Goal: Task Accomplishment & Management: Complete application form

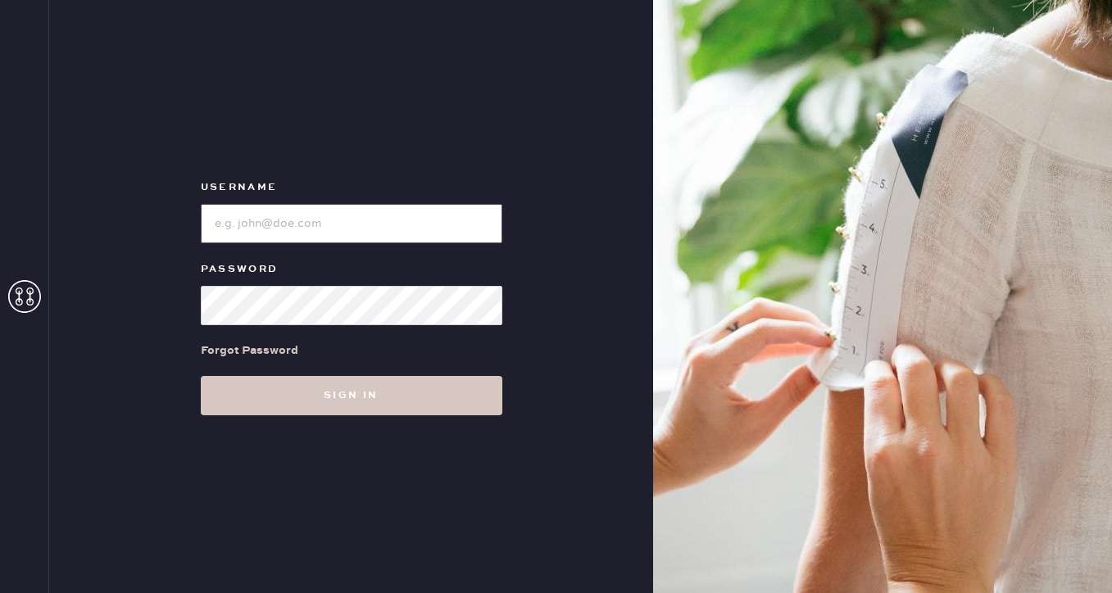
type input "reformationbeverlyhills"
click at [328, 216] on input "loginName" at bounding box center [351, 223] width 301 height 39
click at [546, 144] on div "Username Password Forgot Password Sign in" at bounding box center [351, 296] width 604 height 593
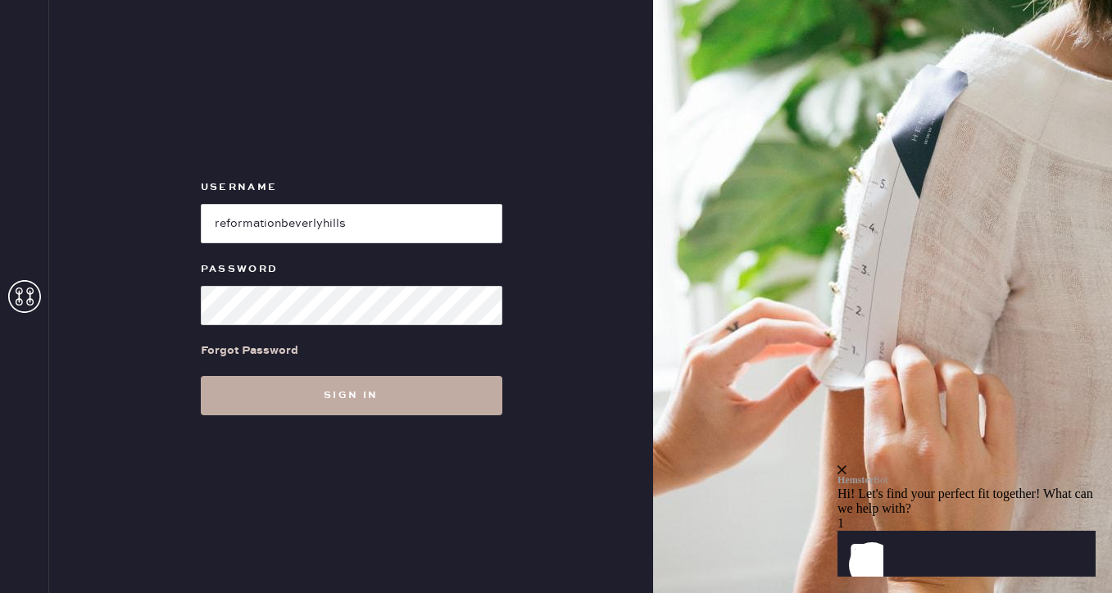
click at [359, 402] on button "Sign in" at bounding box center [351, 395] width 301 height 39
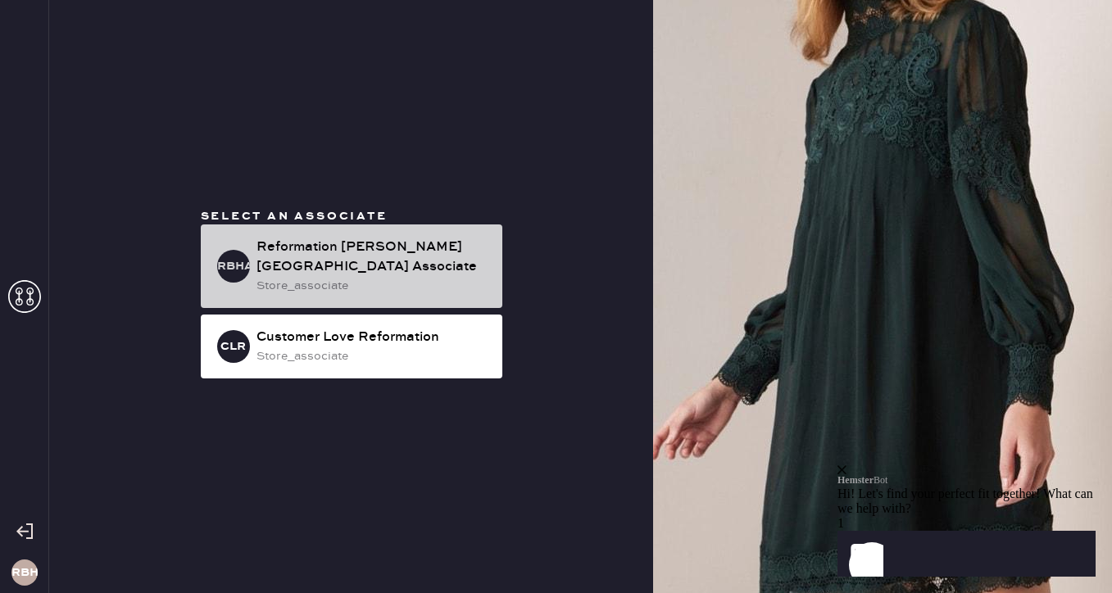
click at [344, 278] on div "store_associate" at bounding box center [372, 286] width 233 height 18
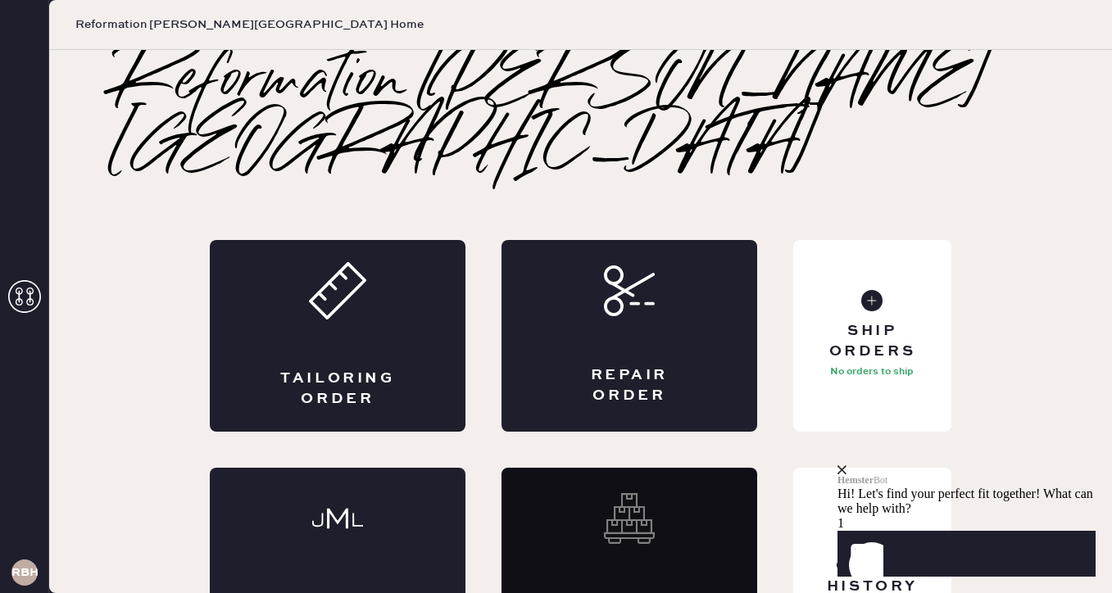
click at [846, 465] on icon "close" at bounding box center [841, 469] width 9 height 9
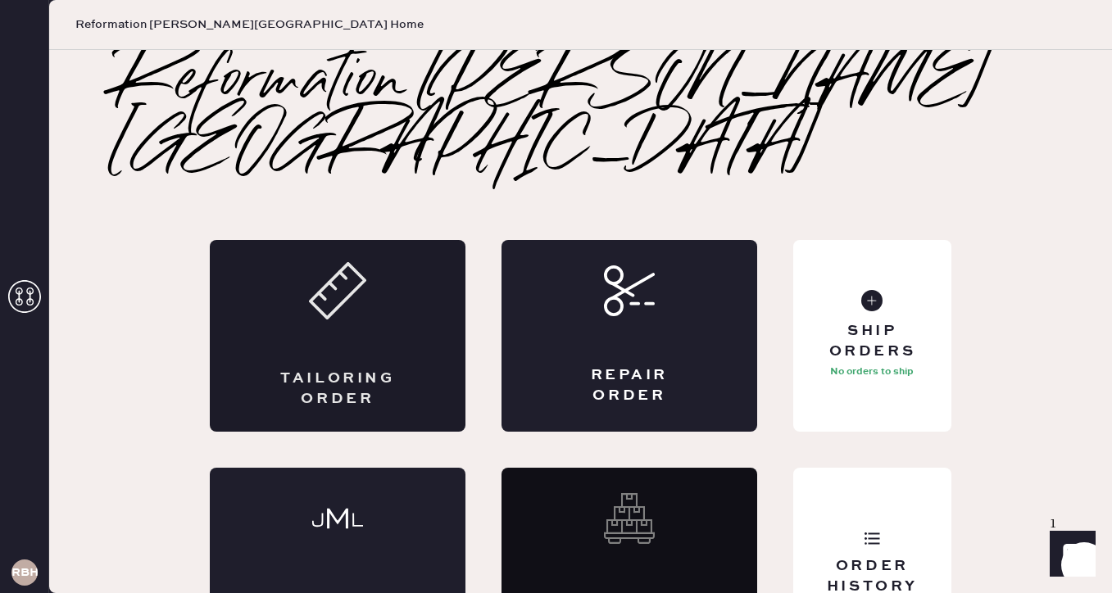
click at [342, 294] on div "Tailoring Order" at bounding box center [338, 336] width 256 height 192
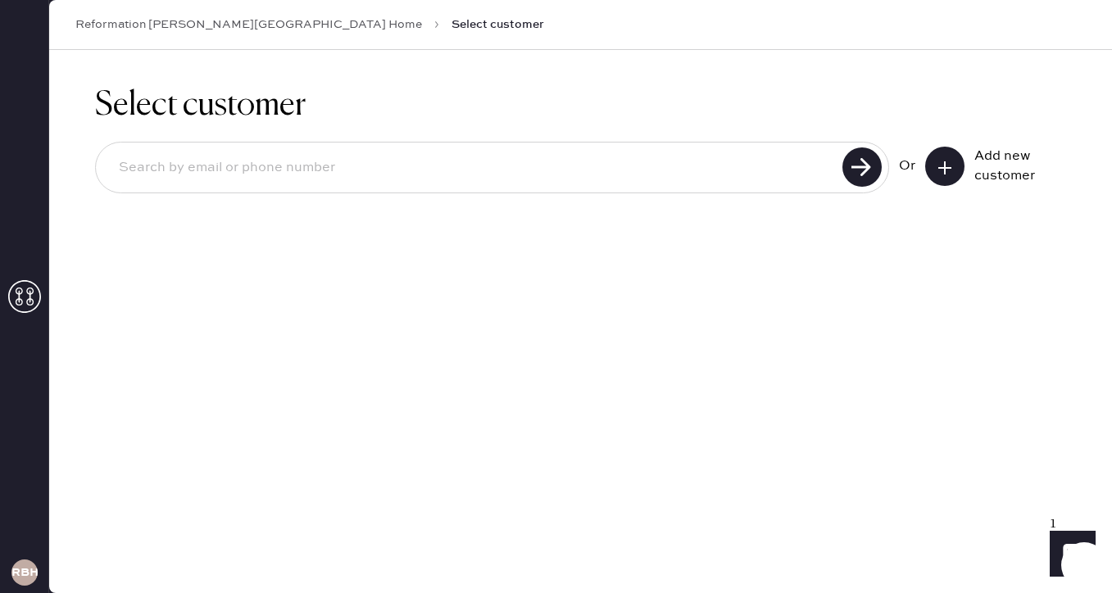
click at [433, 166] on input at bounding box center [472, 168] width 732 height 38
type input "9546737500"
click at [860, 174] on use at bounding box center [861, 166] width 39 height 39
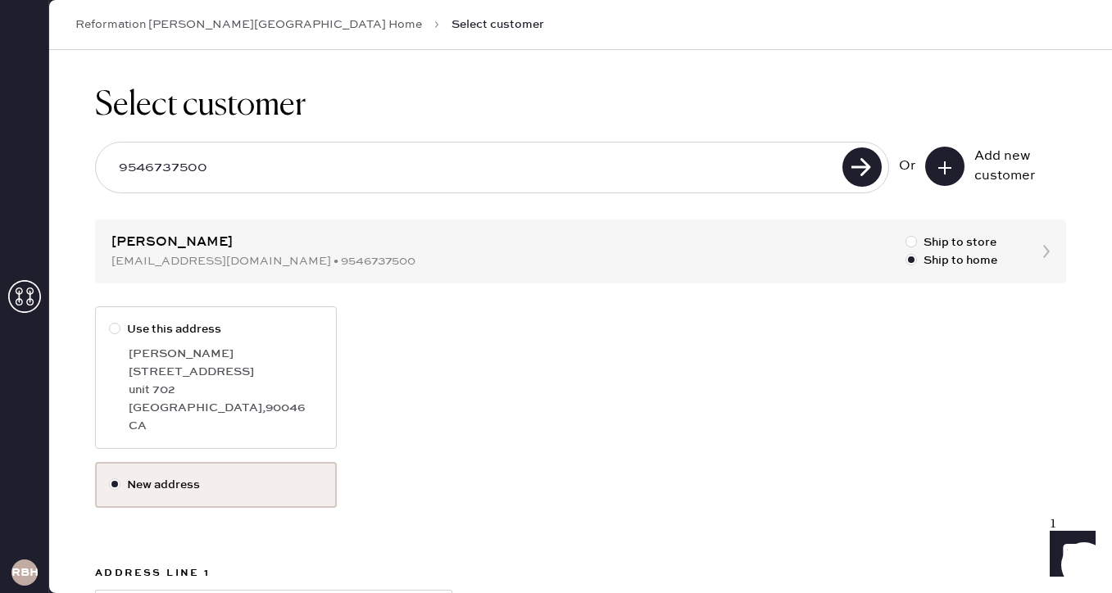
click at [206, 486] on label "New address" at bounding box center [216, 485] width 214 height 18
click at [110, 477] on input "New address" at bounding box center [109, 476] width 1 height 1
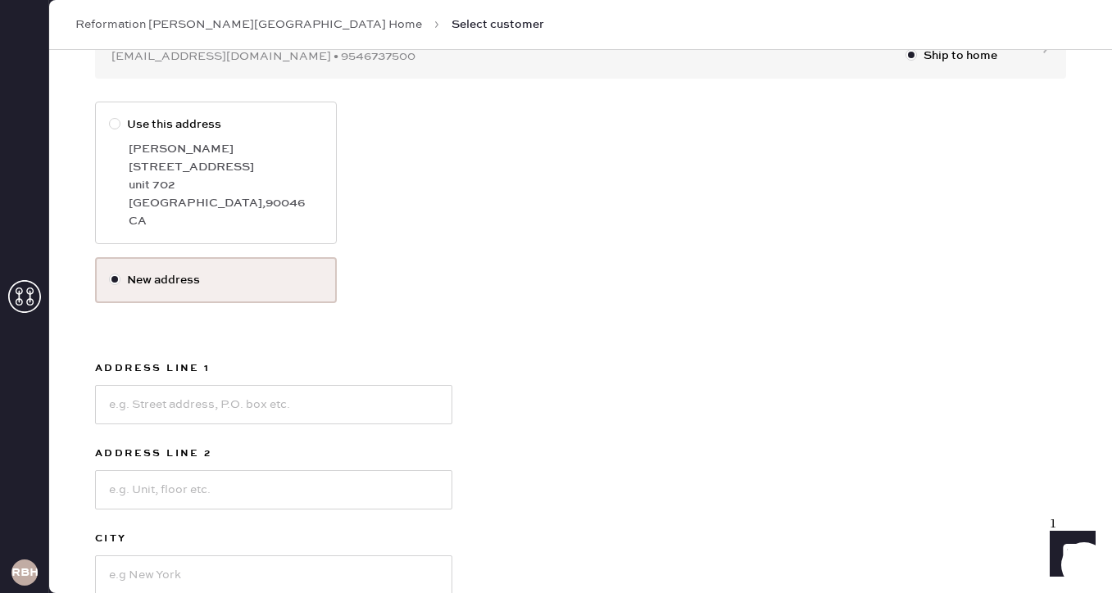
scroll to position [285, 0]
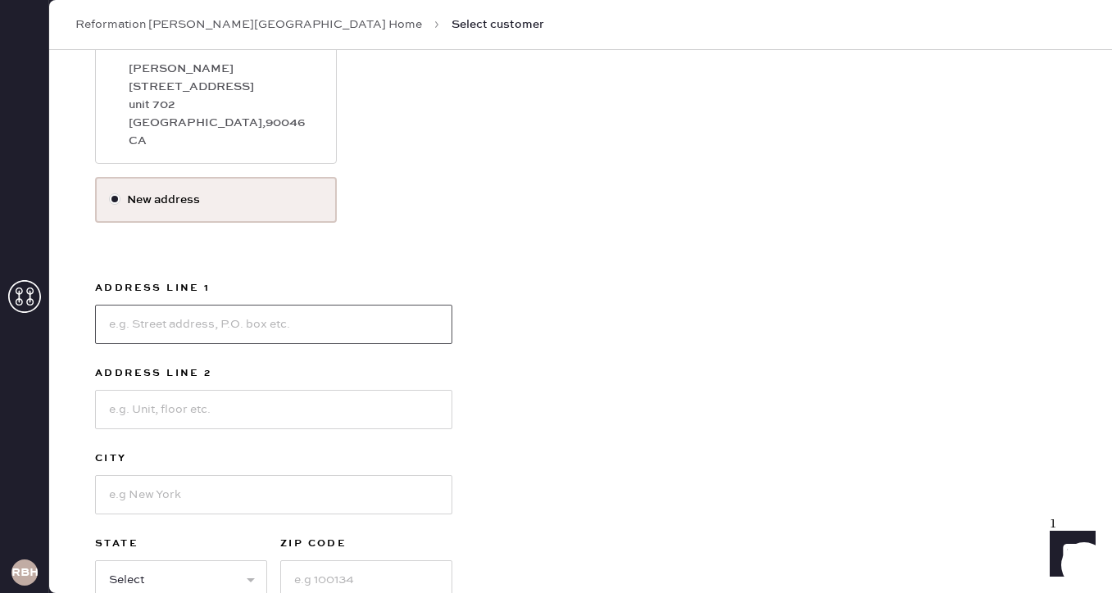
click at [176, 327] on input at bounding box center [273, 324] width 357 height 39
type input "1033 1/2 Havenhurst Dr."
click at [148, 405] on input at bounding box center [273, 409] width 357 height 39
click at [148, 504] on input at bounding box center [273, 494] width 357 height 39
type input "West Hollywood"
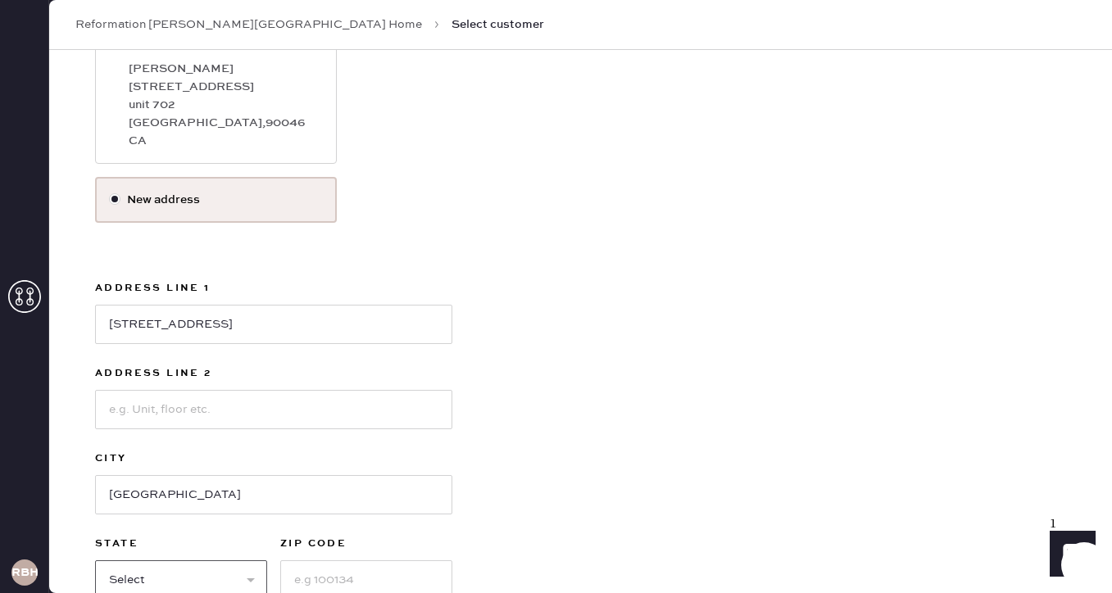
click at [247, 578] on select "Select AK AL AR AZ CA CO CT [GEOGRAPHIC_DATA] DE FL [GEOGRAPHIC_DATA] HI [GEOGR…" at bounding box center [181, 579] width 172 height 39
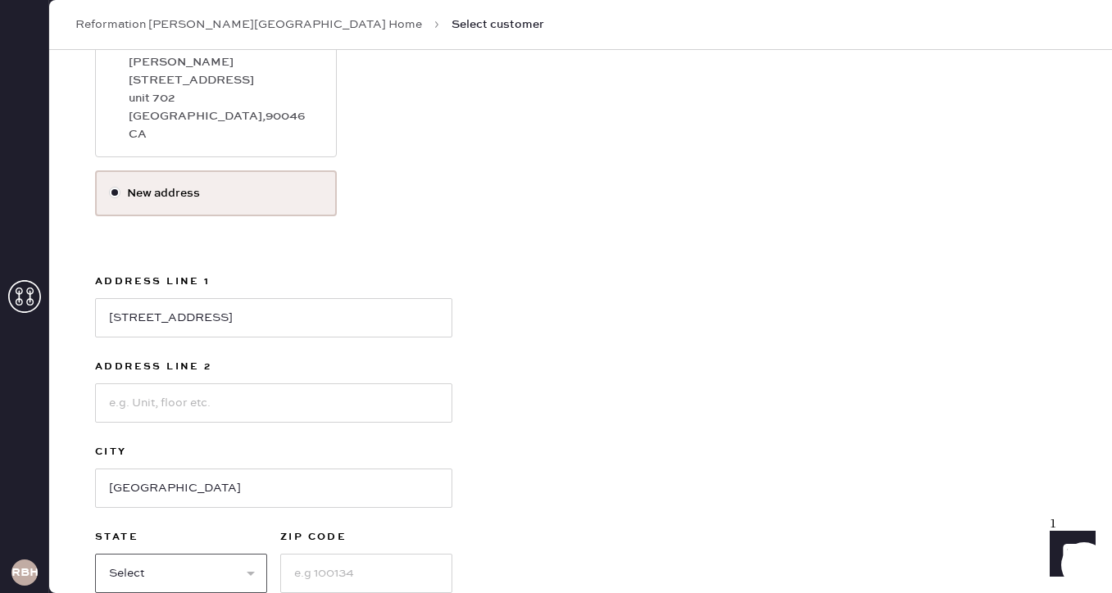
select select "CA"
click at [95, 554] on select "Select AK AL AR AZ CA CO CT [GEOGRAPHIC_DATA] DE FL [GEOGRAPHIC_DATA] HI [GEOGR…" at bounding box center [181, 573] width 172 height 39
click at [306, 569] on input at bounding box center [366, 573] width 172 height 39
click at [718, 474] on div "Use this address Andrea Rodriguez 7250 franklin ave unit 702 Los Angeles , 9004…" at bounding box center [580, 333] width 971 height 637
click at [320, 578] on input "99046" at bounding box center [366, 573] width 172 height 39
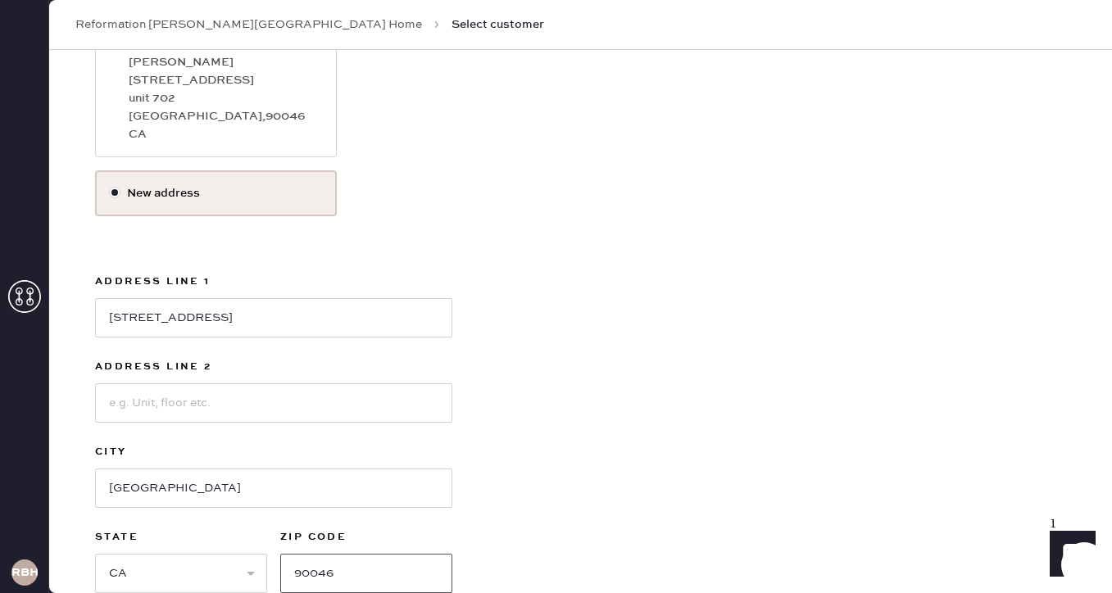
type input "90046"
click at [566, 534] on div "Use this address Andrea Rodriguez 7250 franklin ave unit 702 Los Angeles , 9004…" at bounding box center [580, 333] width 971 height 637
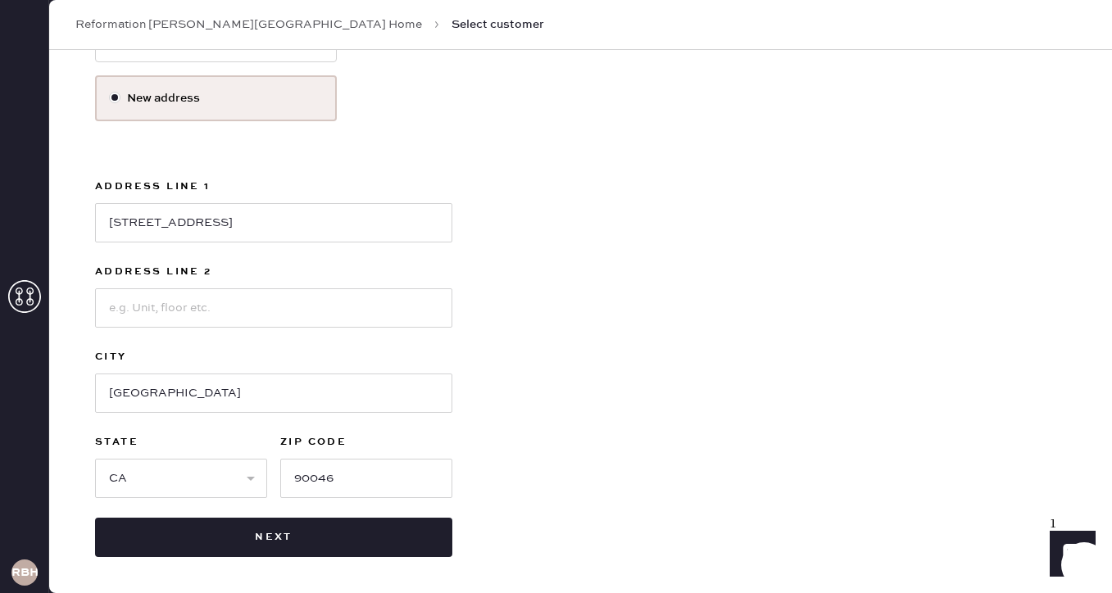
scroll to position [386, 0]
click at [711, 489] on div "Use this address Andrea Rodriguez 7250 franklin ave unit 702 Los Angeles , 9004…" at bounding box center [580, 239] width 971 height 637
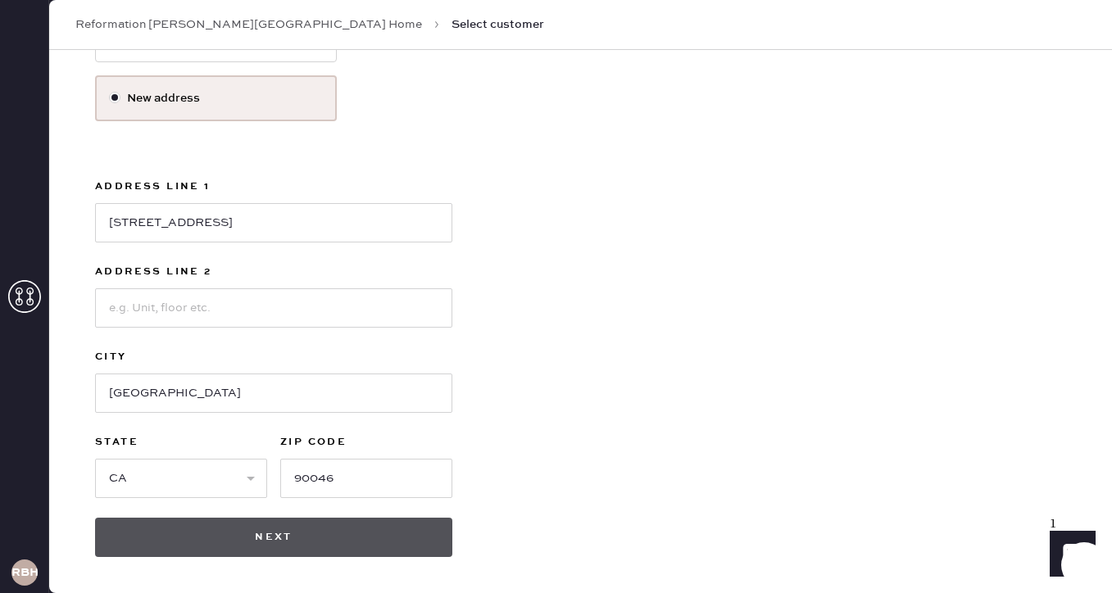
click at [215, 541] on button "Next" at bounding box center [273, 537] width 357 height 39
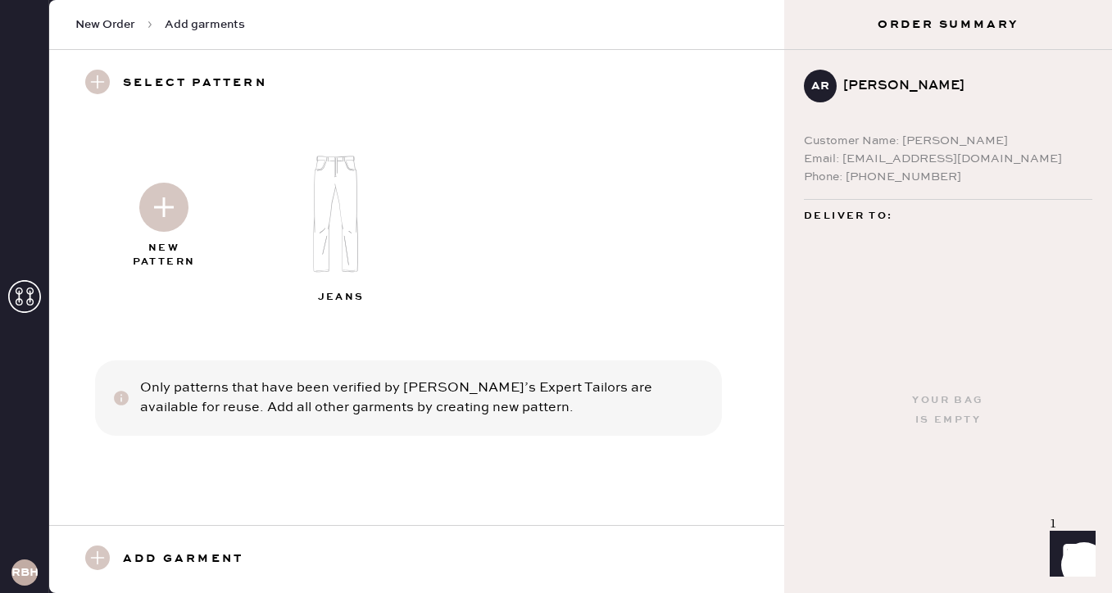
click at [174, 224] on img at bounding box center [163, 207] width 49 height 49
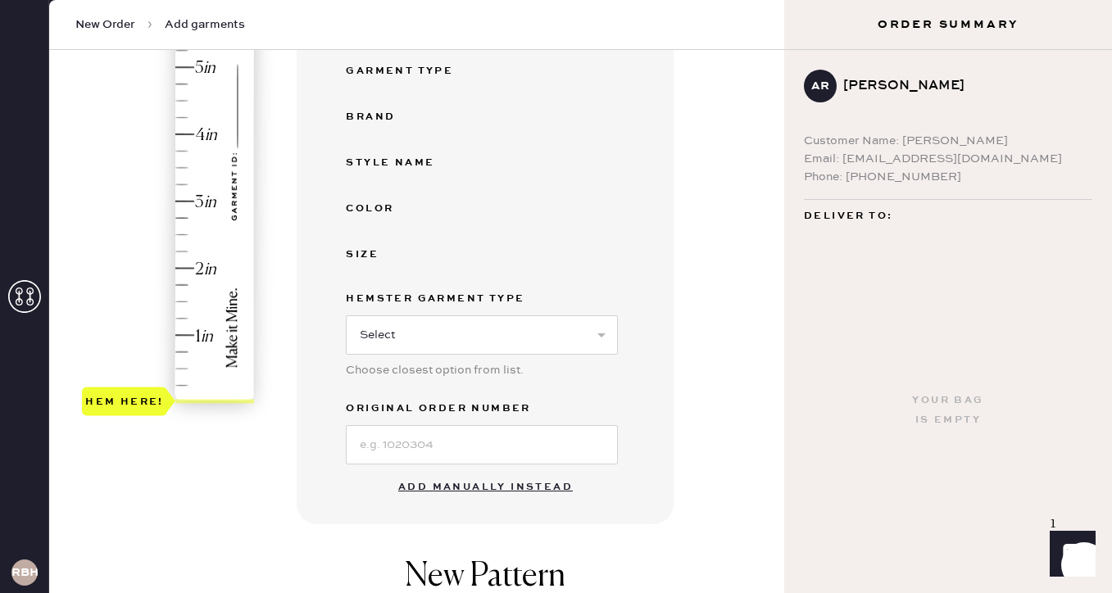
scroll to position [381, 0]
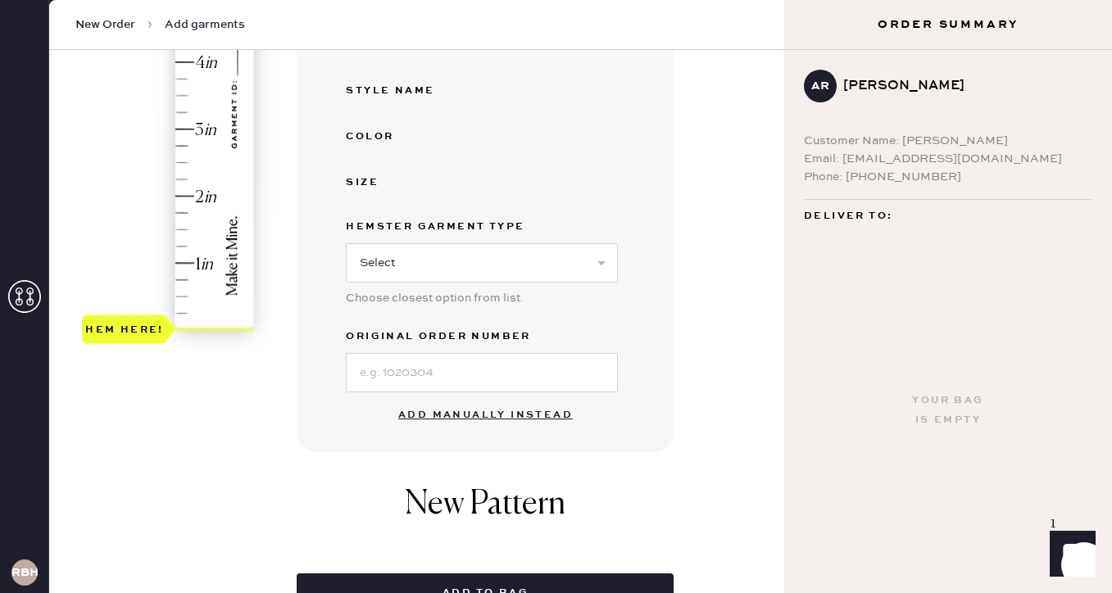
click at [542, 413] on button "Add manually instead" at bounding box center [485, 415] width 194 height 33
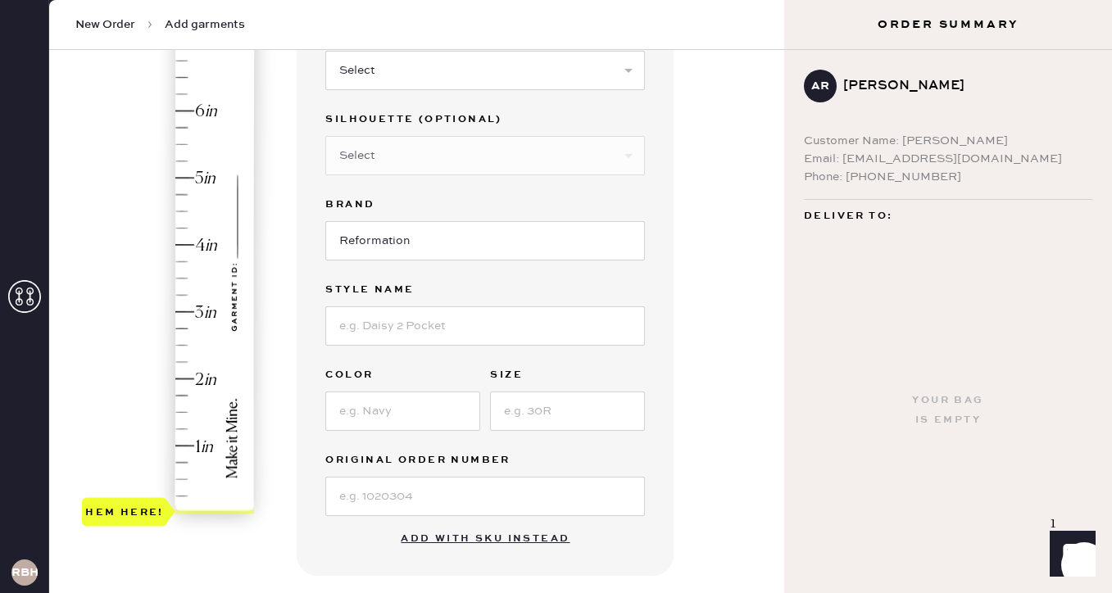
scroll to position [123, 0]
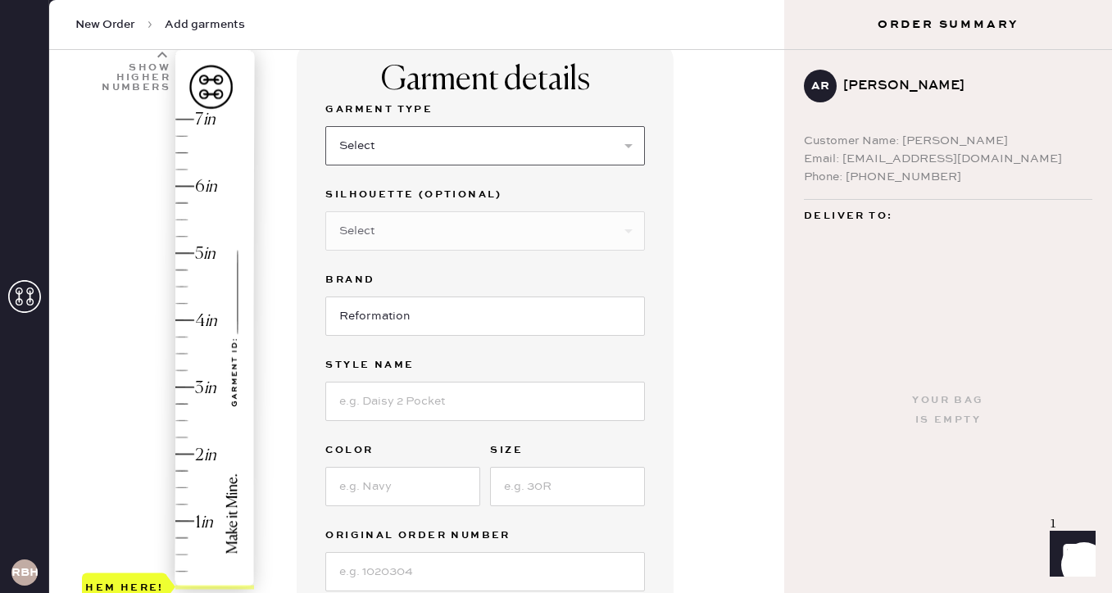
click at [619, 152] on select "Select Basic Skirt Jeans Leggings Pants Shorts Basic Sleeved Dress Basic Sleeve…" at bounding box center [485, 145] width 320 height 39
select select "2"
click at [325, 126] on select "Select Basic Skirt Jeans Leggings Pants Shorts Basic Sleeved Dress Basic Sleeve…" at bounding box center [485, 145] width 320 height 39
click at [392, 235] on select "Select Shorts Cropped Flare Boot Cut Straight Skinny Other" at bounding box center [485, 230] width 320 height 39
click at [383, 394] on input at bounding box center [485, 401] width 320 height 39
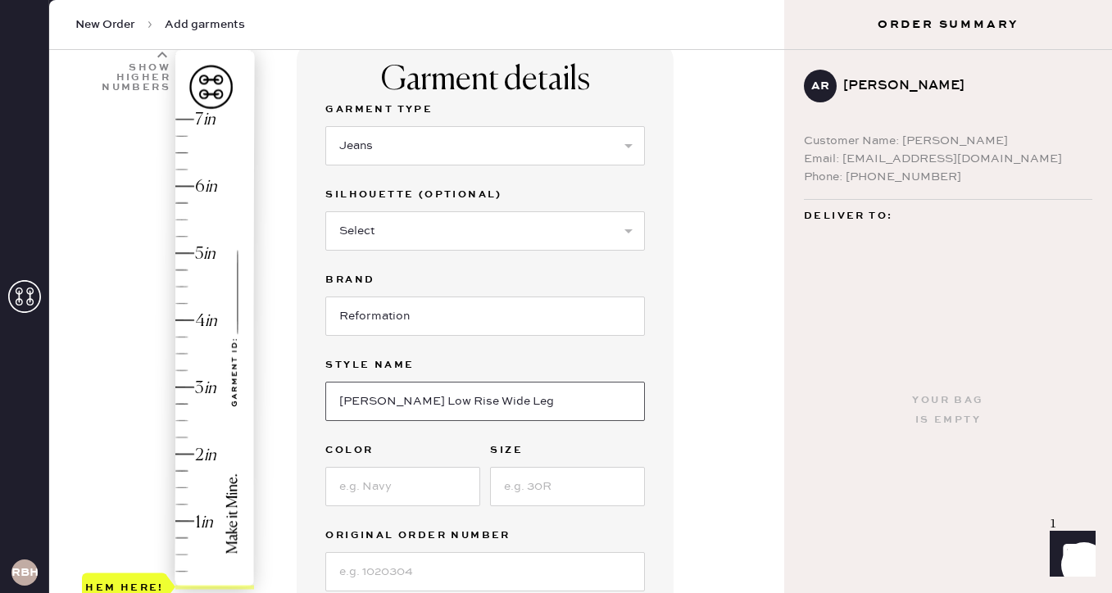
click at [437, 401] on input "[PERSON_NAME] Low Rise Wide Leg" at bounding box center [485, 401] width 320 height 39
type input "[PERSON_NAME] Rise Slouchy Wide Leg"
click at [348, 232] on select "Select Shorts Cropped Flare Boot Cut Straight Skinny Other" at bounding box center [485, 230] width 320 height 39
click at [387, 490] on input at bounding box center [402, 486] width 155 height 39
type input "Light Blue"
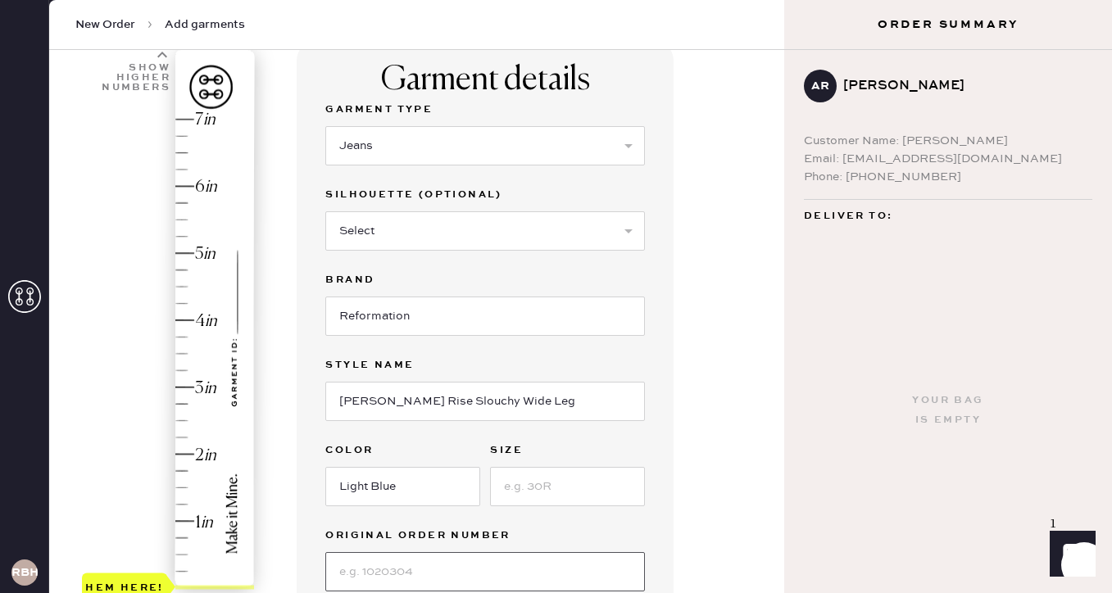
click at [536, 578] on input at bounding box center [485, 571] width 320 height 39
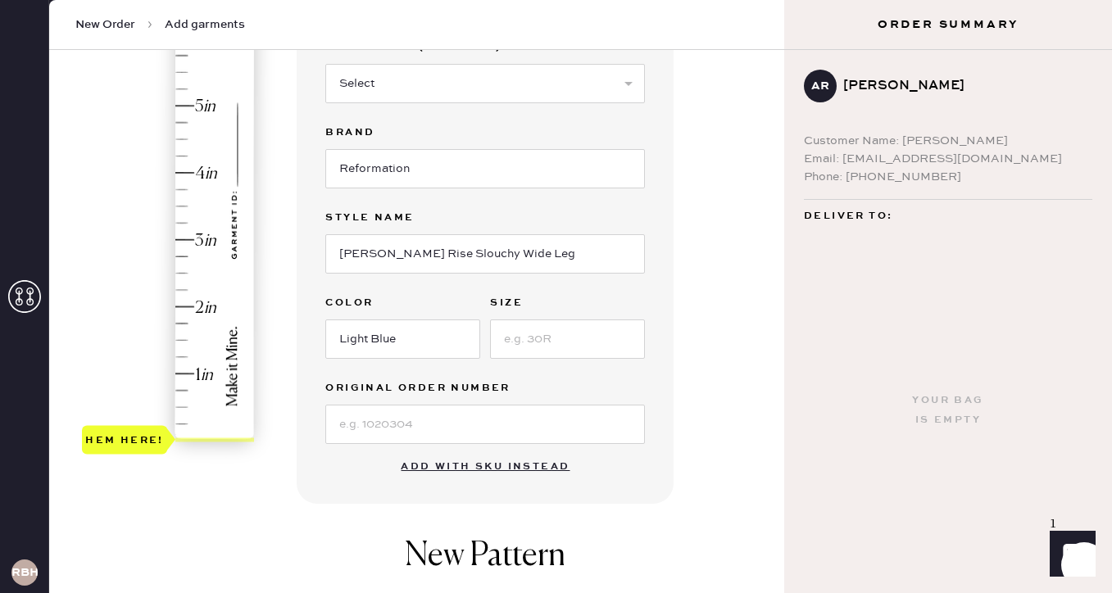
click at [667, 301] on div "Garment details Garment Type Select Basic Skirt Jeans Leggings Pants Shorts Bas…" at bounding box center [485, 198] width 377 height 611
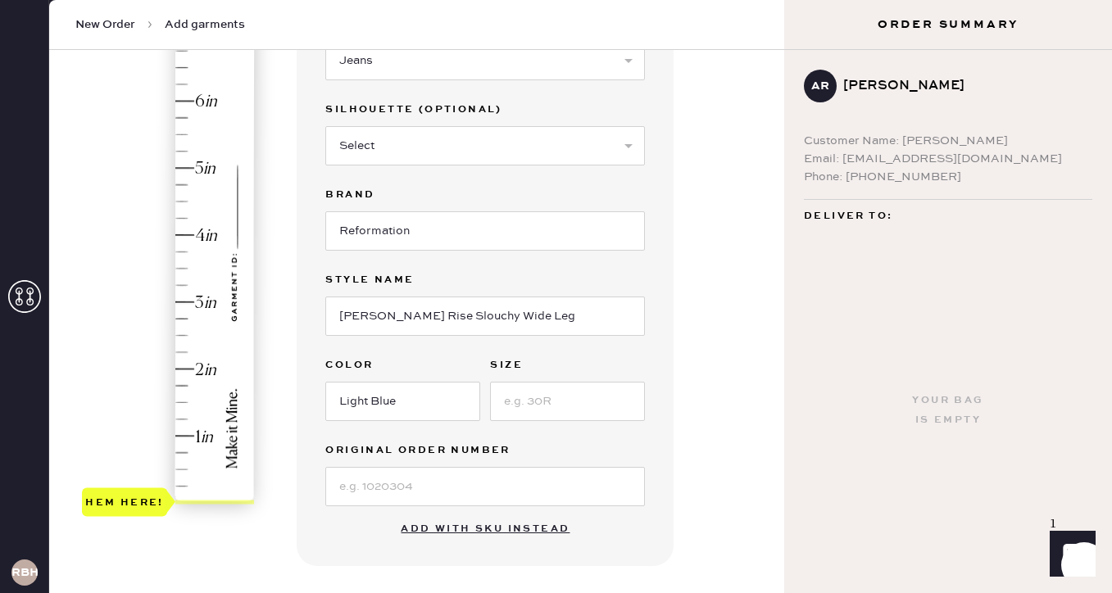
scroll to position [183, 0]
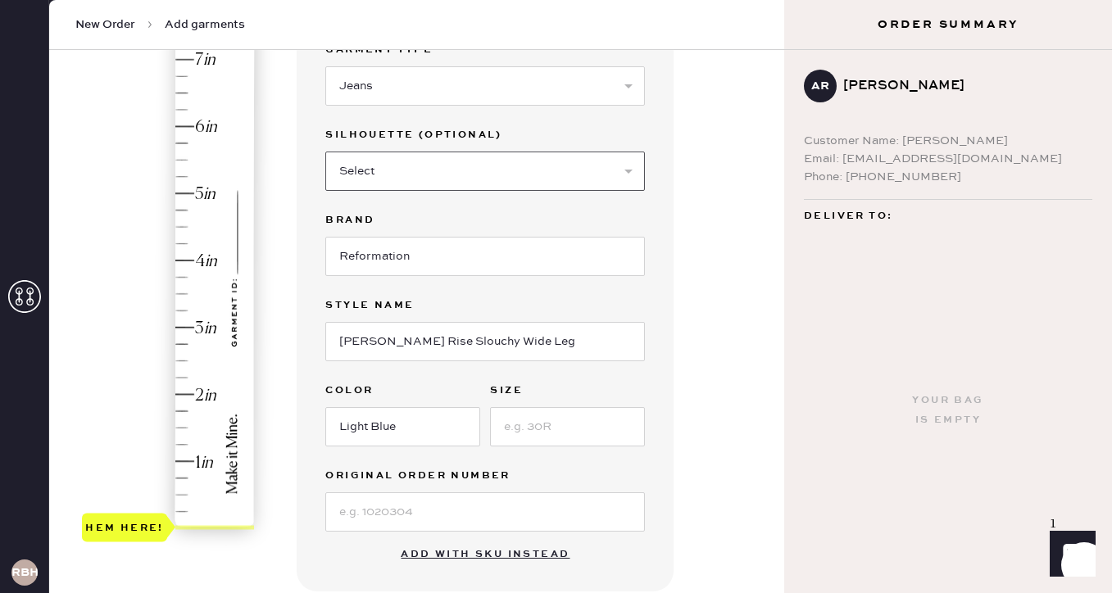
click at [417, 169] on select "Select Shorts Cropped Flare Boot Cut Straight Skinny Other" at bounding box center [485, 171] width 320 height 39
select select "7"
click at [325, 152] on select "Select Shorts Cropped Flare Boot Cut Straight Skinny Other" at bounding box center [485, 171] width 320 height 39
click at [689, 238] on div "Garment details Garment Type Select Basic Skirt Jeans Leggings Pants Shorts Bas…" at bounding box center [534, 445] width 474 height 931
type input "1.75"
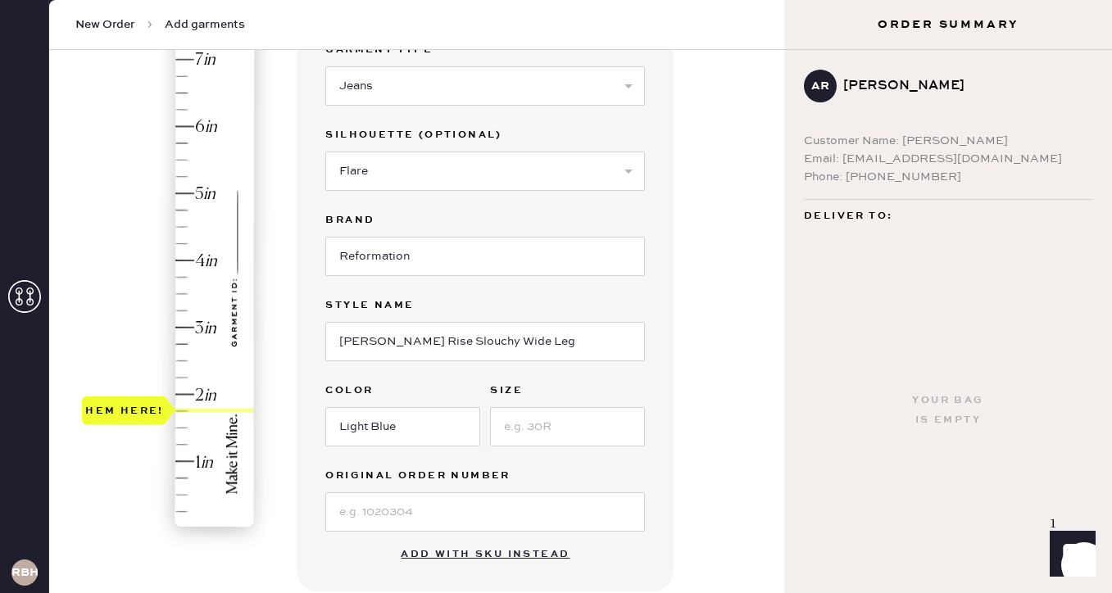
click at [181, 410] on div "Hem here!" at bounding box center [169, 293] width 174 height 483
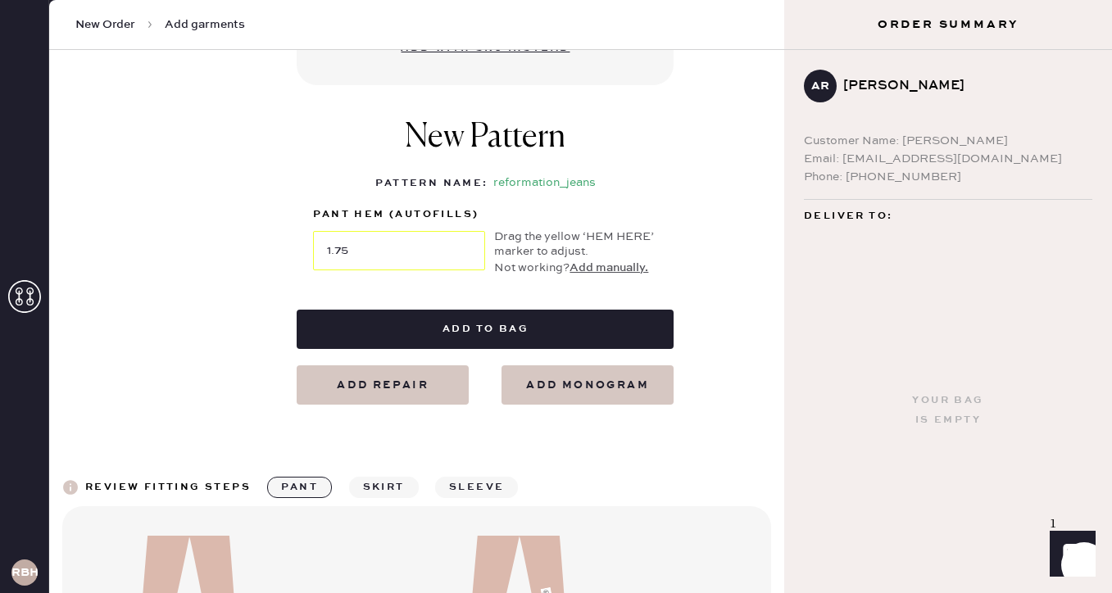
scroll to position [691, 0]
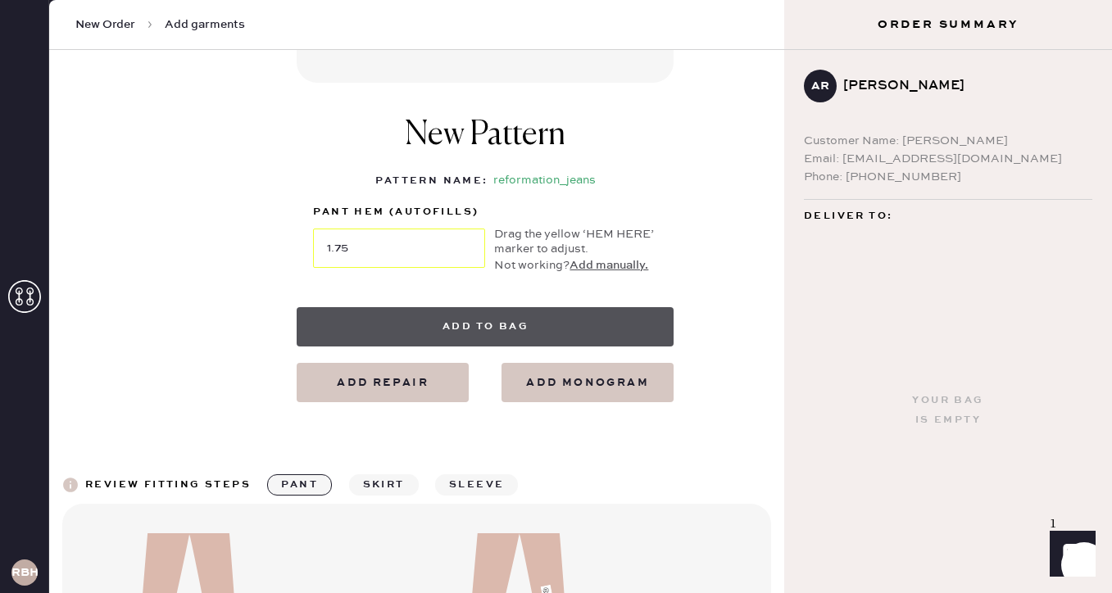
click at [519, 324] on button "Add to bag" at bounding box center [485, 326] width 377 height 39
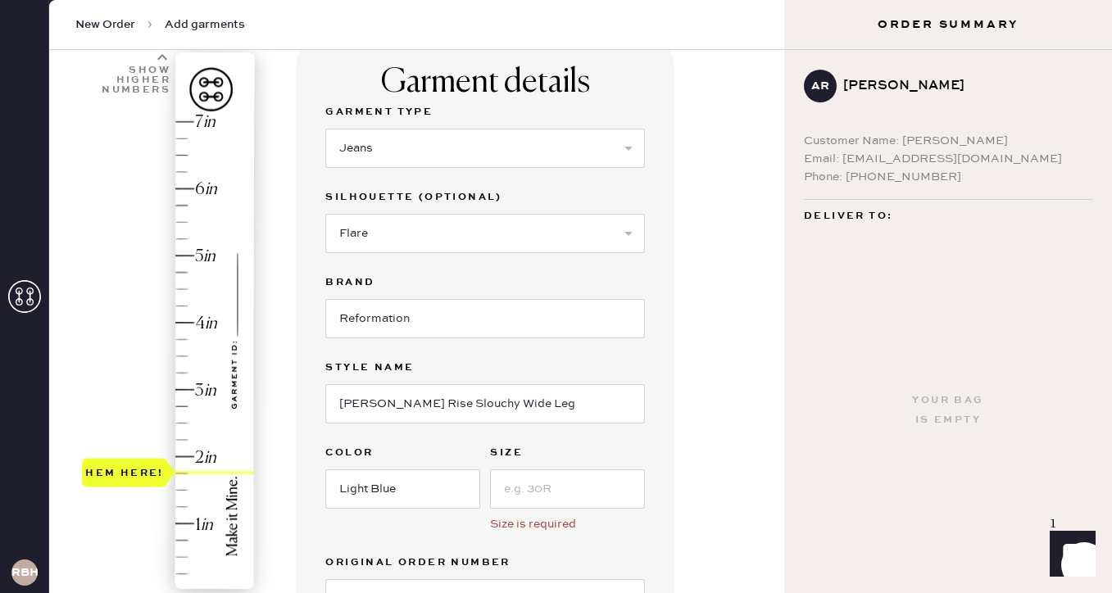
scroll to position [121, 0]
click at [541, 487] on input at bounding box center [567, 488] width 155 height 39
type input "25"
click at [653, 502] on div "Garment details Garment Type Select Basic Skirt Jeans Leggings Pants Shorts Bas…" at bounding box center [485, 360] width 377 height 636
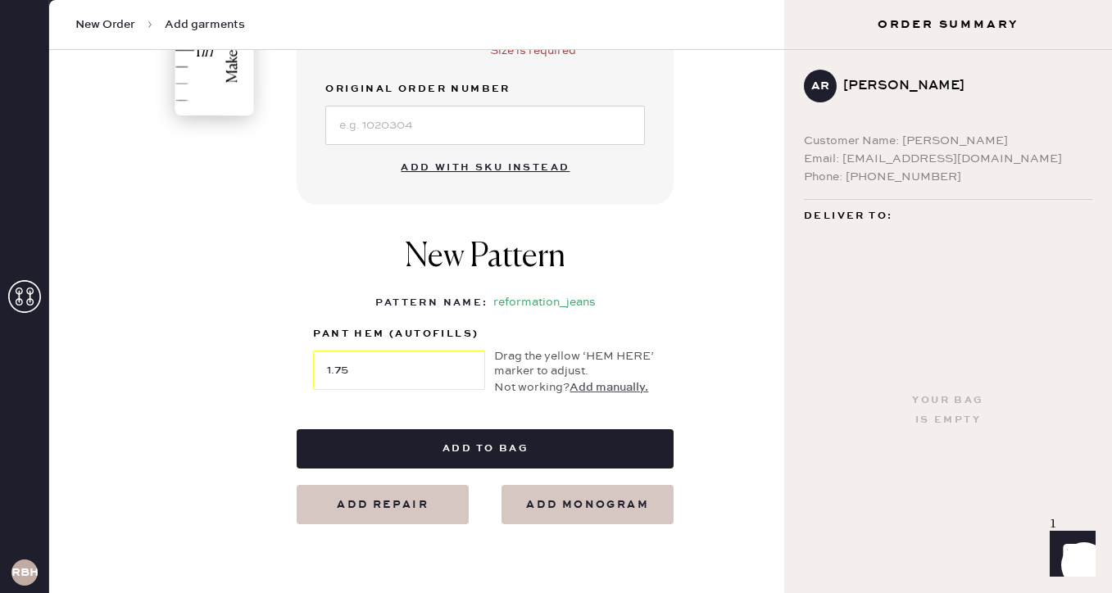
scroll to position [681, 0]
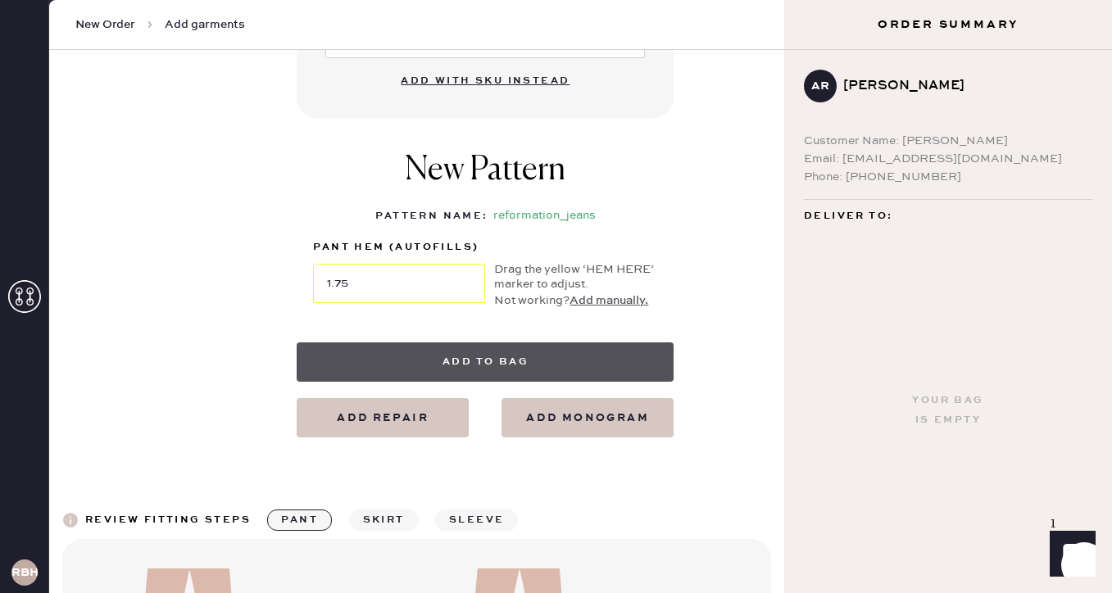
click at [528, 367] on button "Add to bag" at bounding box center [485, 361] width 377 height 39
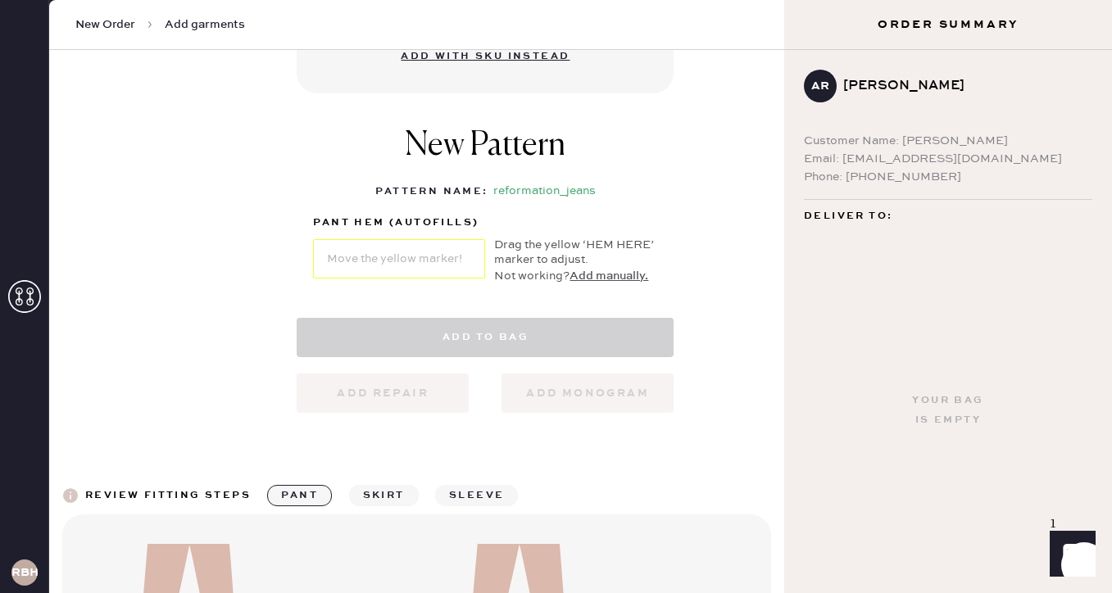
select select "2"
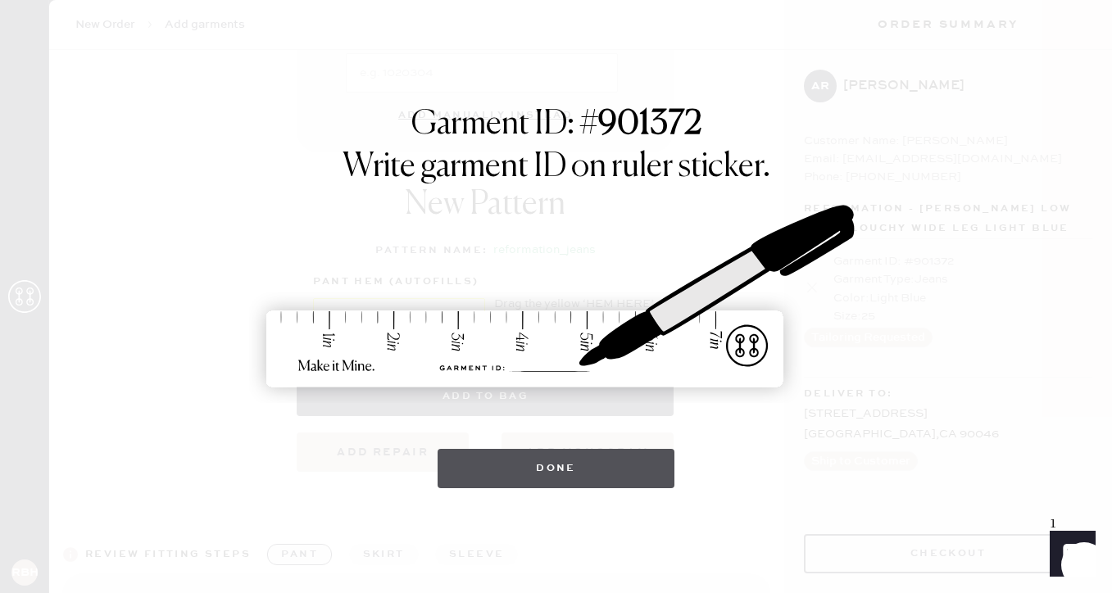
click at [492, 463] on button "Done" at bounding box center [555, 468] width 237 height 39
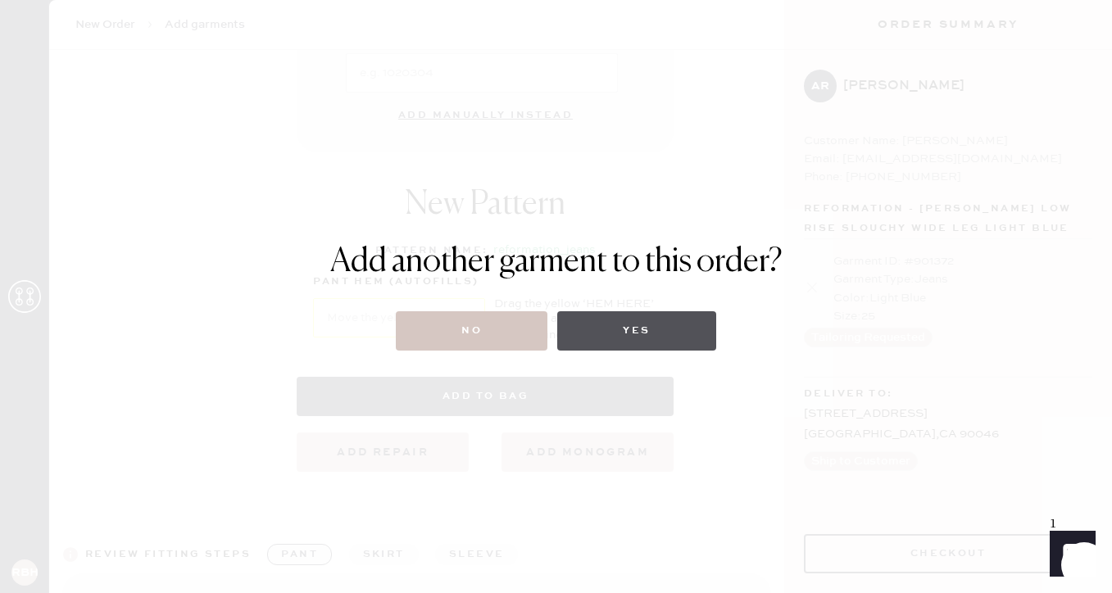
click at [598, 334] on button "Yes" at bounding box center [636, 330] width 158 height 39
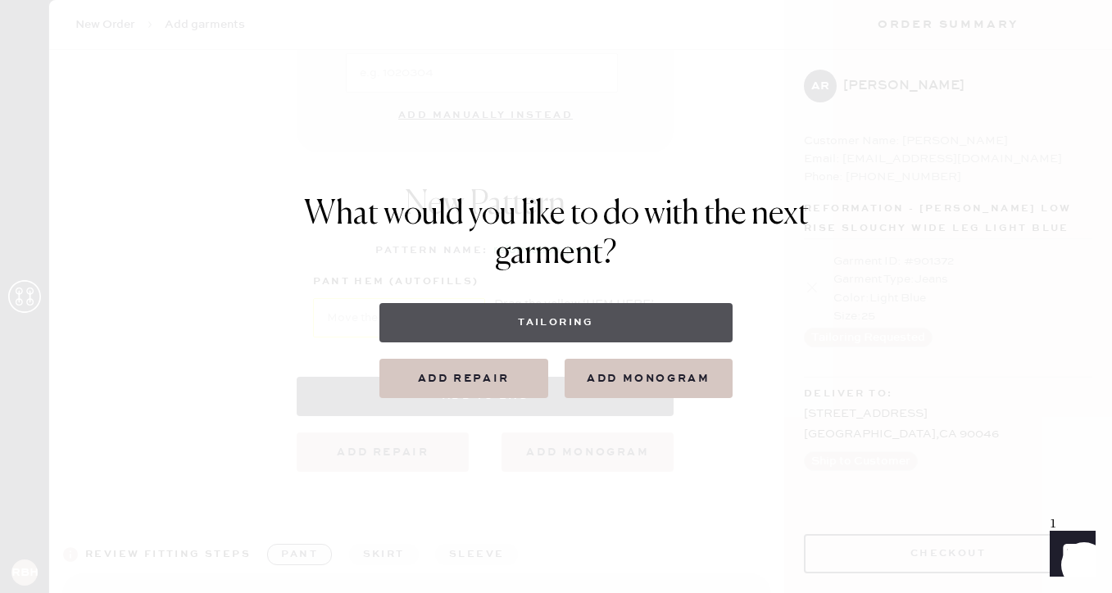
click at [552, 319] on button "Tailoring" at bounding box center [555, 322] width 353 height 39
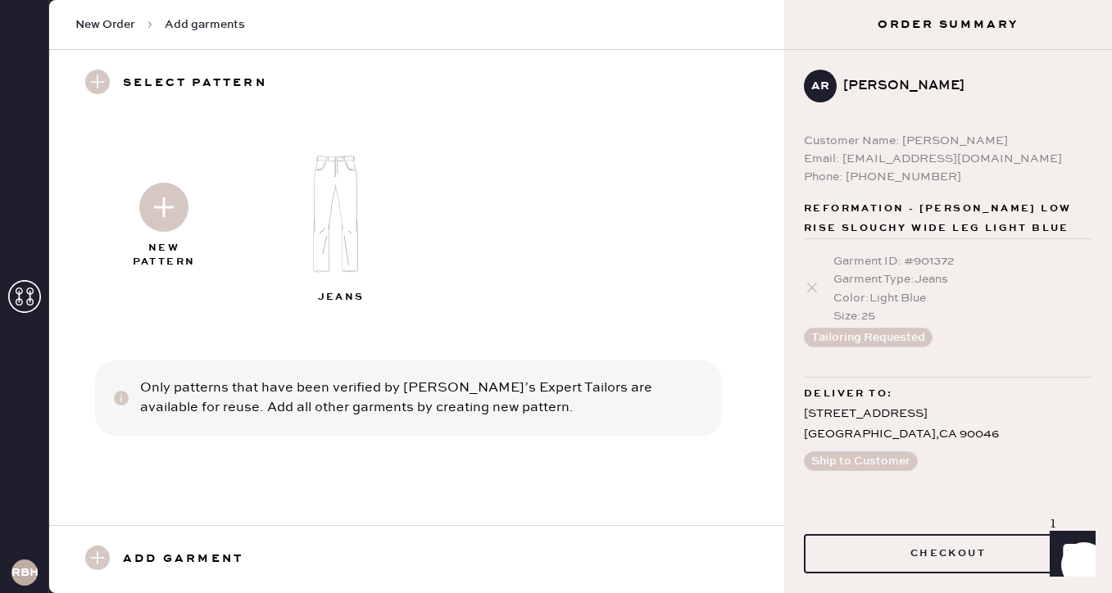
click at [332, 238] on img at bounding box center [342, 214] width 177 height 142
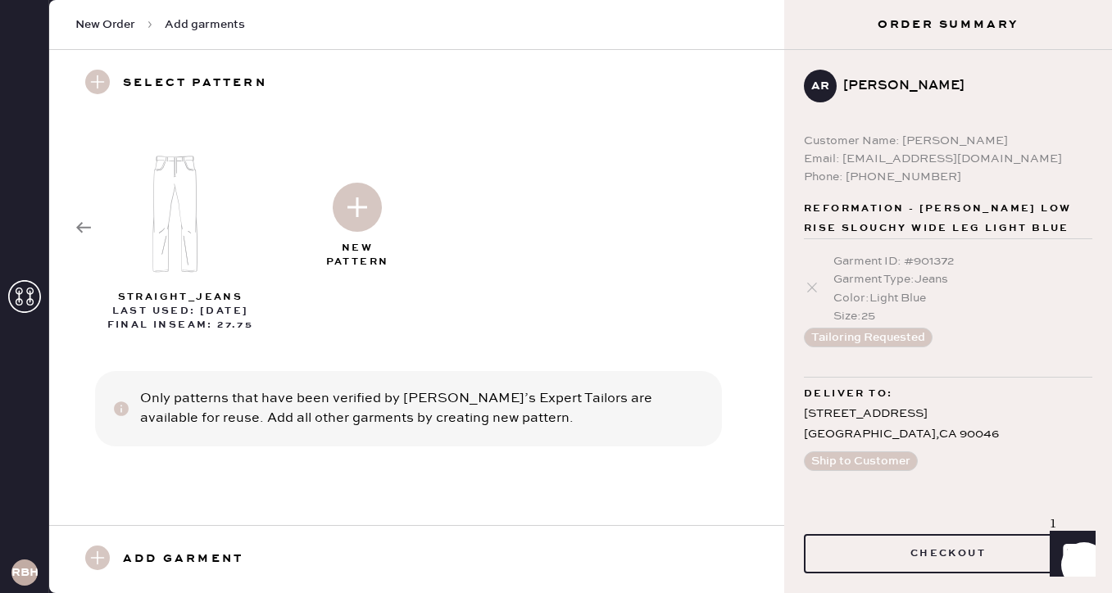
click at [367, 202] on img at bounding box center [357, 207] width 49 height 49
select select "2"
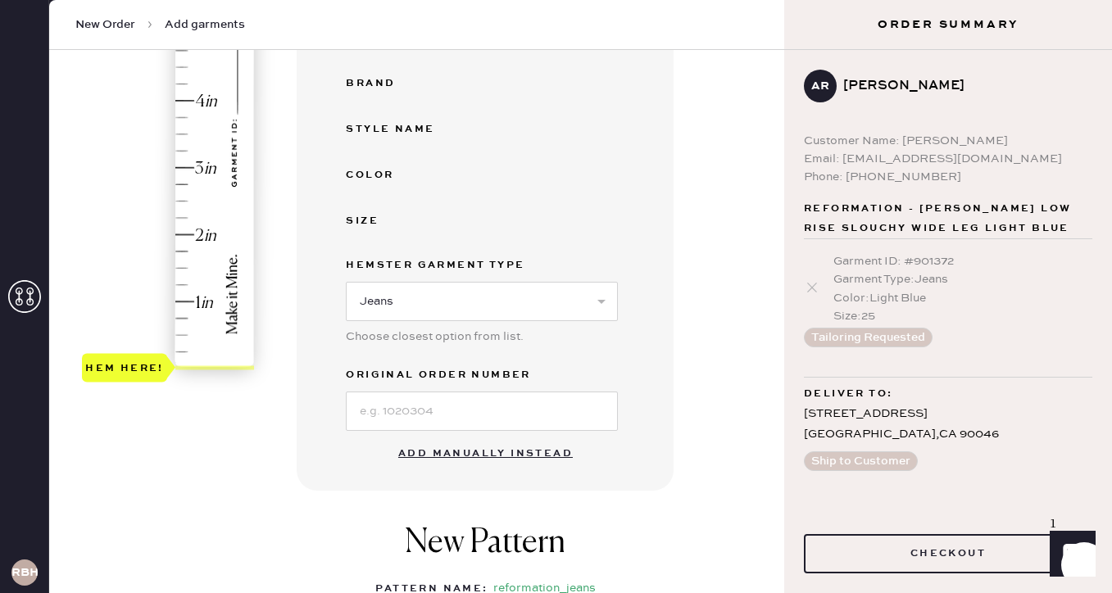
scroll to position [356, 0]
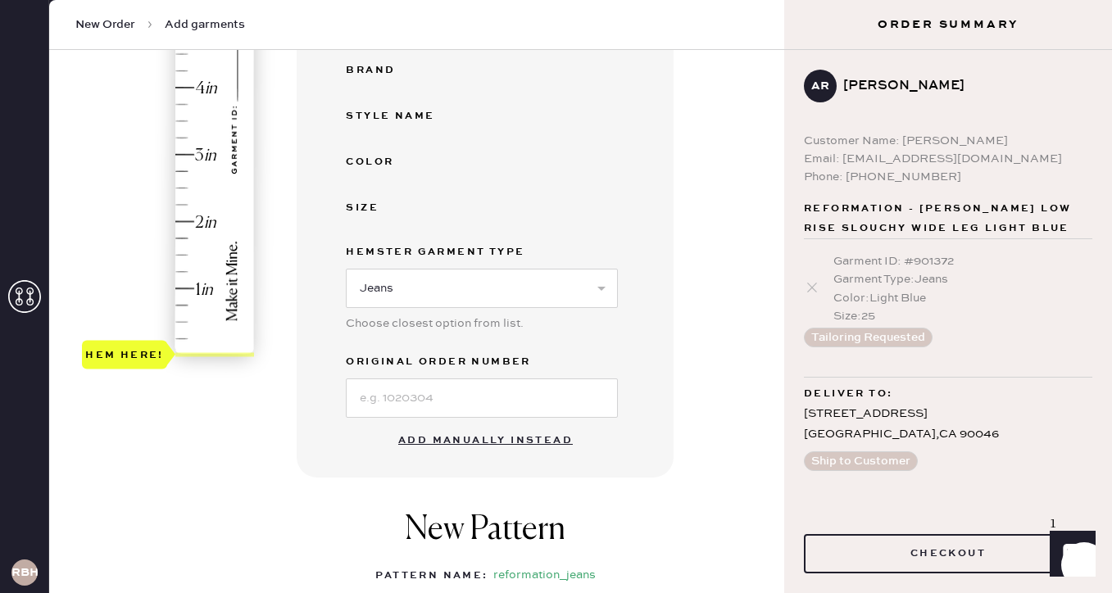
click at [430, 440] on button "Add manually instead" at bounding box center [485, 440] width 194 height 33
select select "2"
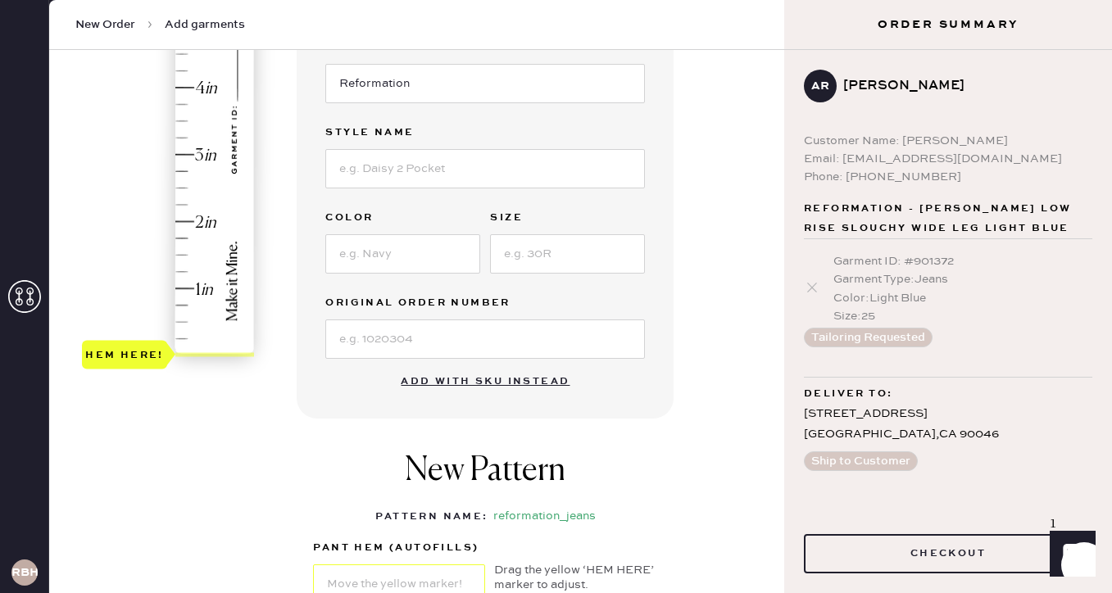
scroll to position [9, 0]
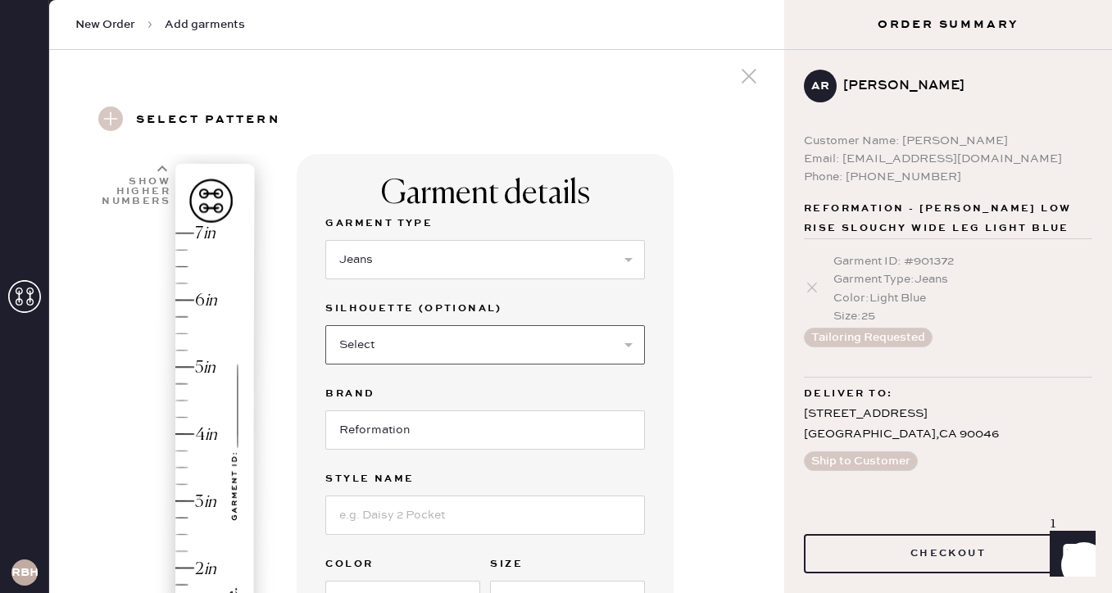
click at [387, 333] on select "Select Shorts Cropped Flare Boot Cut Straight Skinny Other" at bounding box center [485, 344] width 320 height 39
select select "7"
click at [325, 325] on select "Select Shorts Cropped Flare Boot Cut Straight Skinny Other" at bounding box center [485, 344] width 320 height 39
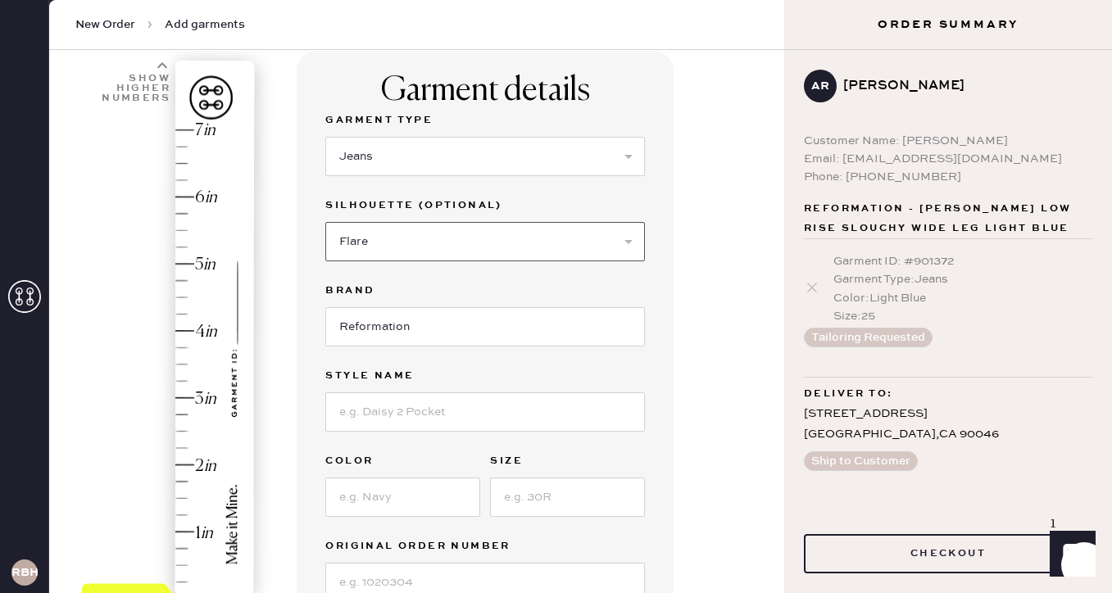
scroll to position [130, 0]
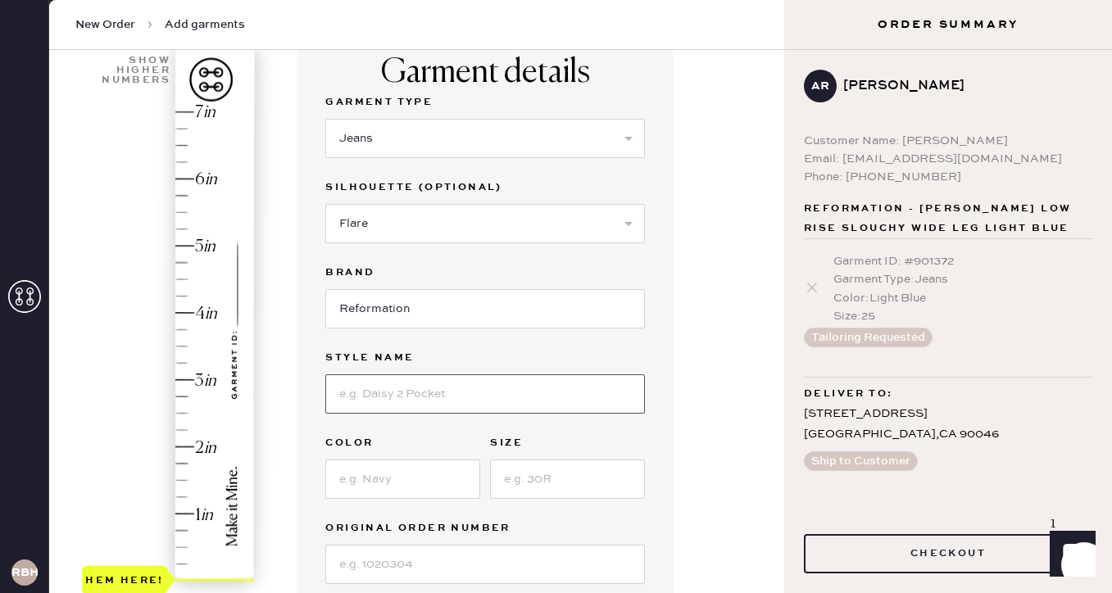
click at [362, 406] on input at bounding box center [485, 393] width 320 height 39
click at [436, 393] on input "[PERSON_NAME] Low Rise Wide Leg" at bounding box center [485, 393] width 320 height 39
type input "[PERSON_NAME] Rise Slouchy Wide Leg"
click at [401, 477] on input at bounding box center [402, 479] width 155 height 39
type input "Ondine"
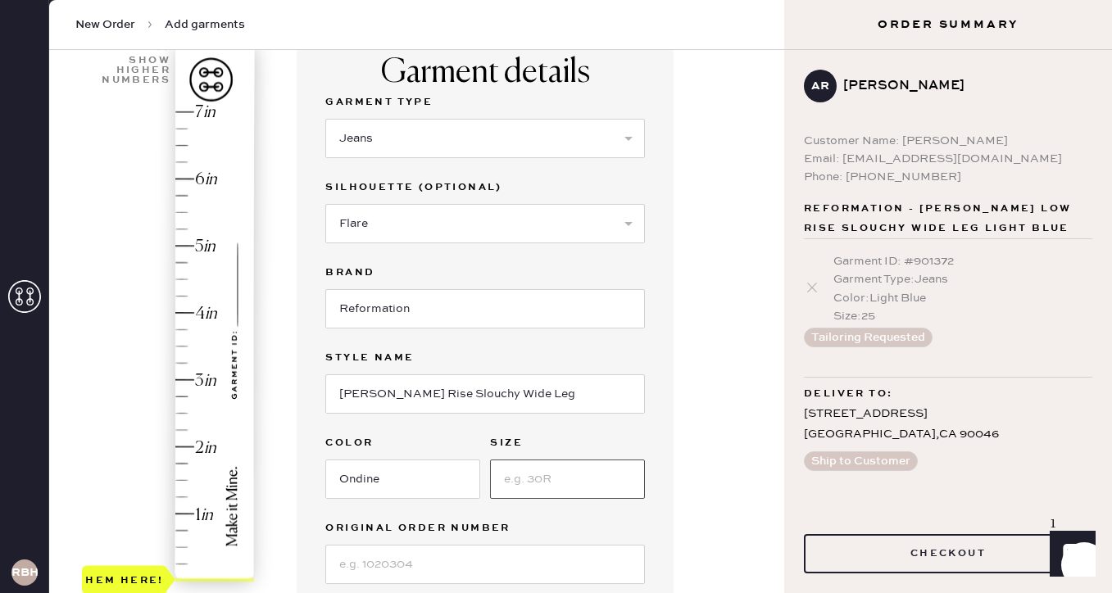
click at [522, 490] on input at bounding box center [567, 479] width 155 height 39
type input "24"
click at [673, 513] on div "Garment details Garment Type Select Basic Skirt Jeans Leggings Pants Shorts Bas…" at bounding box center [485, 338] width 377 height 611
type input "1.5"
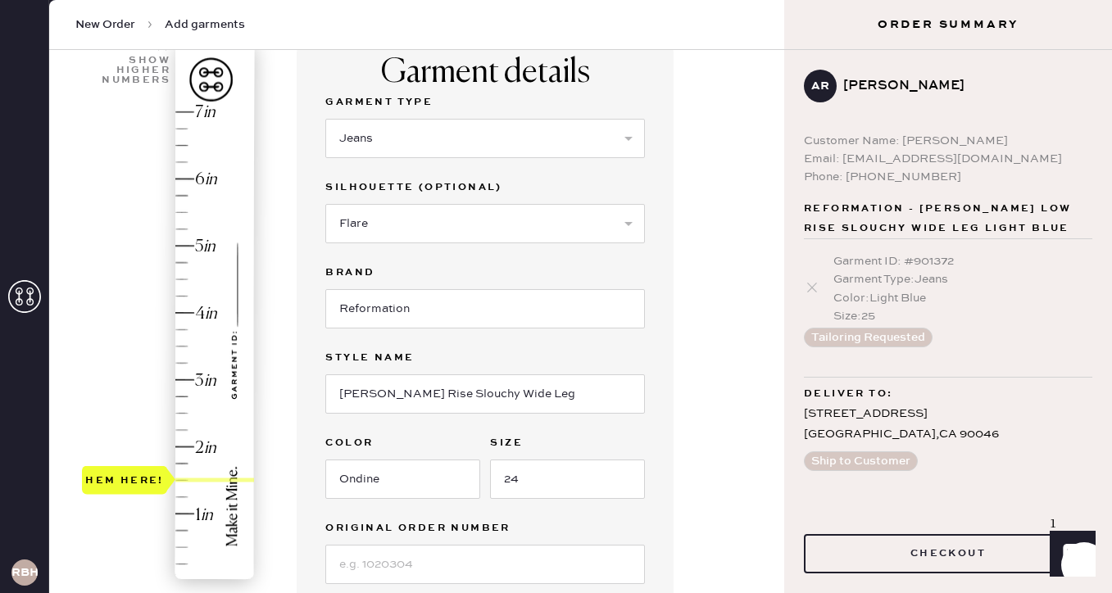
click at [186, 479] on div "Hem here!" at bounding box center [169, 346] width 174 height 483
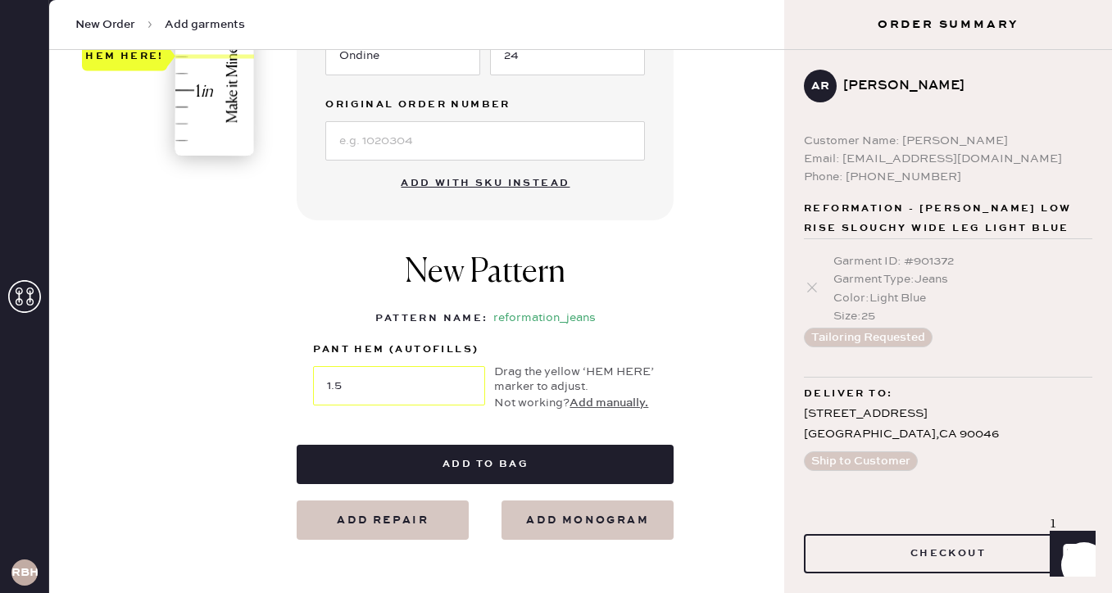
scroll to position [632, 0]
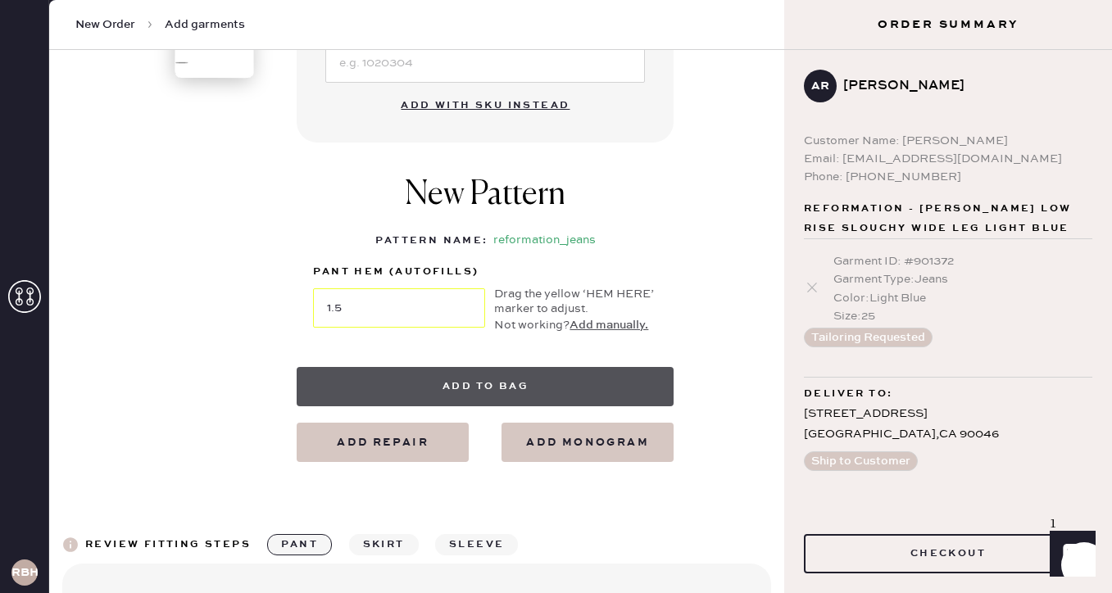
click at [462, 387] on button "Add to bag" at bounding box center [485, 386] width 377 height 39
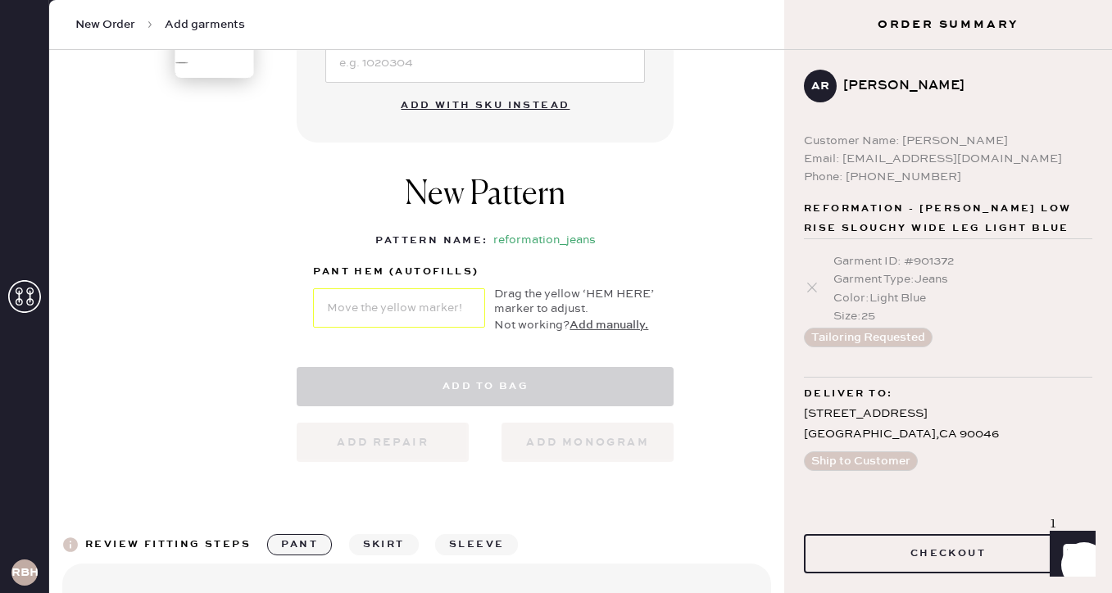
select select "2"
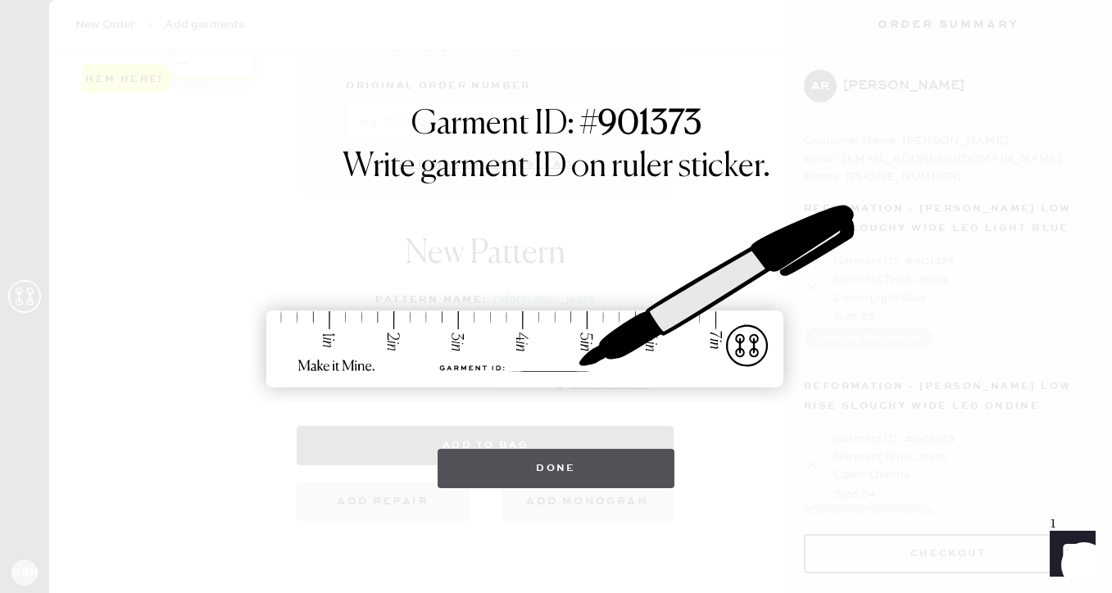
click at [522, 473] on button "Done" at bounding box center [555, 468] width 237 height 39
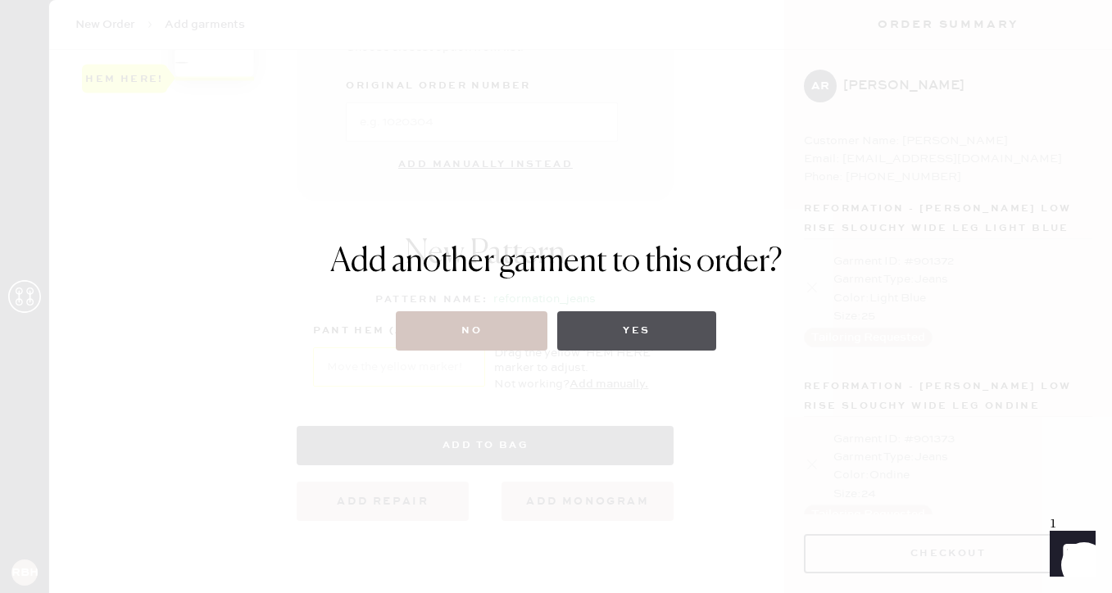
click at [605, 338] on button "Yes" at bounding box center [636, 330] width 158 height 39
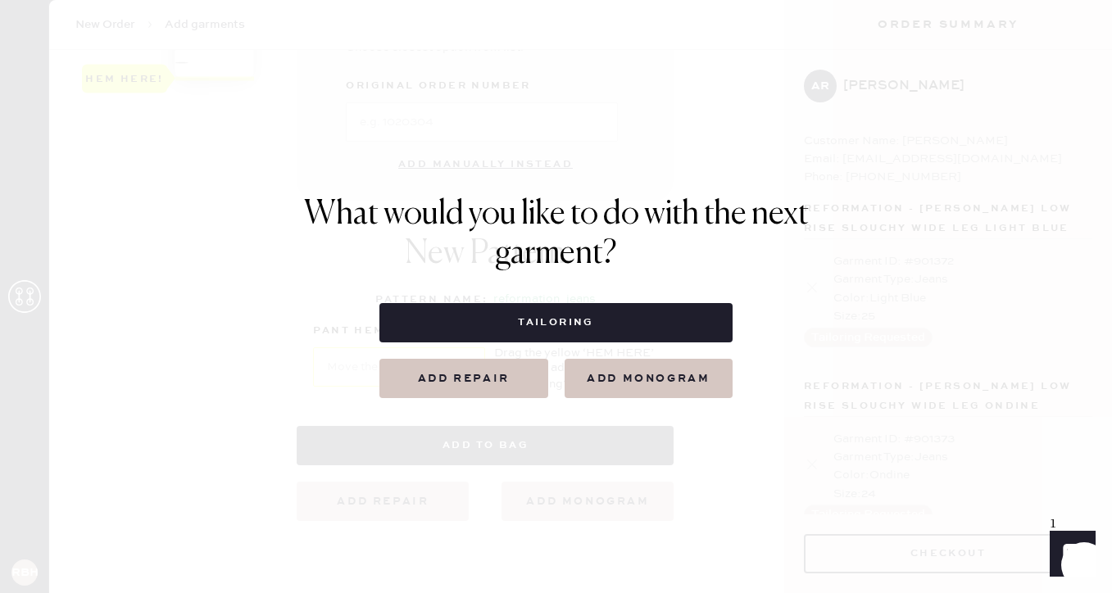
click at [484, 380] on button "Add repair" at bounding box center [463, 378] width 169 height 39
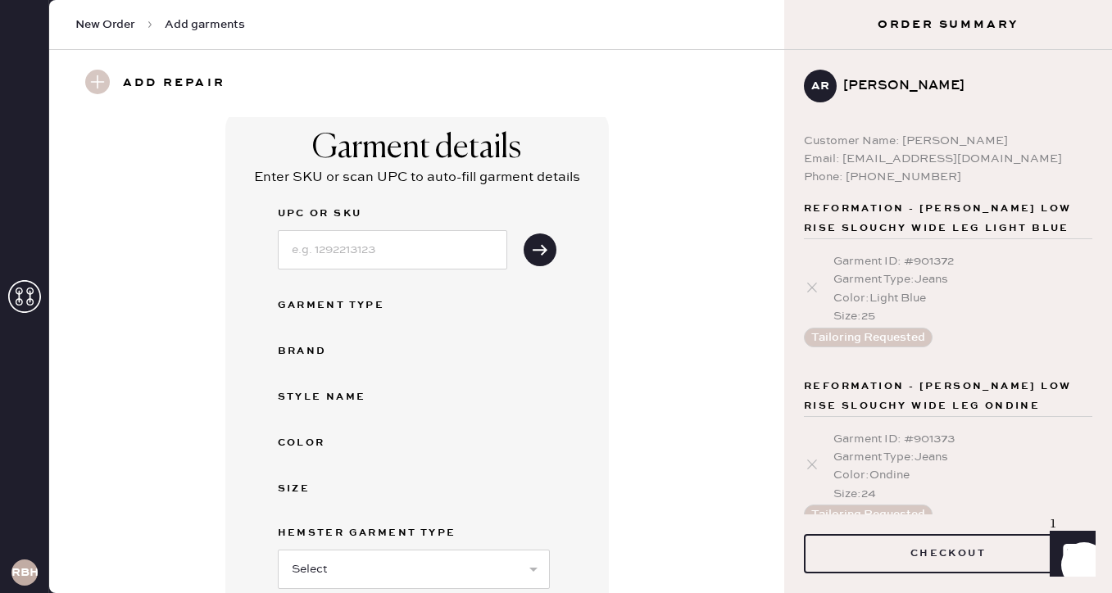
scroll to position [0, 0]
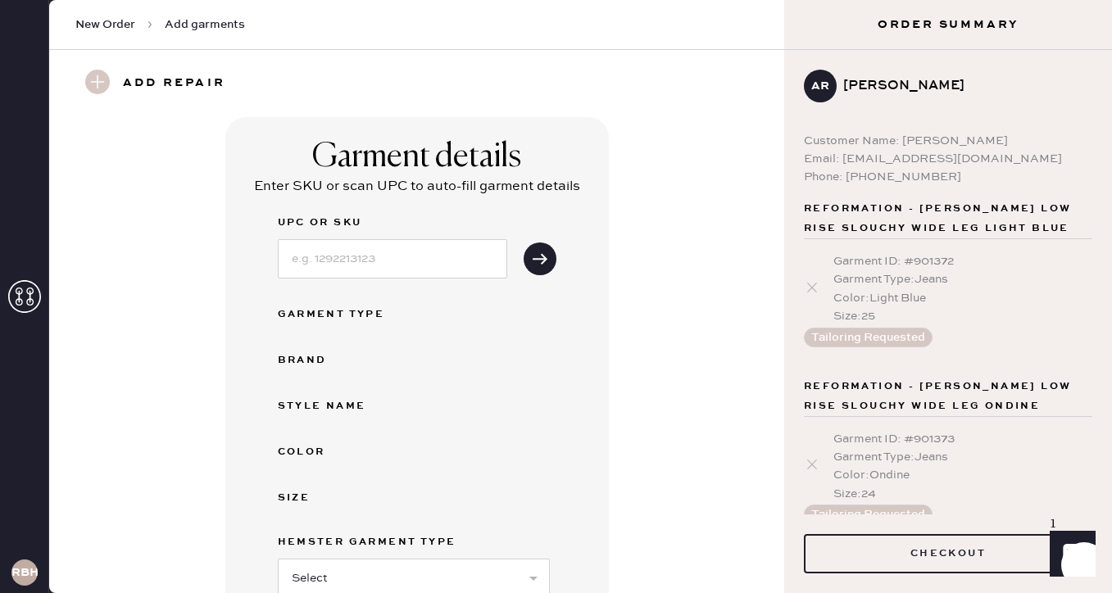
click at [104, 73] on use at bounding box center [97, 82] width 25 height 25
click at [97, 84] on use at bounding box center [97, 82] width 25 height 25
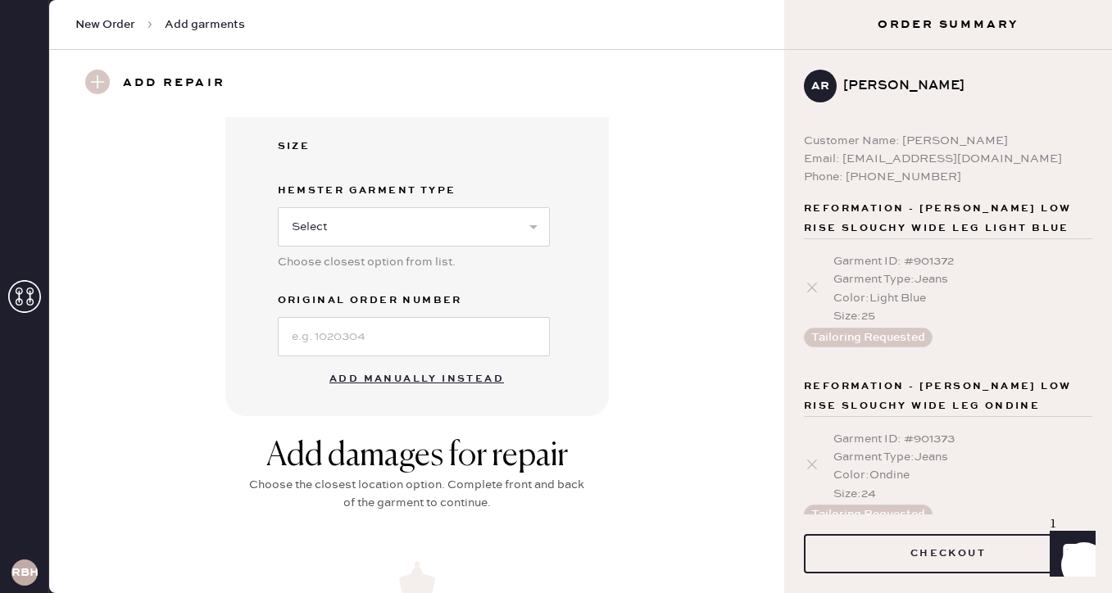
scroll to position [384, 0]
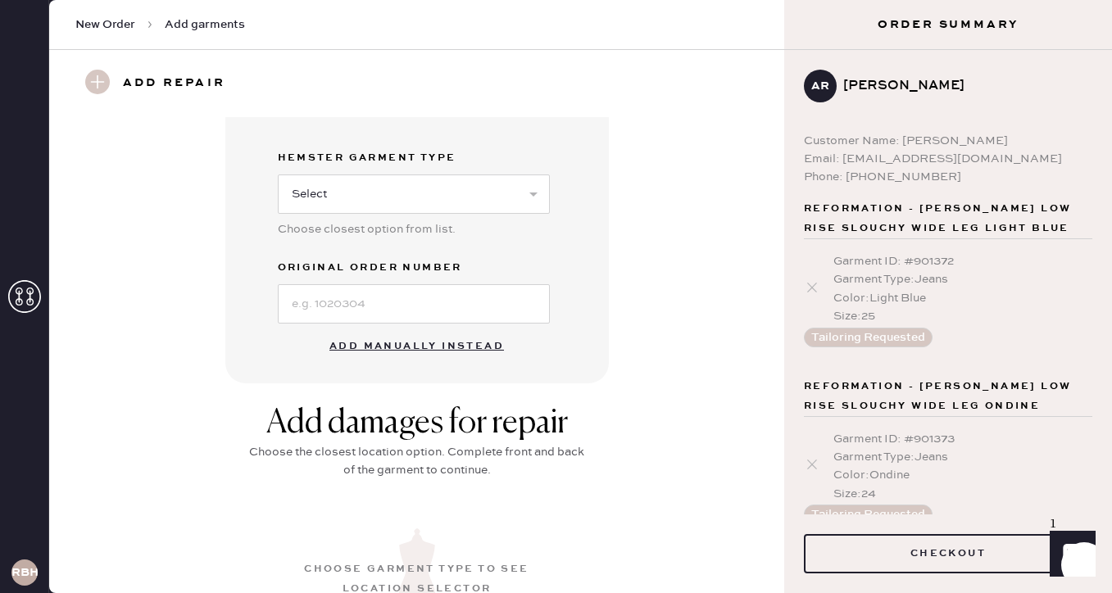
click at [433, 347] on button "Add manually instead" at bounding box center [417, 346] width 194 height 33
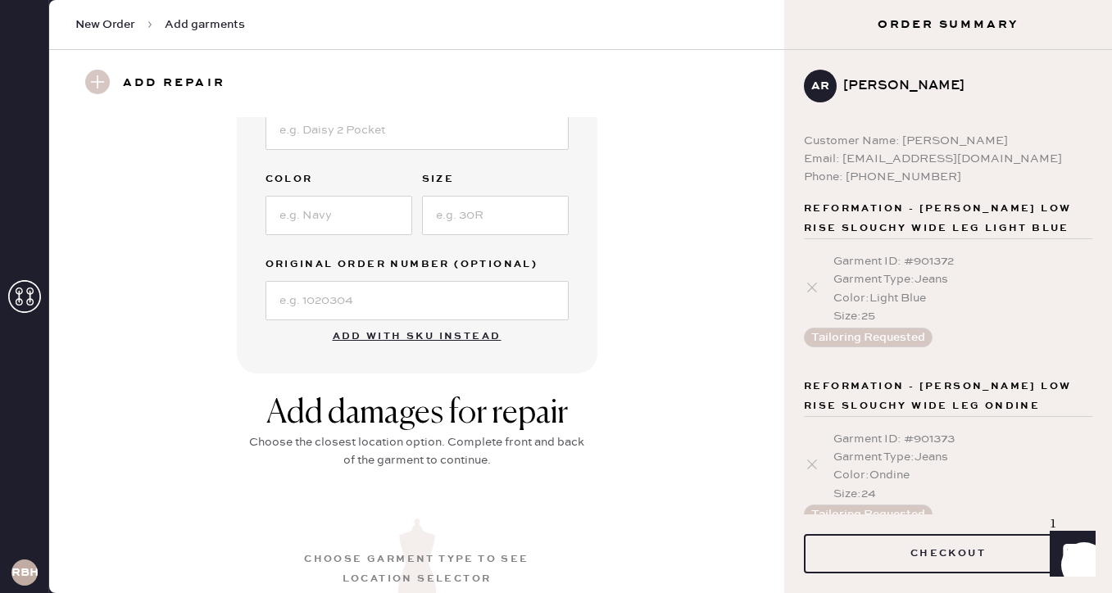
scroll to position [0, 0]
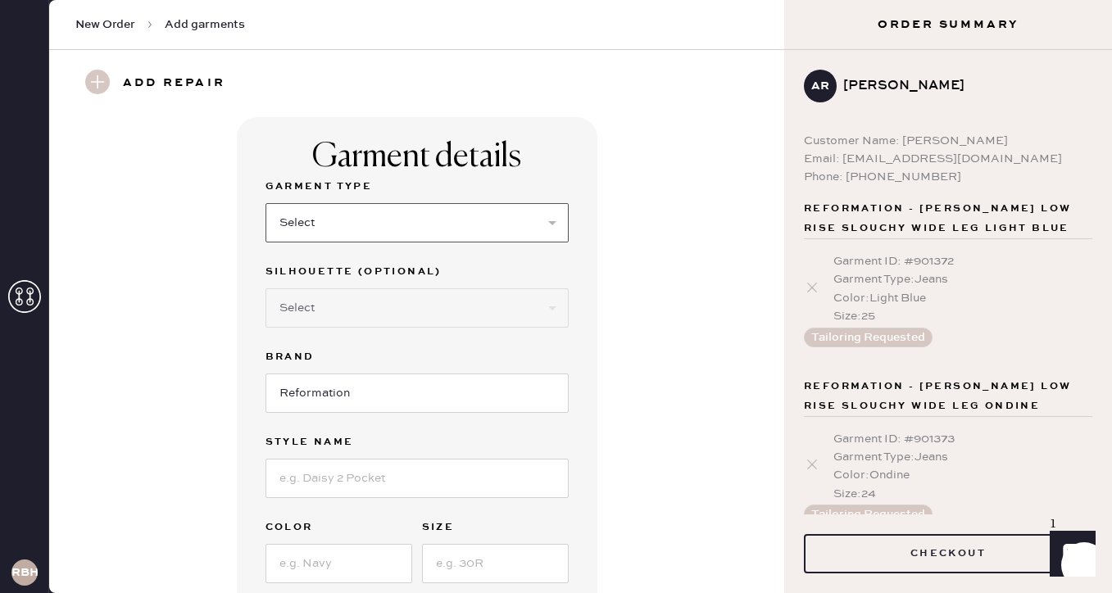
click at [391, 216] on select "Select Basic Skirt Jeans Leggings Pants Shorts Basic Sleeved Dress Basic Sleeve…" at bounding box center [416, 222] width 303 height 39
select select "2"
click at [265, 203] on select "Select Basic Skirt Jeans Leggings Pants Shorts Basic Sleeved Dress Basic Sleeve…" at bounding box center [416, 222] width 303 height 39
click at [312, 315] on select "Select Shorts Cropped Flare Boot Cut Straight Skinny Other" at bounding box center [416, 307] width 303 height 39
select select "7"
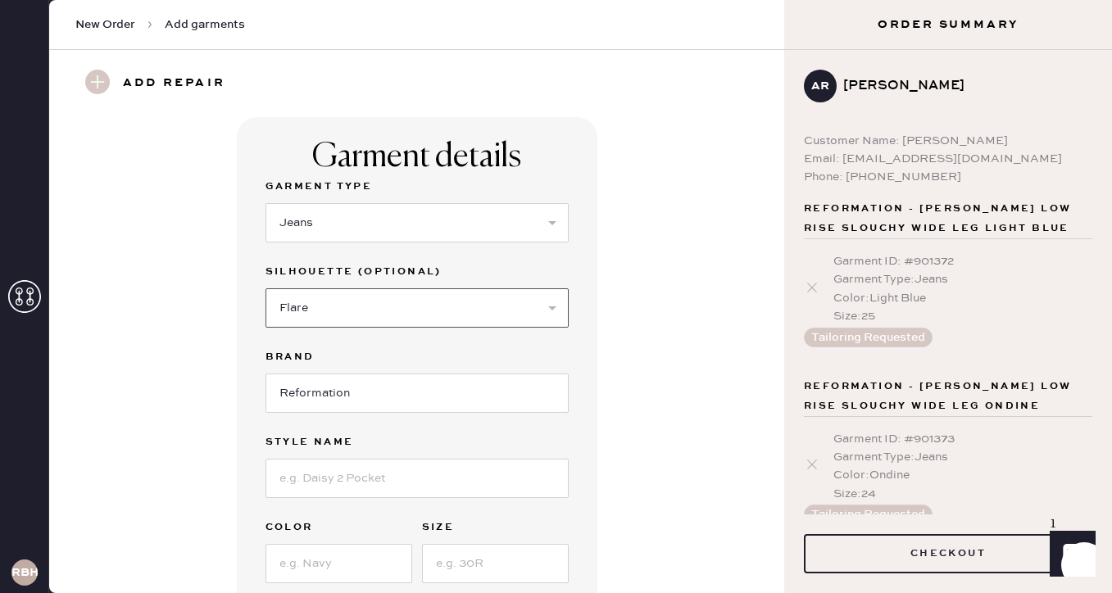
click at [265, 288] on select "Select Shorts Cropped Flare Boot Cut Straight Skinny Other" at bounding box center [416, 307] width 303 height 39
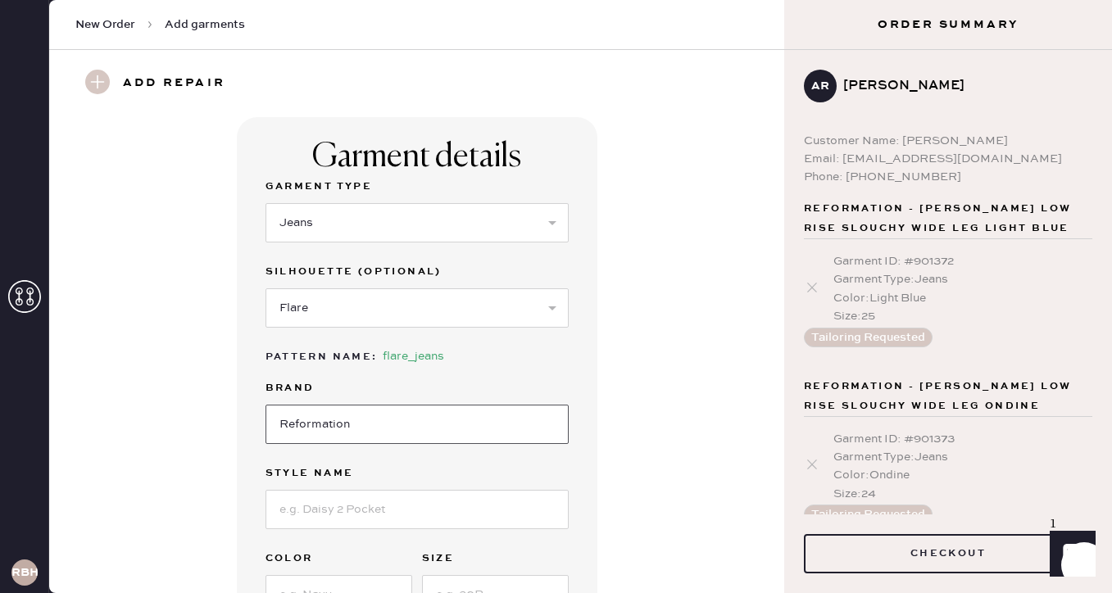
click at [307, 415] on input "Reformation" at bounding box center [416, 424] width 303 height 39
click at [296, 502] on input at bounding box center [416, 509] width 303 height 39
click at [374, 514] on input "[PERSON_NAME] Low Rise Wide Leg" at bounding box center [416, 509] width 303 height 39
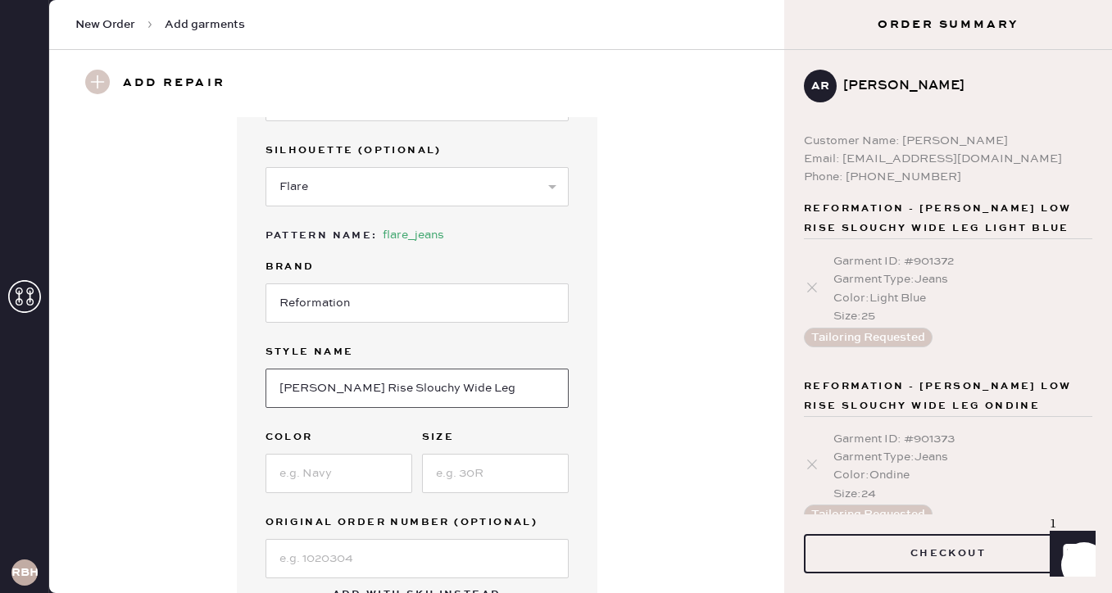
scroll to position [161, 0]
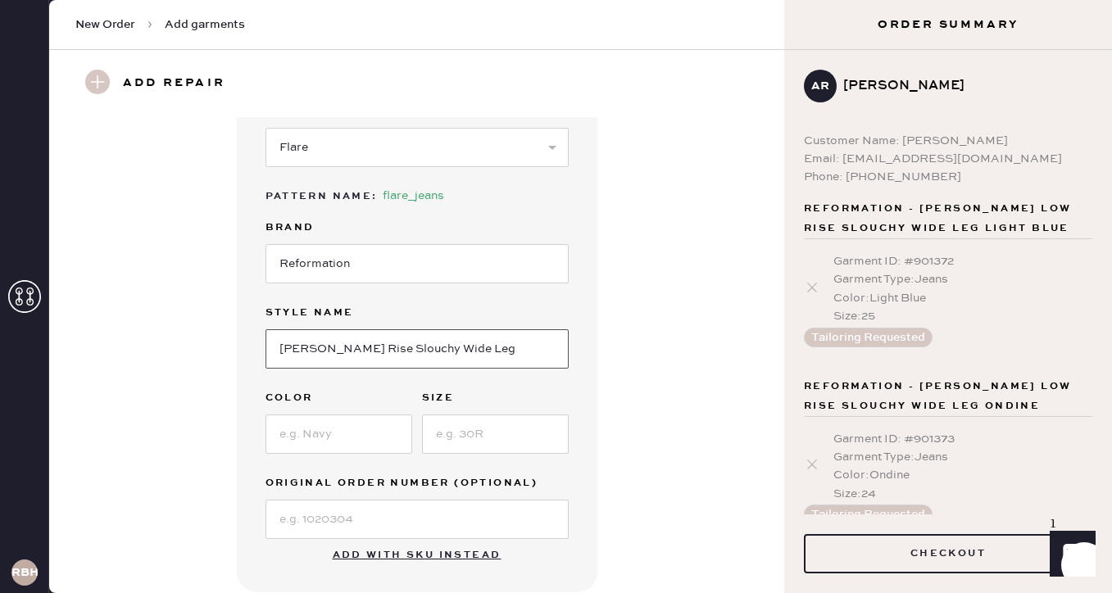
type input "[PERSON_NAME] Rise Slouchy Wide Leg"
click at [299, 442] on input at bounding box center [338, 434] width 147 height 39
type input "Sand Dollar"
click at [475, 434] on input at bounding box center [495, 434] width 147 height 39
type input "25"
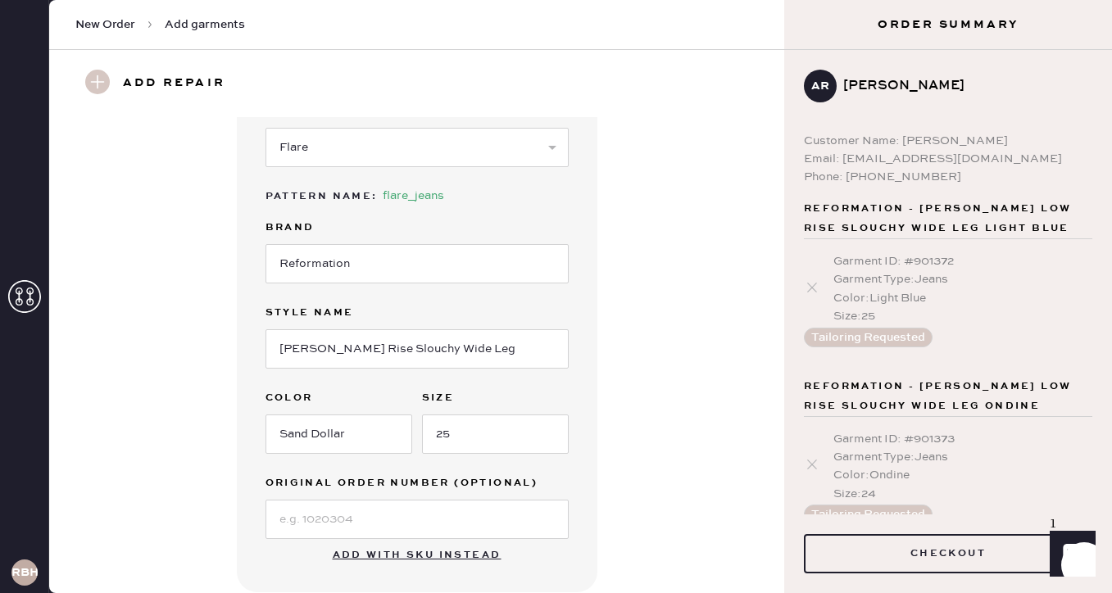
click at [614, 484] on div "Garment details Garment Type Select Basic Skirt Jeans Leggings Pants Shorts Bas…" at bounding box center [417, 275] width 676 height 636
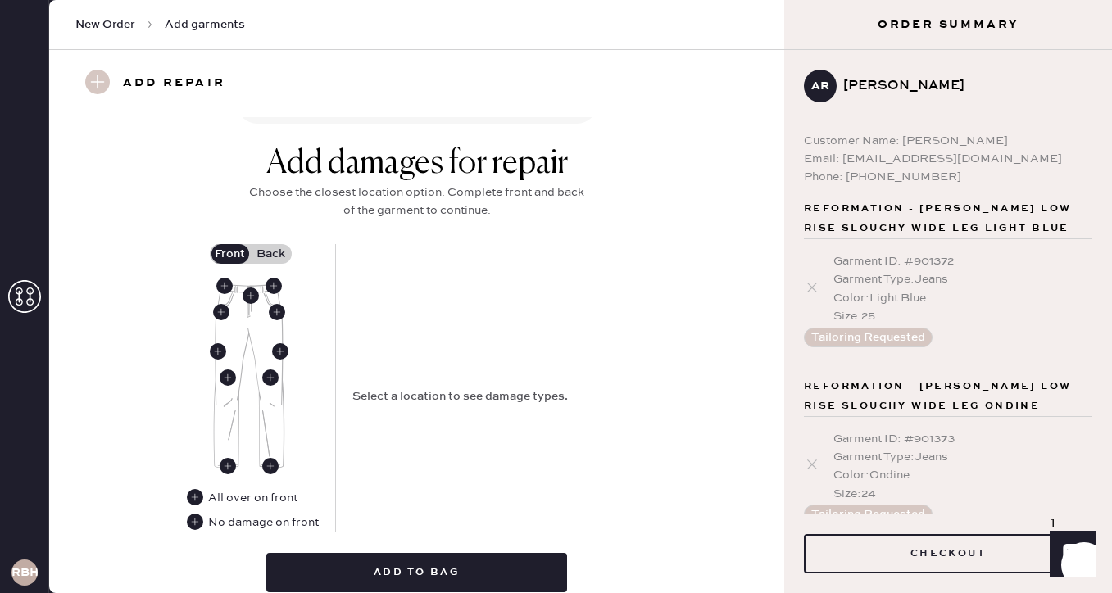
scroll to position [633, 0]
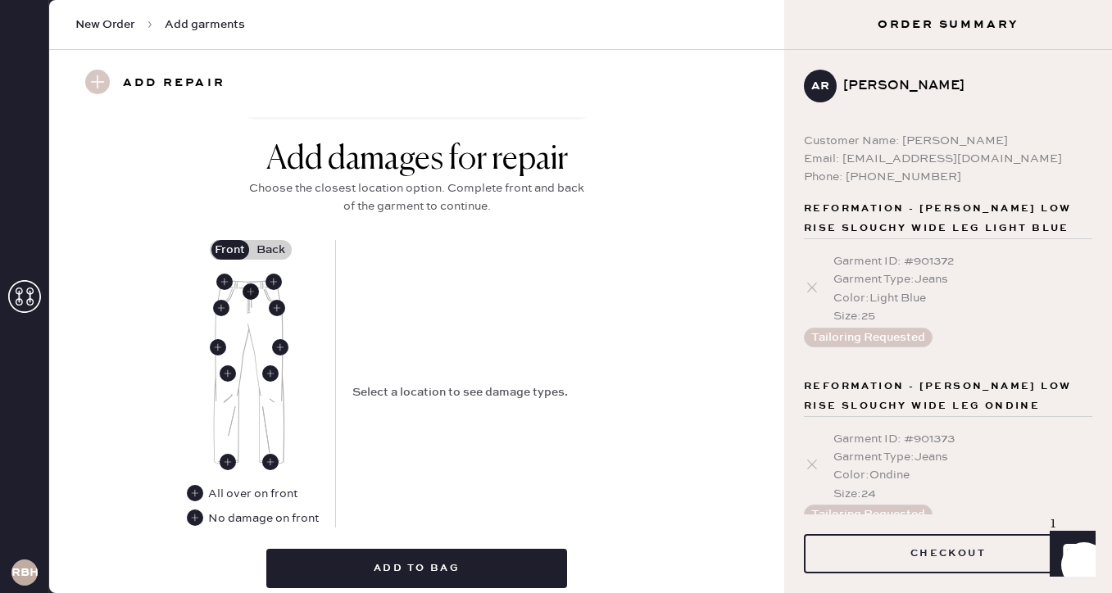
click at [251, 292] on use at bounding box center [250, 291] width 16 height 16
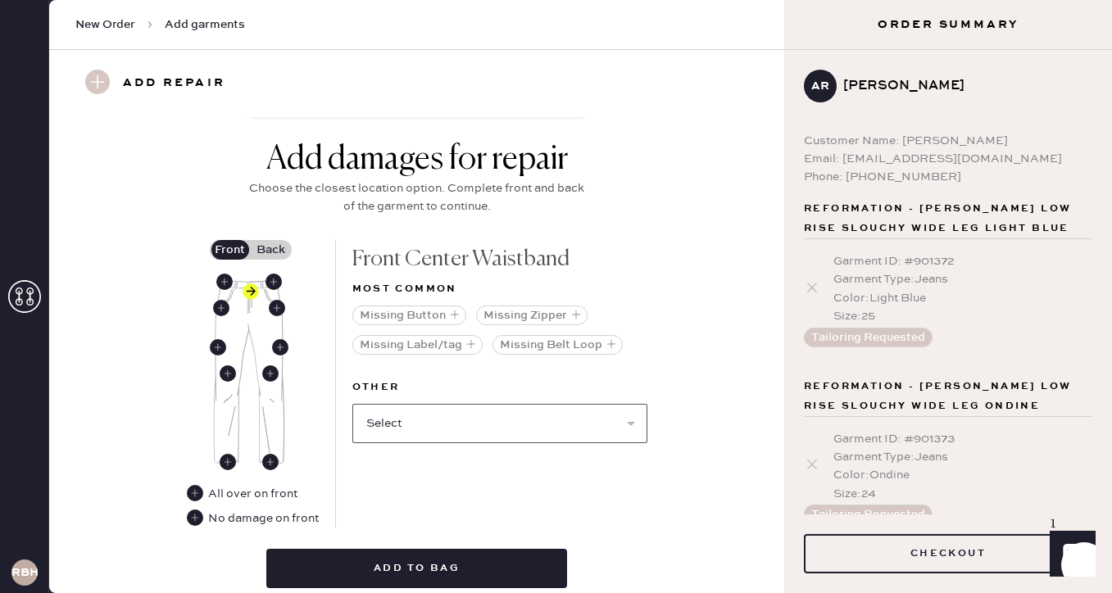
click at [410, 433] on select "Select Broken / Ripped Hem Broken Beads Broken Belt Loop Broken Button Broken E…" at bounding box center [499, 423] width 295 height 39
select select "1740"
click at [352, 404] on select "Select Broken / Ripped Hem Broken Beads Broken Belt Loop Broken Button Broken E…" at bounding box center [499, 423] width 295 height 39
select select
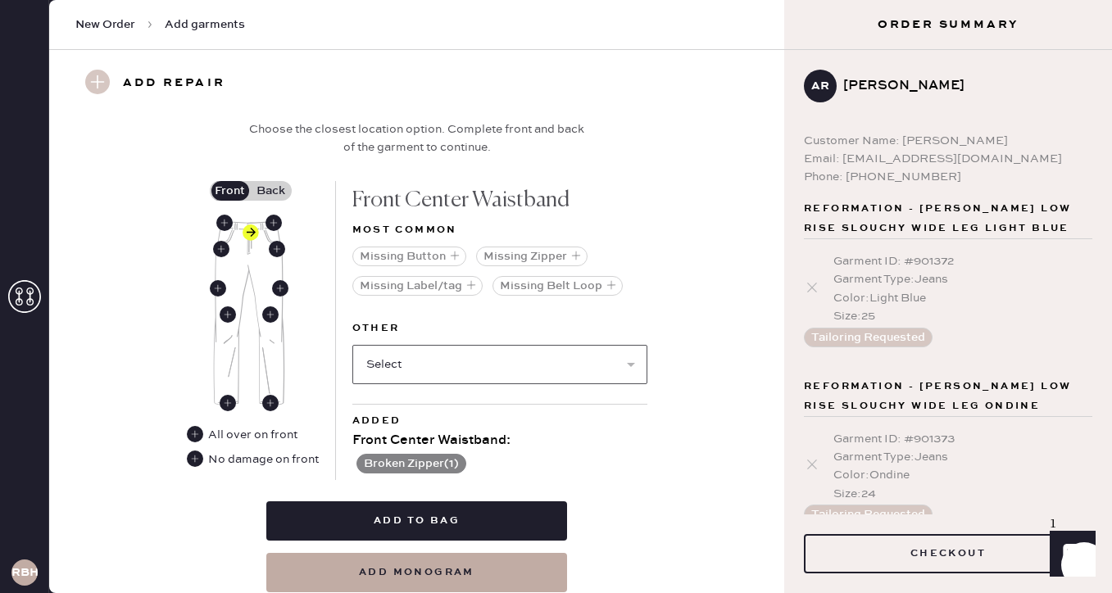
scroll to position [679, 0]
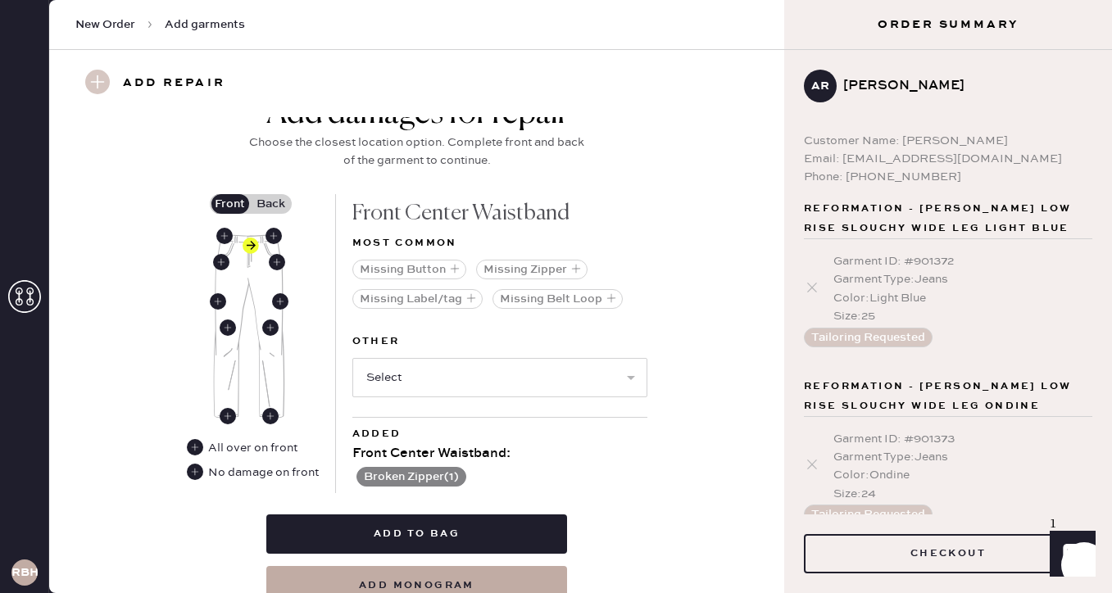
click at [267, 209] on label "Back" at bounding box center [271, 204] width 41 height 20
click at [271, 204] on input "Back" at bounding box center [271, 204] width 0 height 0
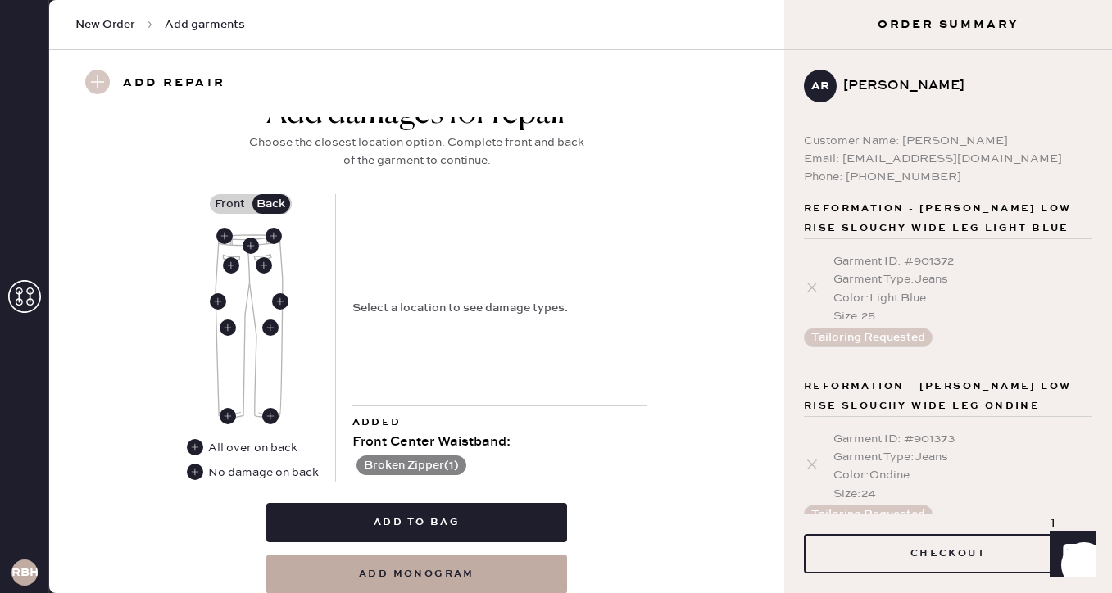
click at [234, 206] on label "Front" at bounding box center [230, 204] width 41 height 20
click at [230, 204] on input "Front" at bounding box center [230, 204] width 0 height 0
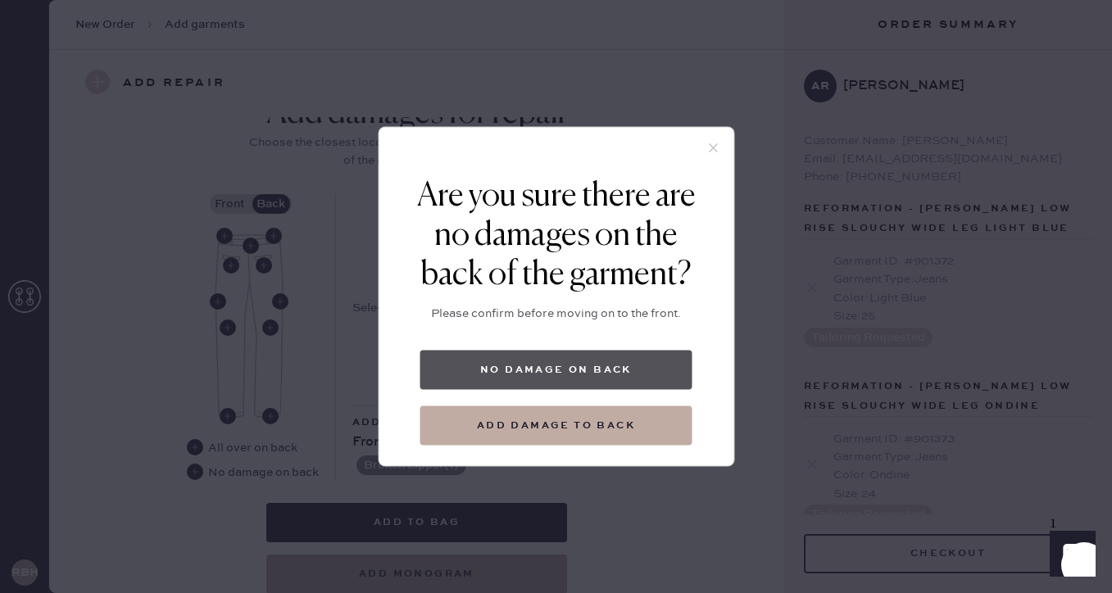
click at [510, 365] on button "No damage on back" at bounding box center [556, 370] width 272 height 39
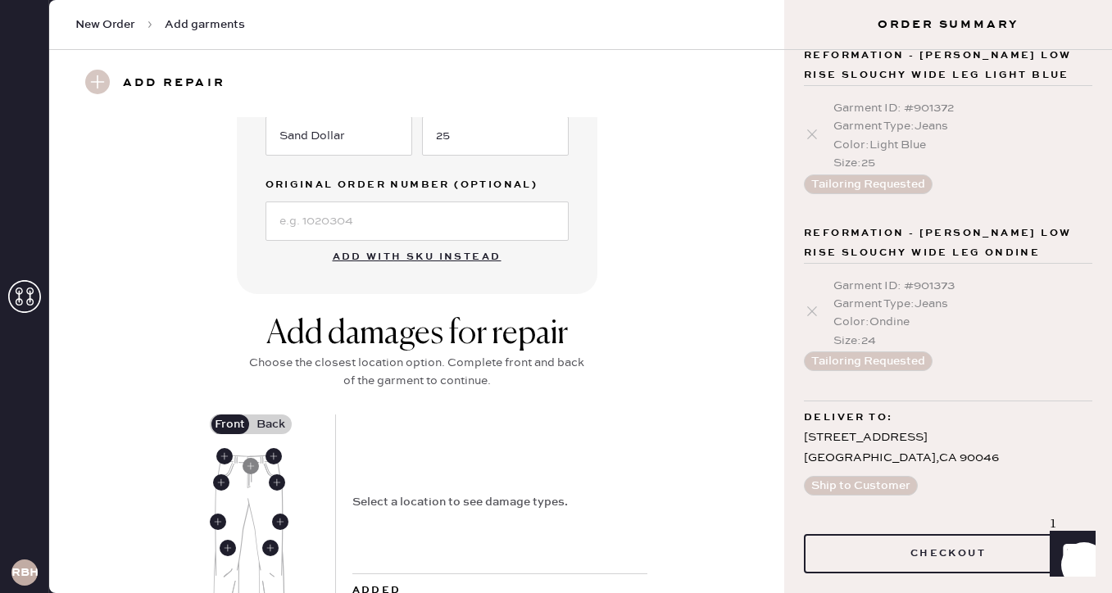
scroll to position [739, 0]
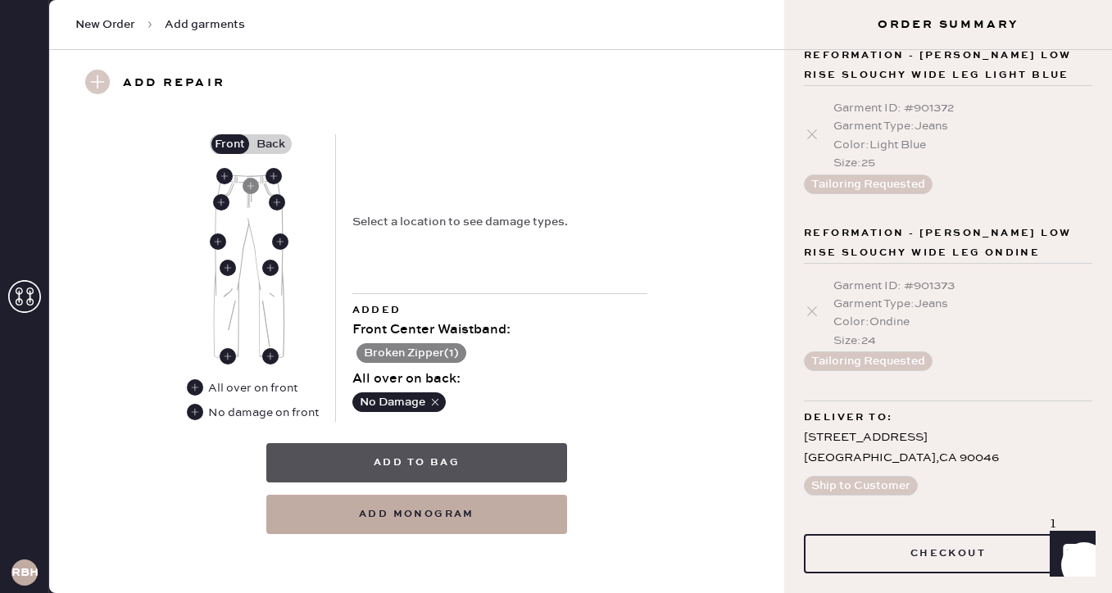
click at [416, 469] on button "Add to bag" at bounding box center [416, 462] width 301 height 39
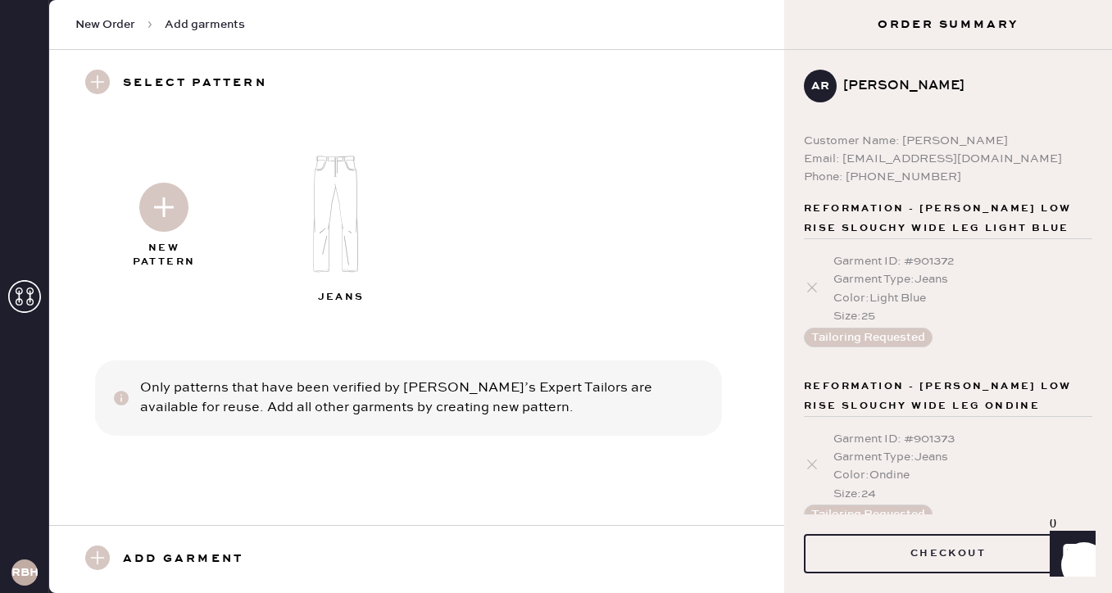
click at [173, 209] on img at bounding box center [163, 207] width 49 height 49
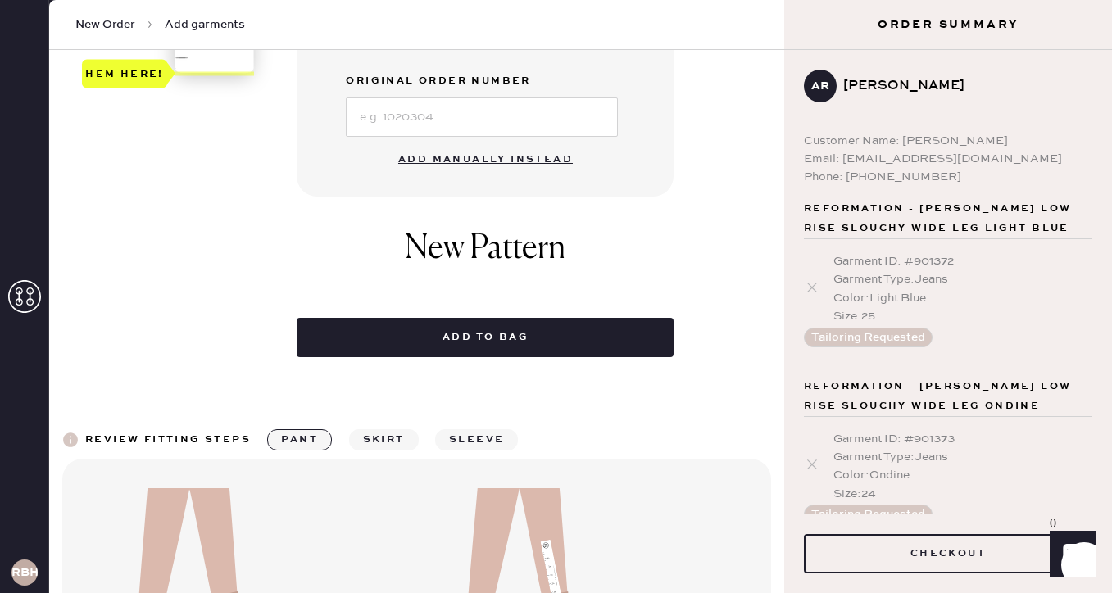
scroll to position [661, 0]
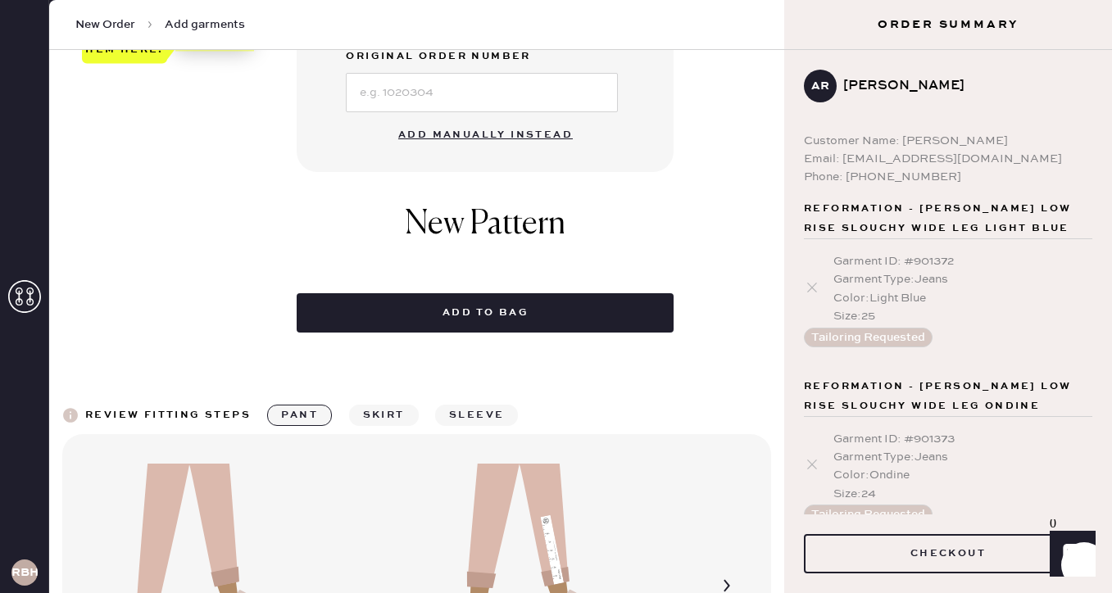
click at [425, 136] on button "Add manually instead" at bounding box center [485, 135] width 194 height 33
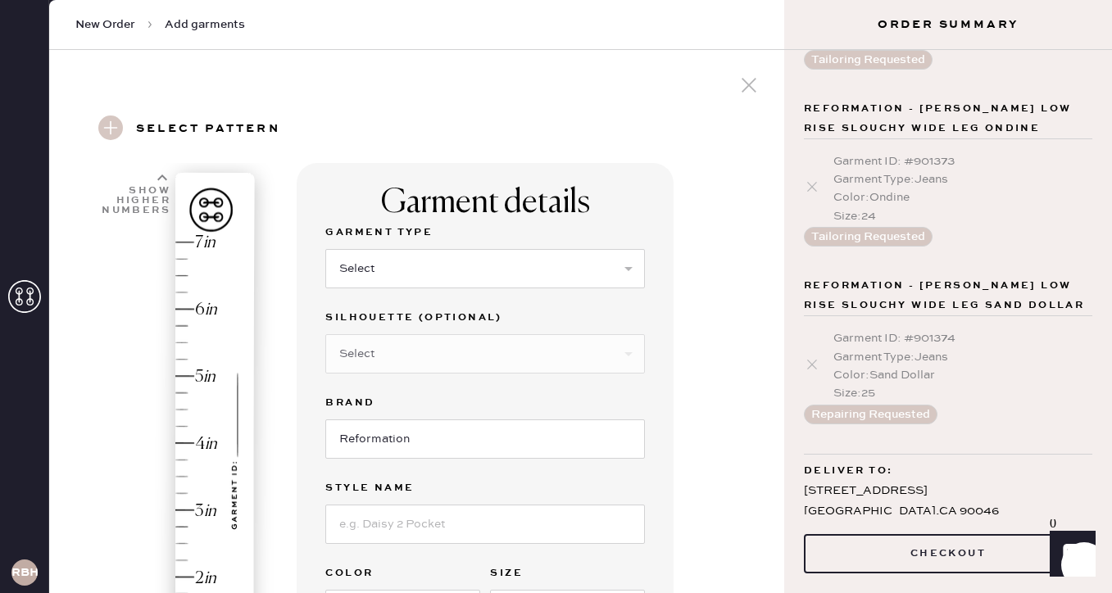
scroll to position [291, 0]
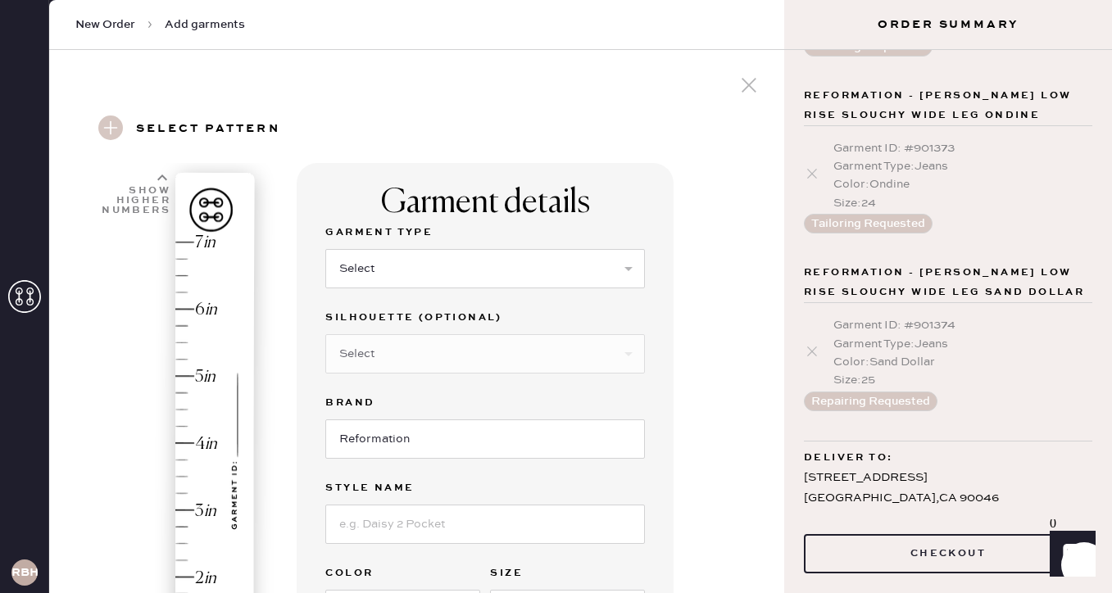
click at [748, 87] on icon at bounding box center [748, 85] width 25 height 25
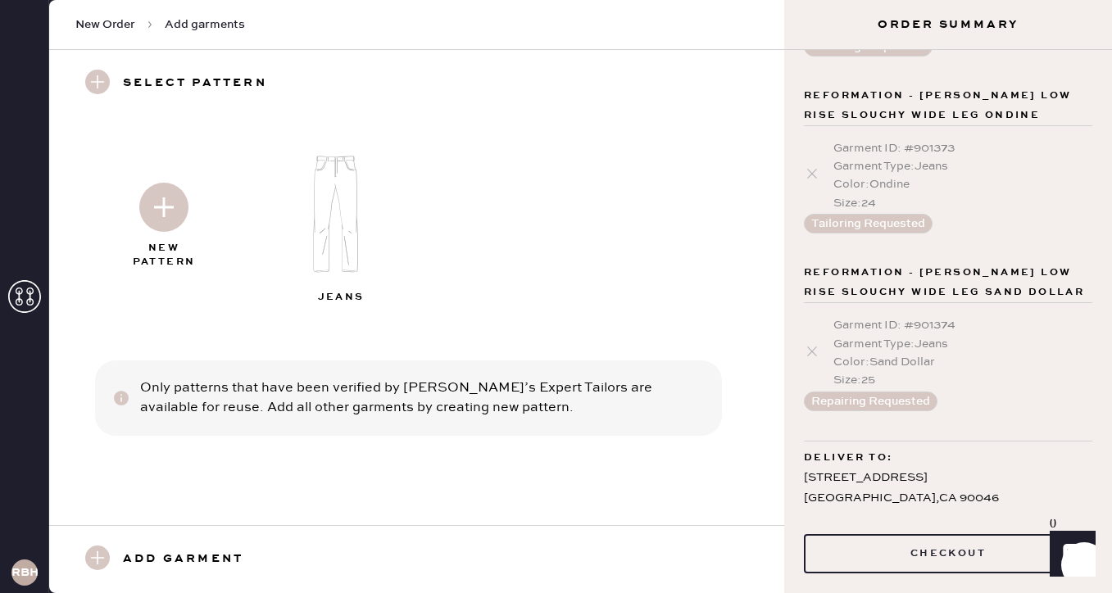
click at [333, 233] on img at bounding box center [342, 214] width 177 height 142
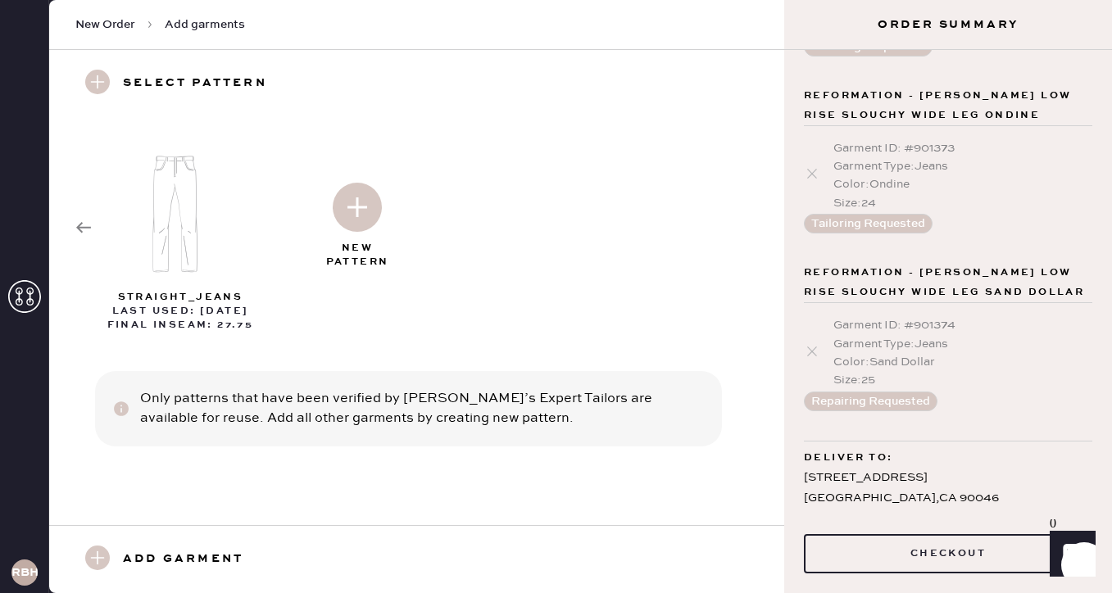
click at [350, 215] on img at bounding box center [357, 207] width 49 height 49
select select "2"
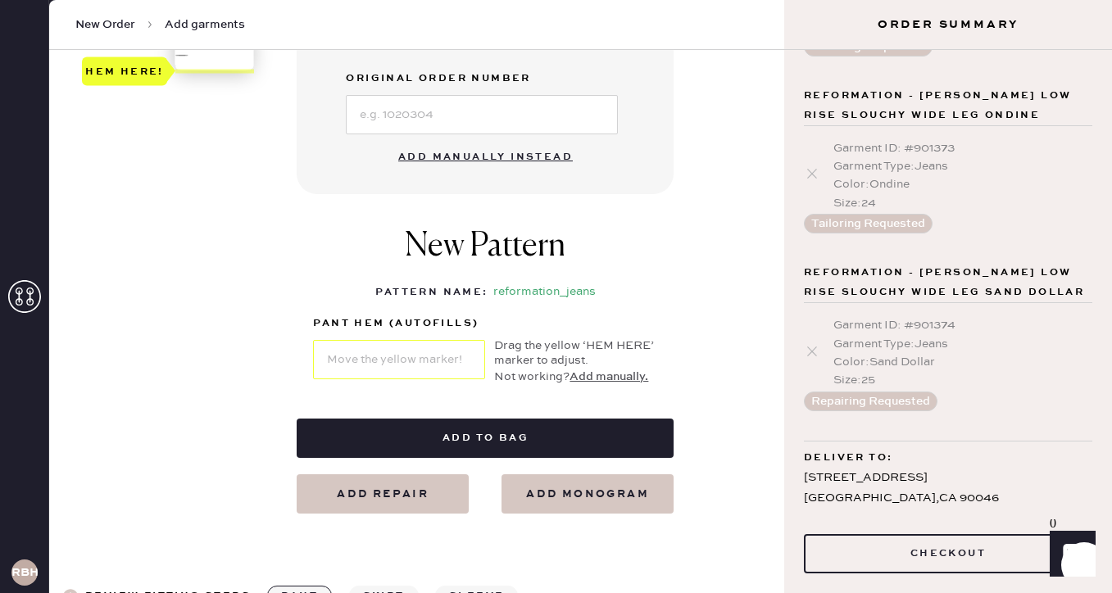
scroll to position [640, 0]
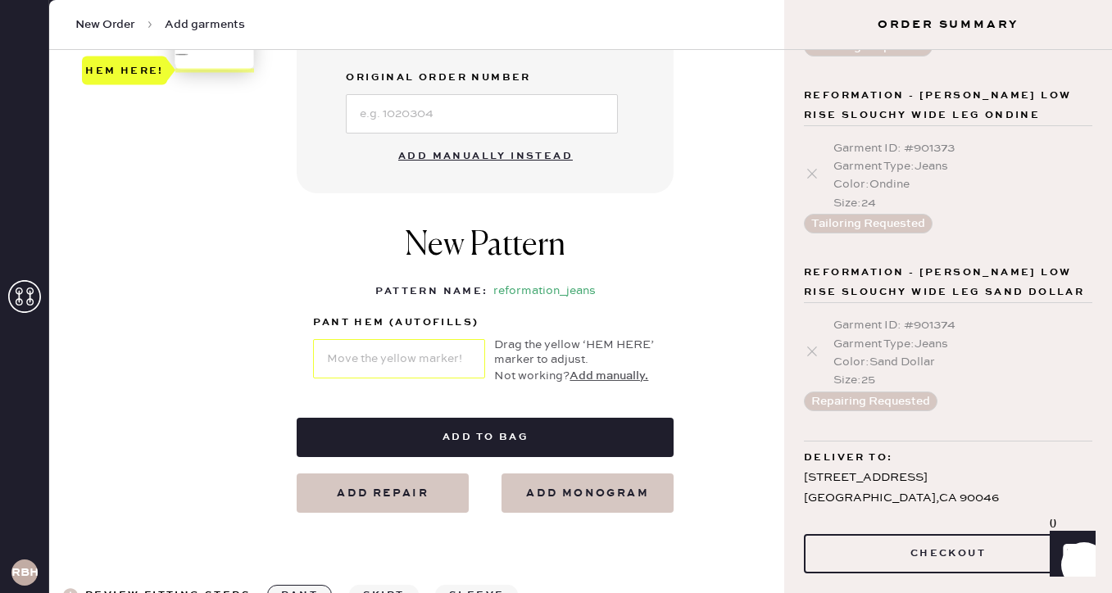
click at [452, 151] on button "Add manually instead" at bounding box center [485, 156] width 194 height 33
select select "2"
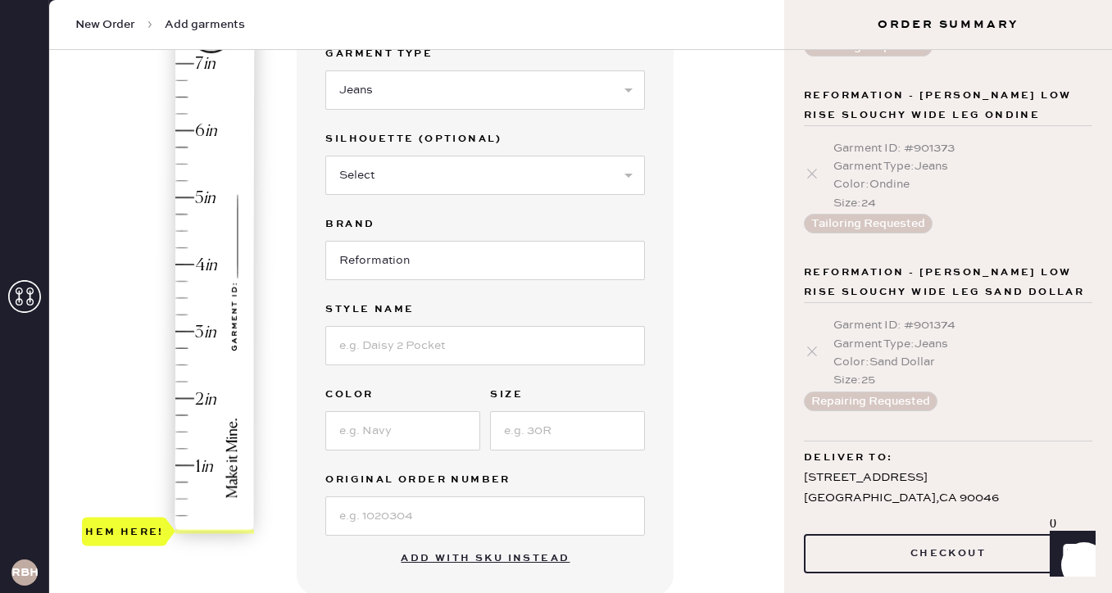
scroll to position [170, 0]
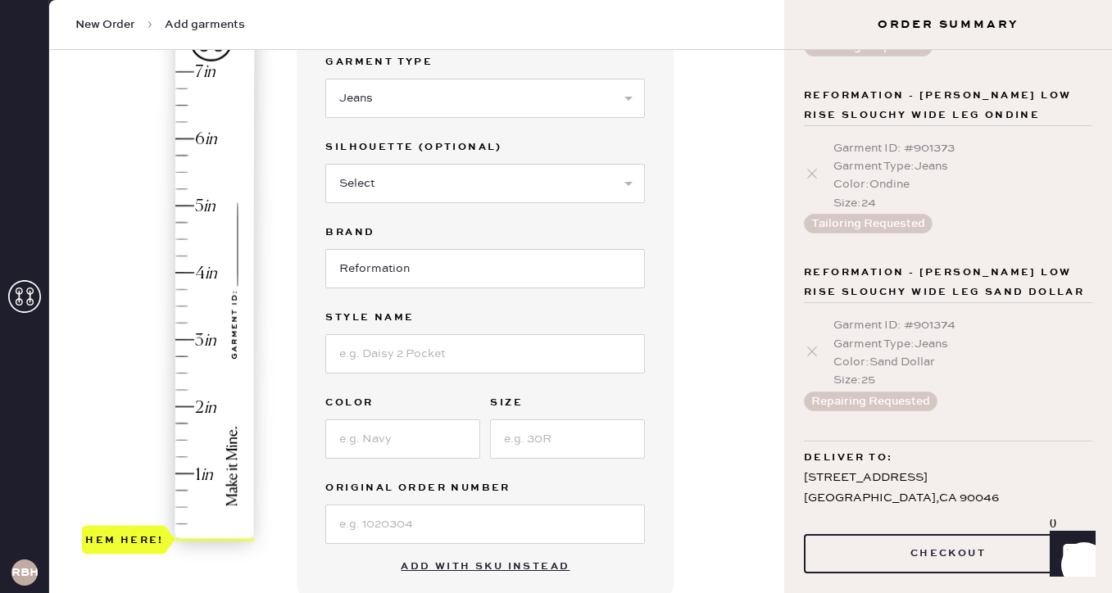
type input "1.5"
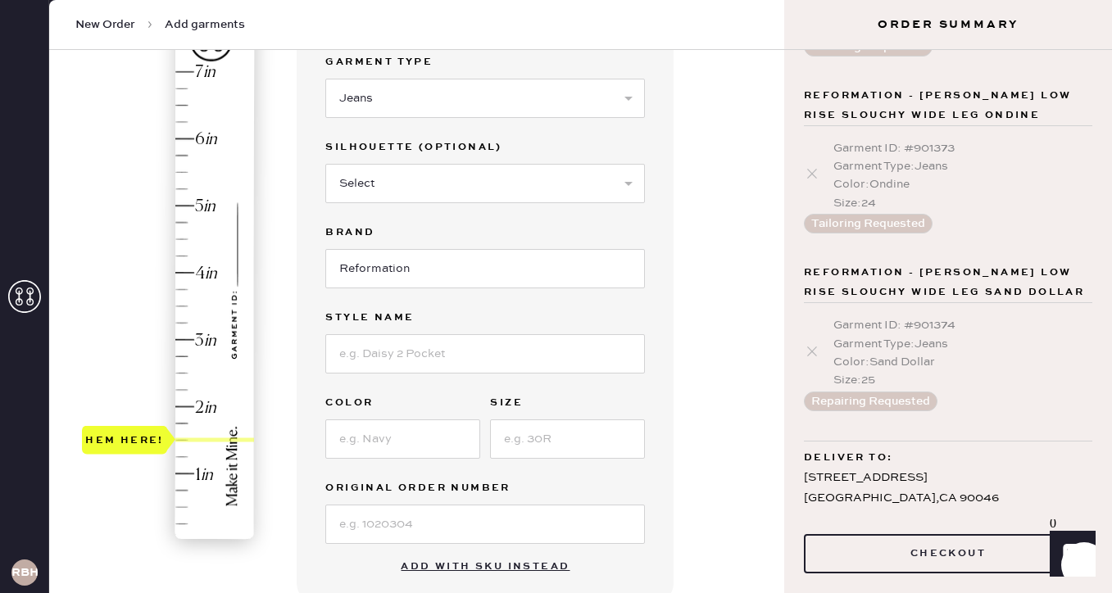
click at [189, 440] on div "Hem here!" at bounding box center [169, 306] width 174 height 483
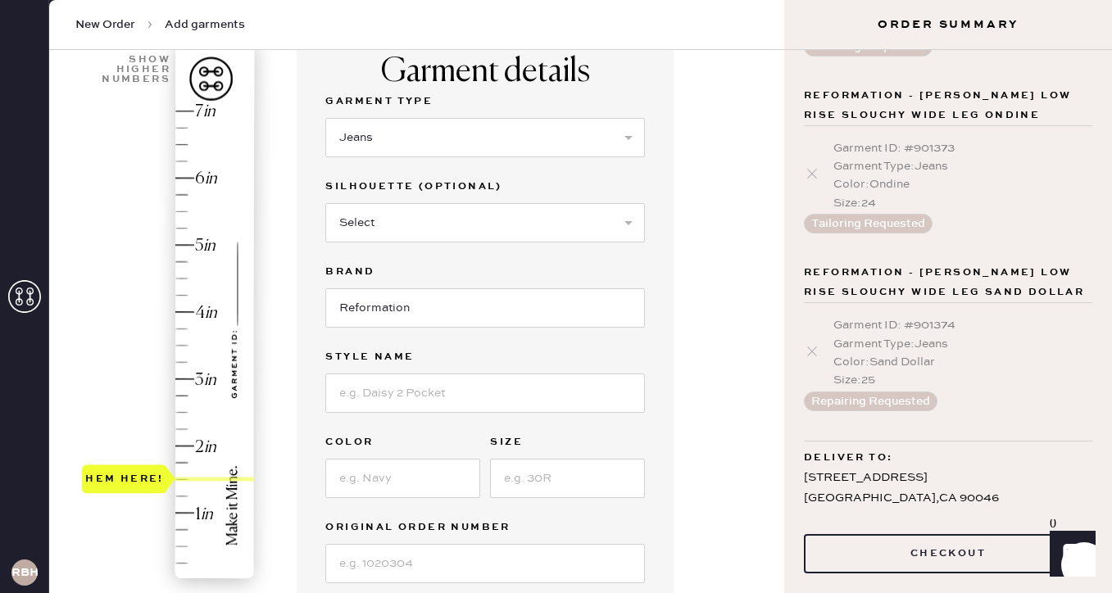
scroll to position [116, 0]
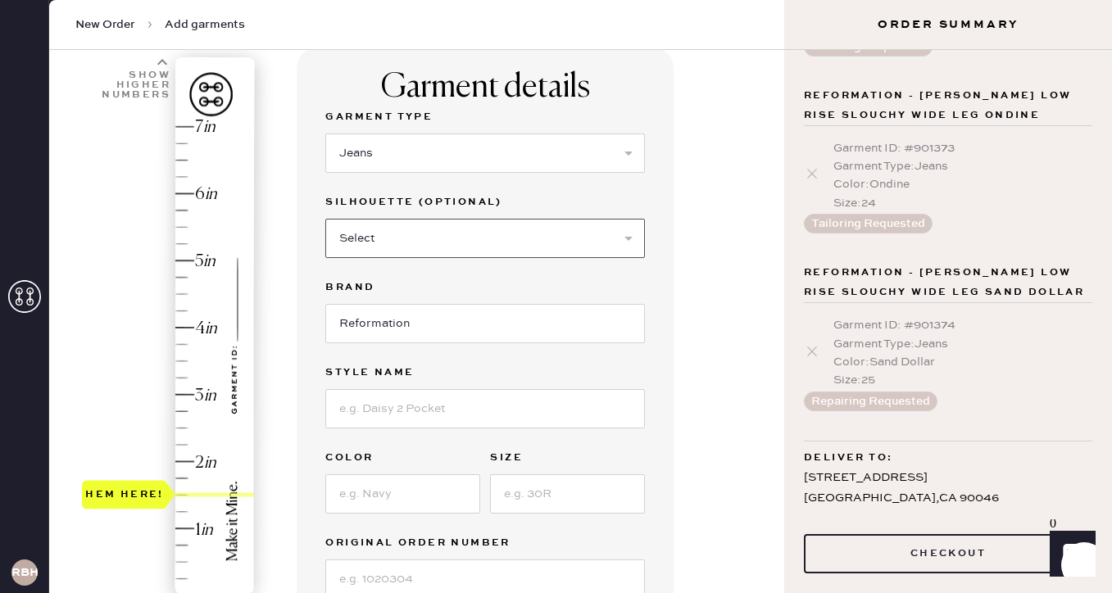
click at [367, 228] on select "Select Shorts Cropped Flare Boot Cut Straight Skinny Other" at bounding box center [485, 238] width 320 height 39
select select "7"
click at [325, 219] on select "Select Shorts Cropped Flare Boot Cut Straight Skinny Other" at bounding box center [485, 238] width 320 height 39
click at [359, 401] on input at bounding box center [485, 408] width 320 height 39
click at [438, 409] on input "[PERSON_NAME] Low Rise Wide Leg" at bounding box center [485, 408] width 320 height 39
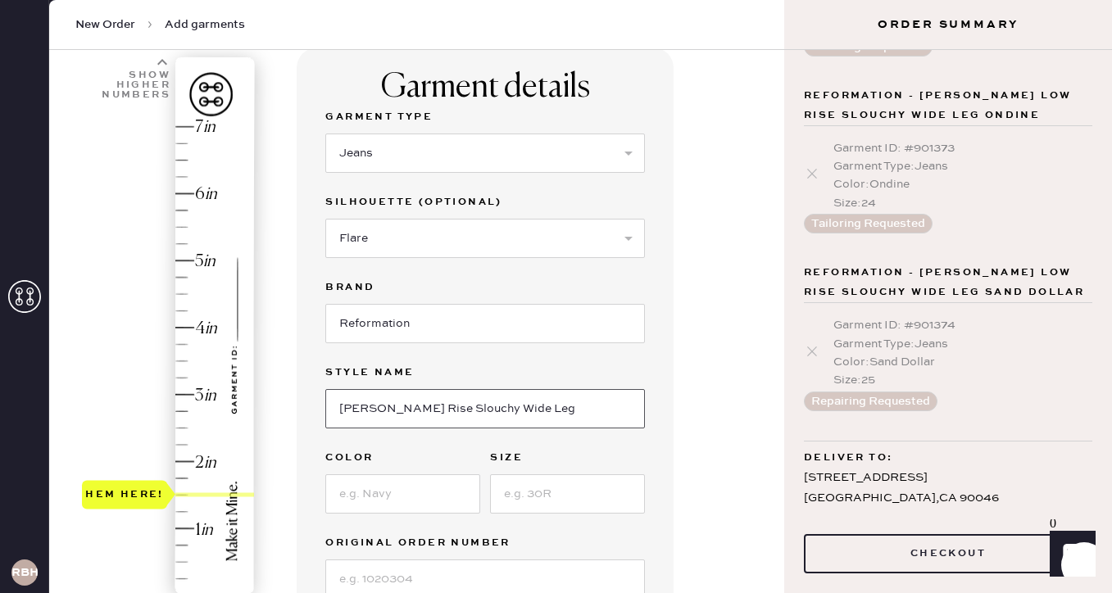
type input "[PERSON_NAME] Rise Slouchy Wide Leg"
click at [392, 482] on input at bounding box center [402, 493] width 155 height 39
type input "Sand Dollar"
click at [534, 493] on input at bounding box center [567, 493] width 155 height 39
type input "25"
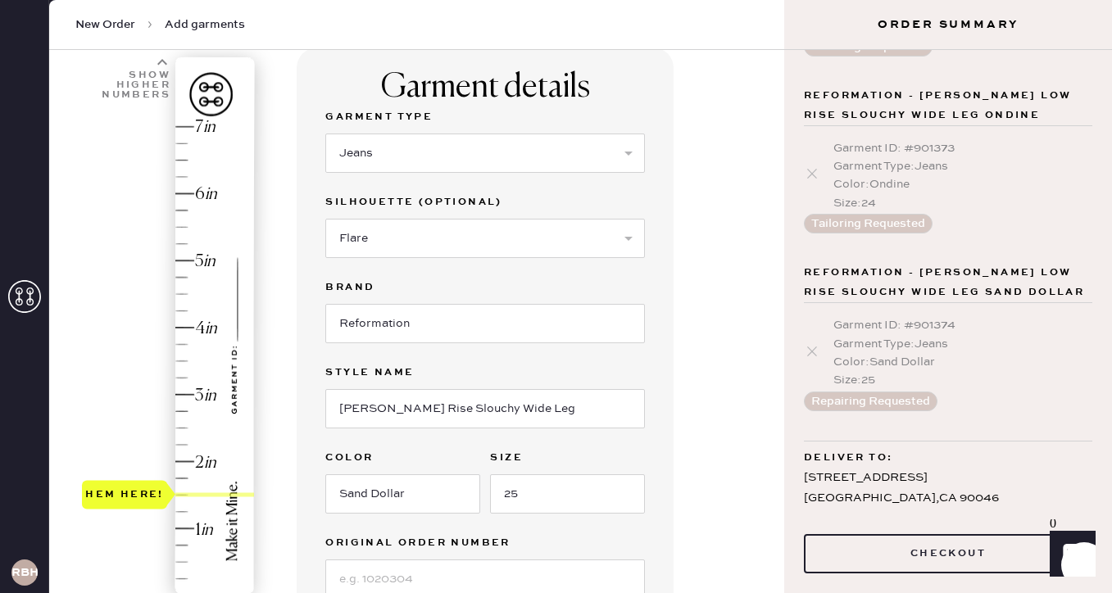
click at [650, 534] on div "Garment details Garment Type Select Basic Skirt Jeans Leggings Pants Shorts Bas…" at bounding box center [485, 353] width 377 height 611
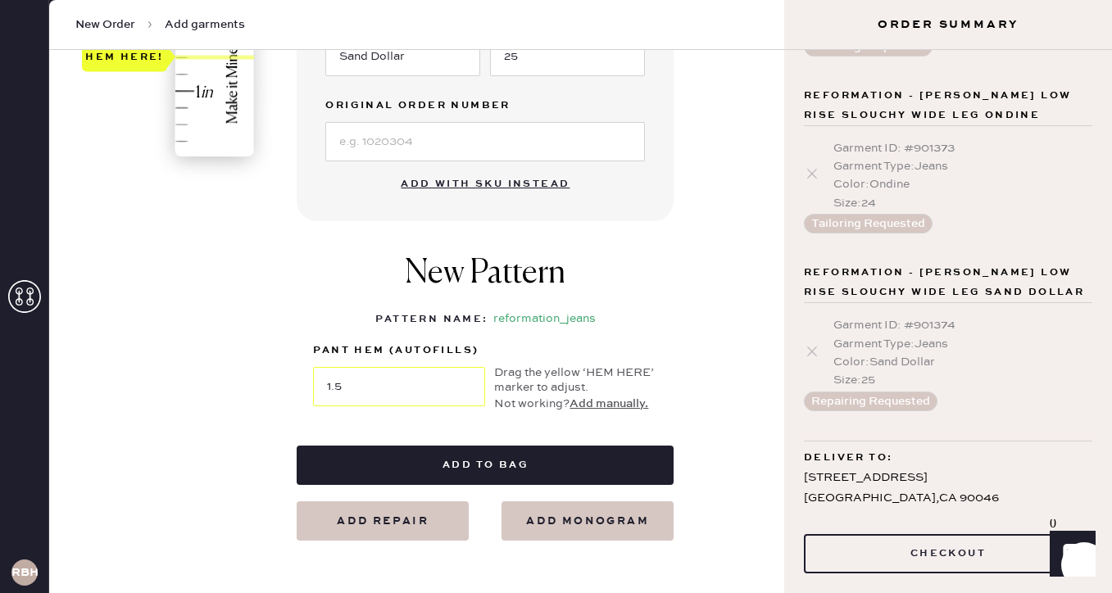
scroll to position [555, 0]
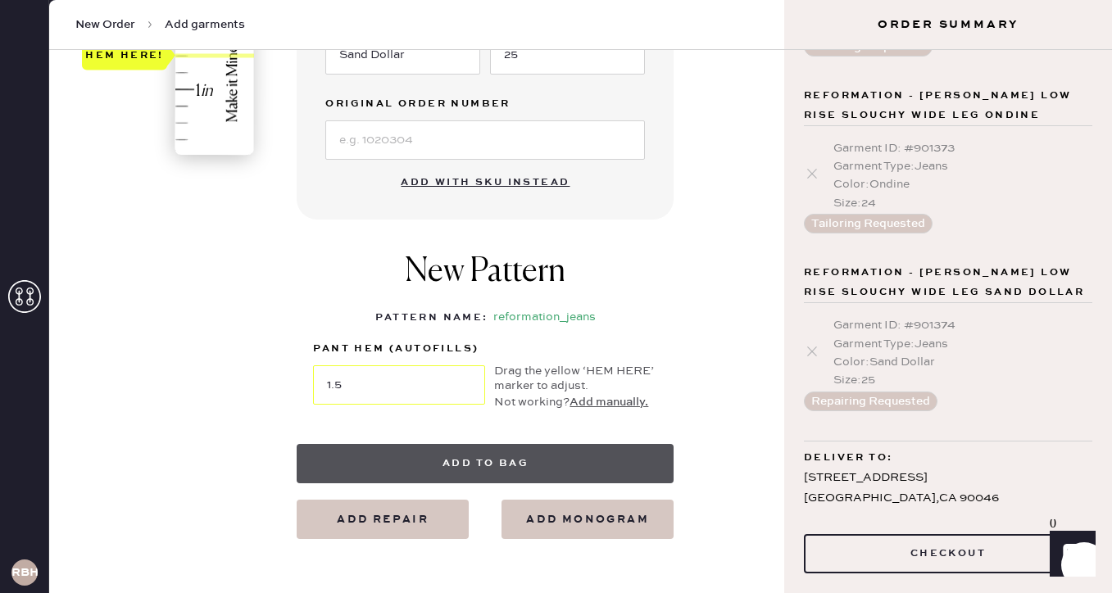
click at [521, 465] on button "Add to bag" at bounding box center [485, 463] width 377 height 39
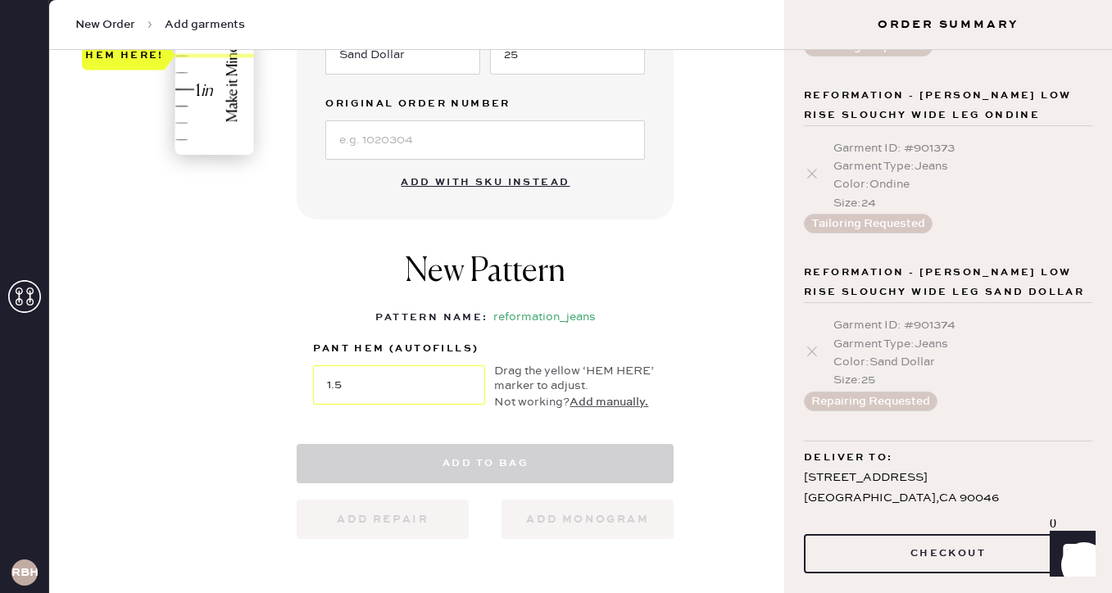
select select "2"
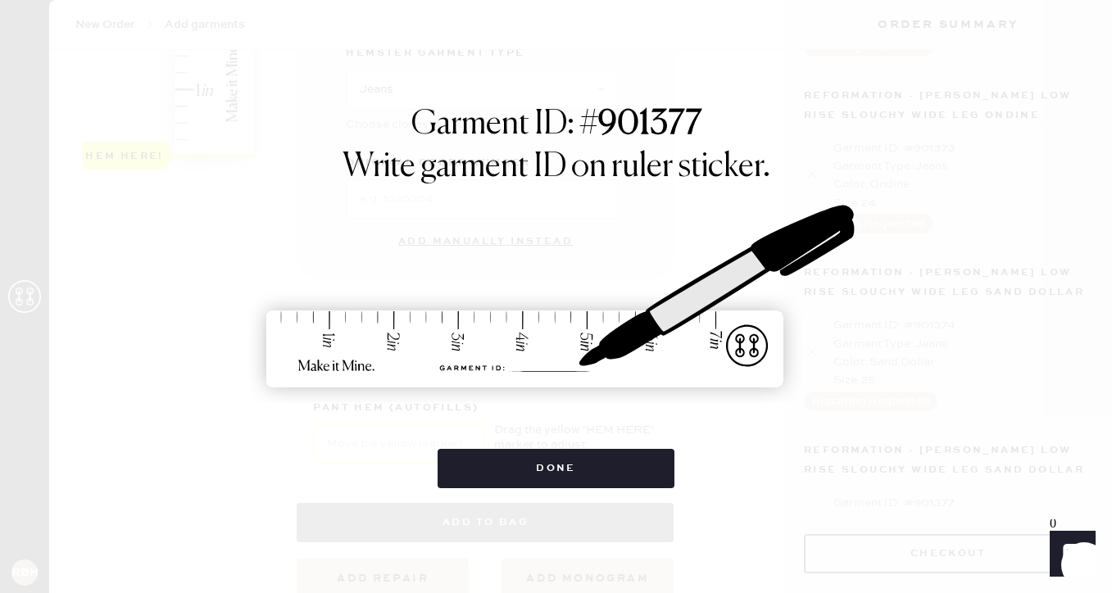
click at [521, 465] on button "Done" at bounding box center [555, 468] width 237 height 39
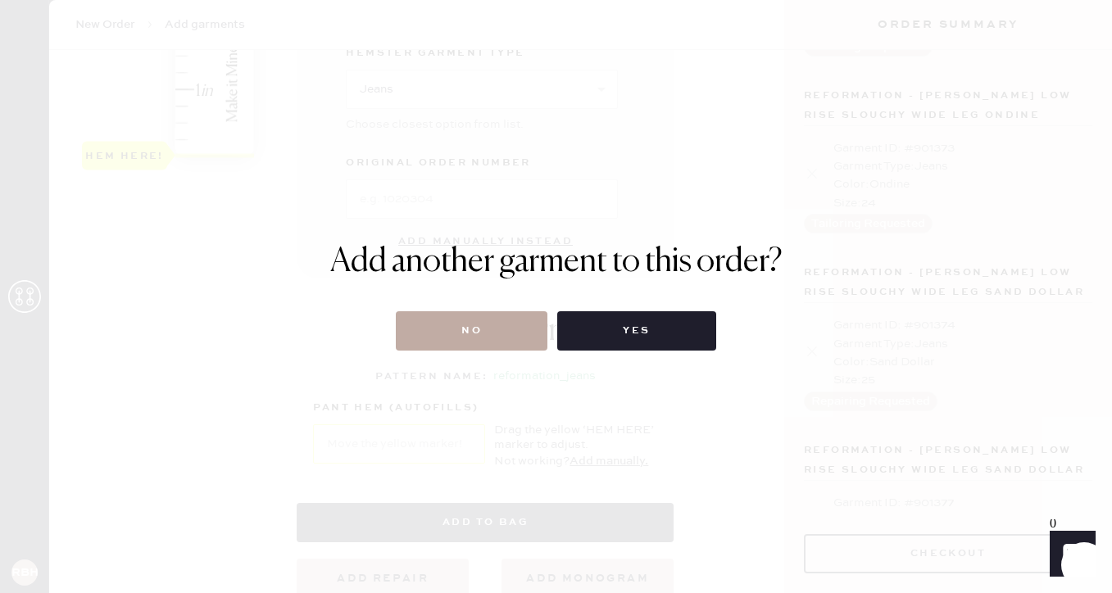
click at [506, 337] on button "No" at bounding box center [472, 330] width 152 height 39
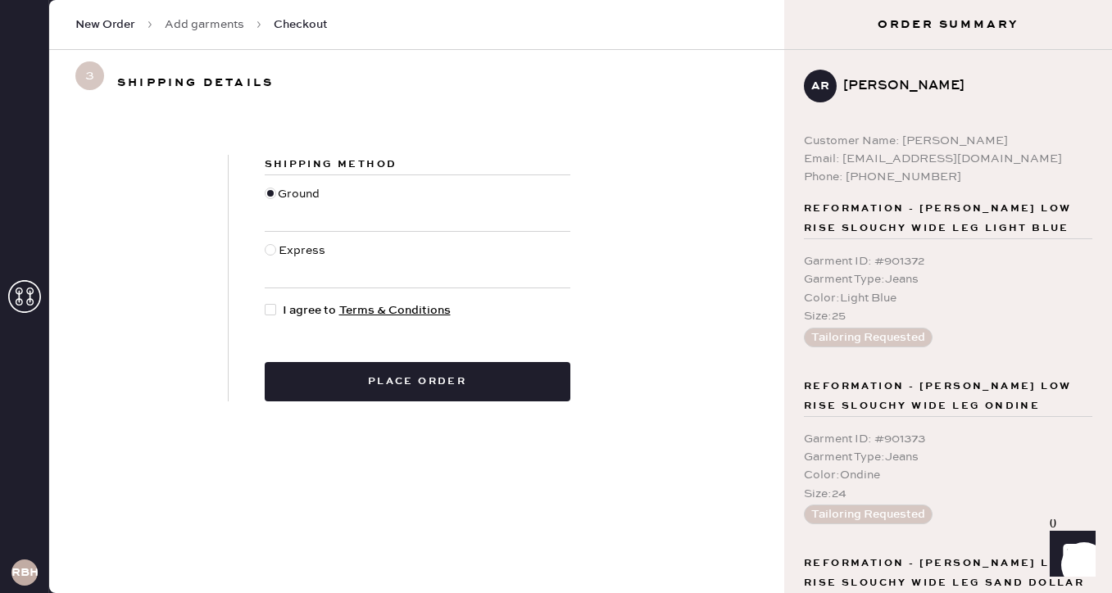
click at [270, 303] on div at bounding box center [274, 310] width 18 height 18
click at [265, 302] on input "I agree to Terms & Conditions" at bounding box center [265, 301] width 1 height 1
checkbox input "true"
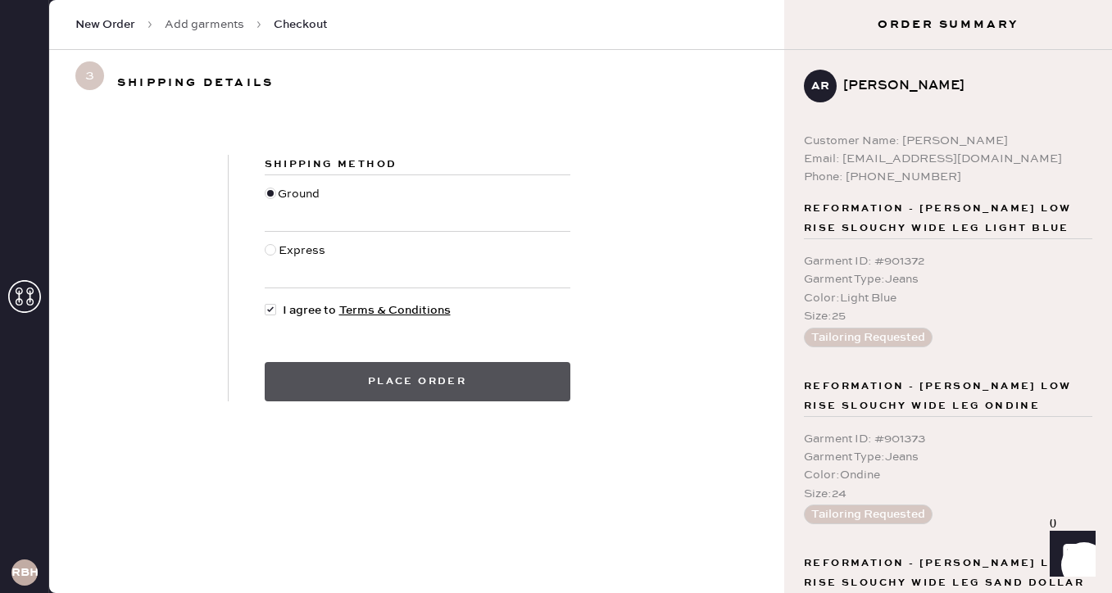
click at [386, 371] on button "Place order" at bounding box center [418, 381] width 306 height 39
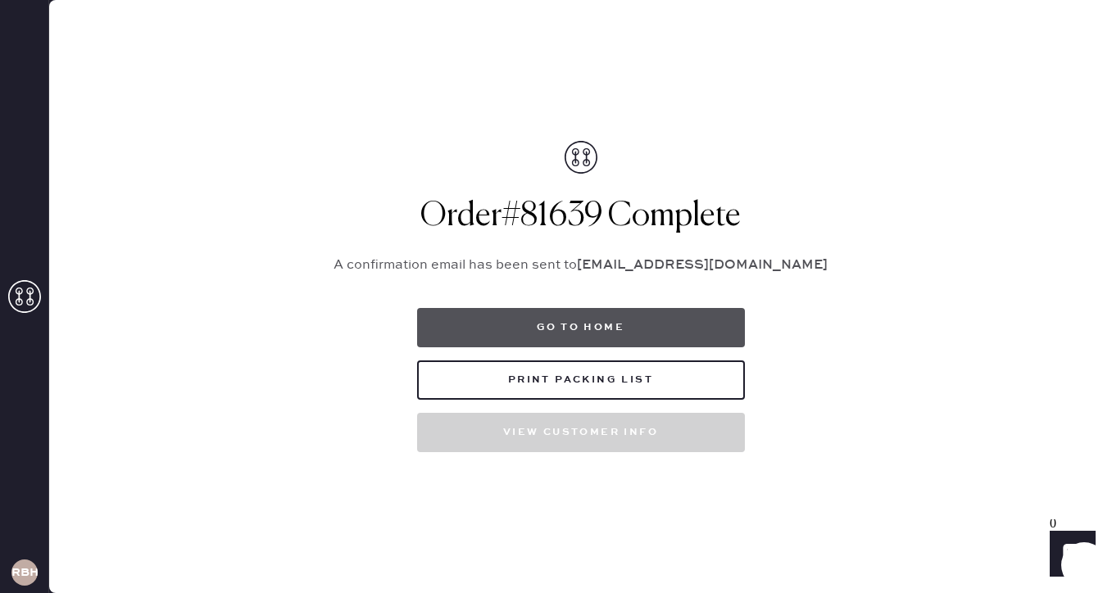
click at [499, 343] on button "Go to home" at bounding box center [581, 327] width 328 height 39
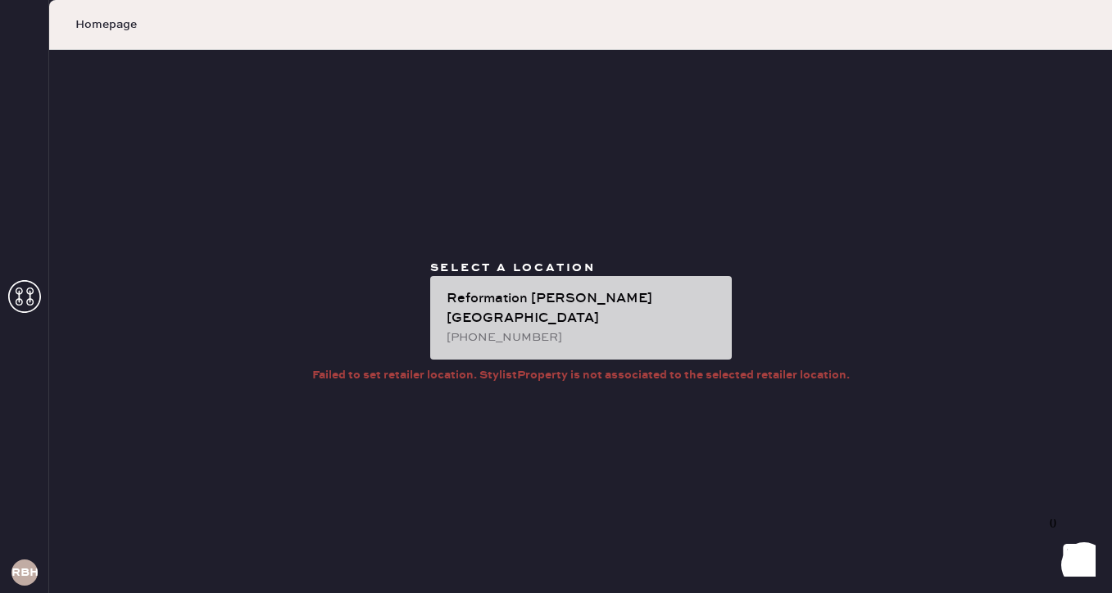
click at [542, 329] on div "[PHONE_NUMBER]" at bounding box center [582, 338] width 272 height 18
click at [577, 315] on div "Reformation [PERSON_NAME][GEOGRAPHIC_DATA]" at bounding box center [582, 308] width 272 height 39
click at [530, 306] on div "Reformation [PERSON_NAME][GEOGRAPHIC_DATA]" at bounding box center [582, 308] width 272 height 39
click at [503, 306] on div "Reformation [PERSON_NAME][GEOGRAPHIC_DATA]" at bounding box center [582, 308] width 272 height 39
click at [570, 315] on div "Reformation [PERSON_NAME][GEOGRAPHIC_DATA]" at bounding box center [582, 308] width 272 height 39
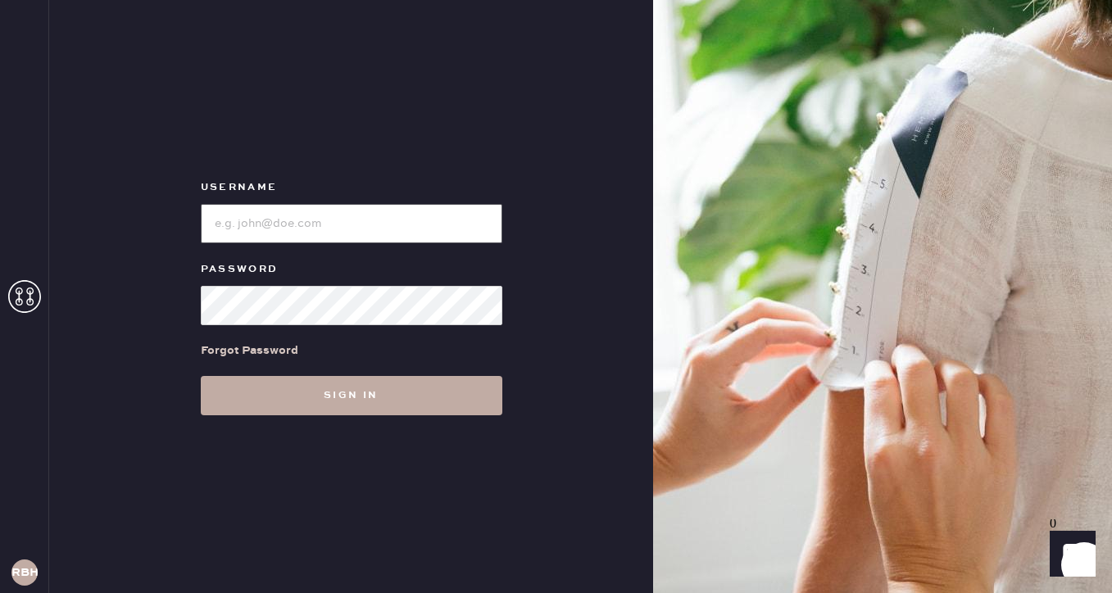
type input "reformationbeverlyhills"
click at [292, 405] on button "Sign in" at bounding box center [351, 395] width 301 height 39
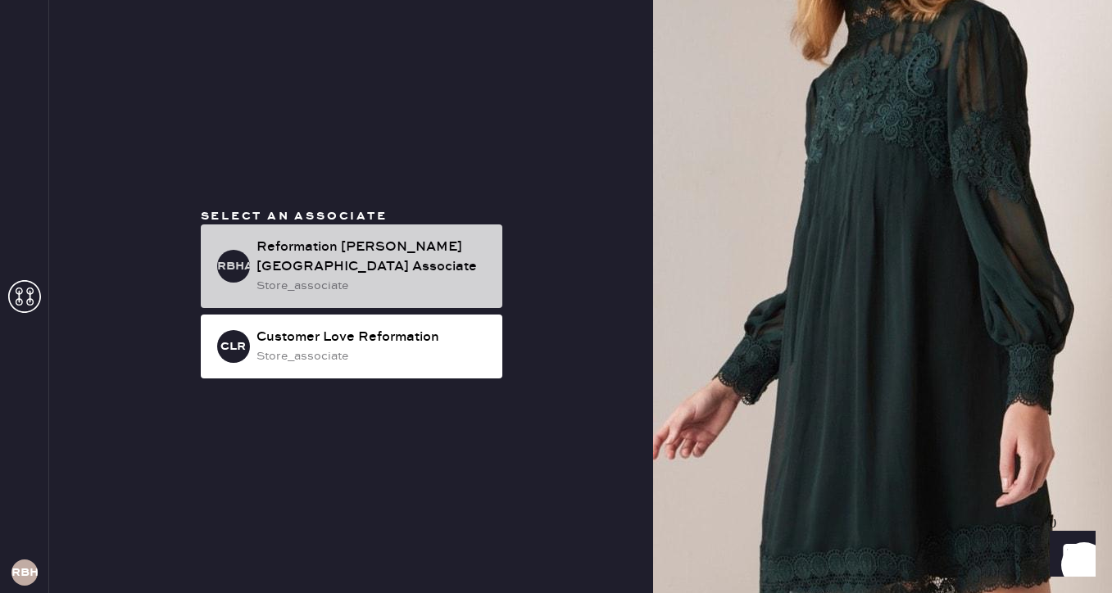
click at [378, 277] on div "store_associate" at bounding box center [372, 286] width 233 height 18
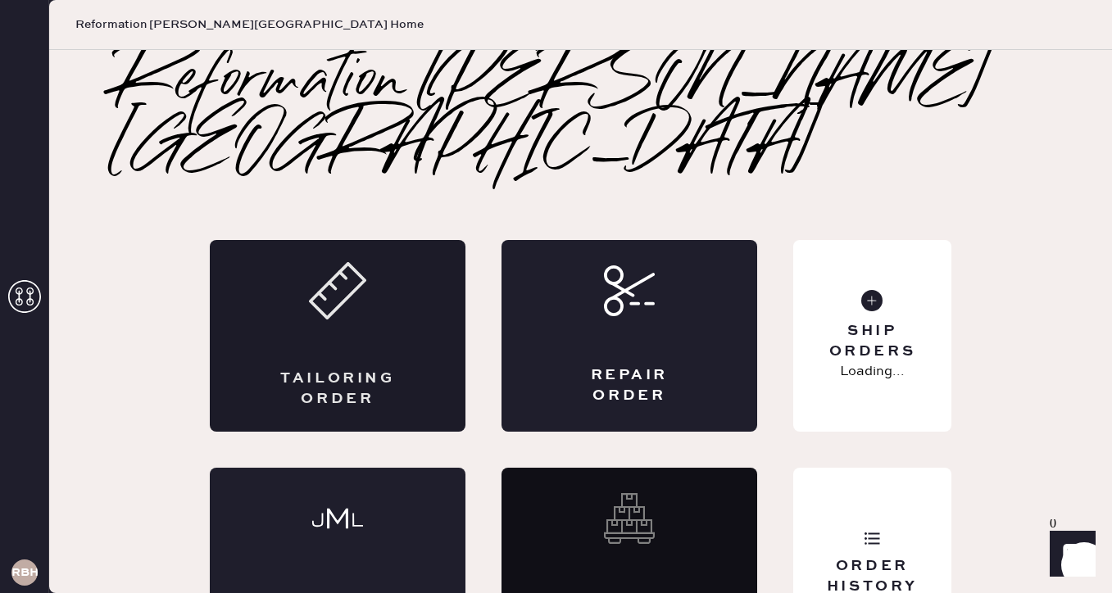
click at [373, 277] on div "Tailoring Order" at bounding box center [338, 336] width 256 height 192
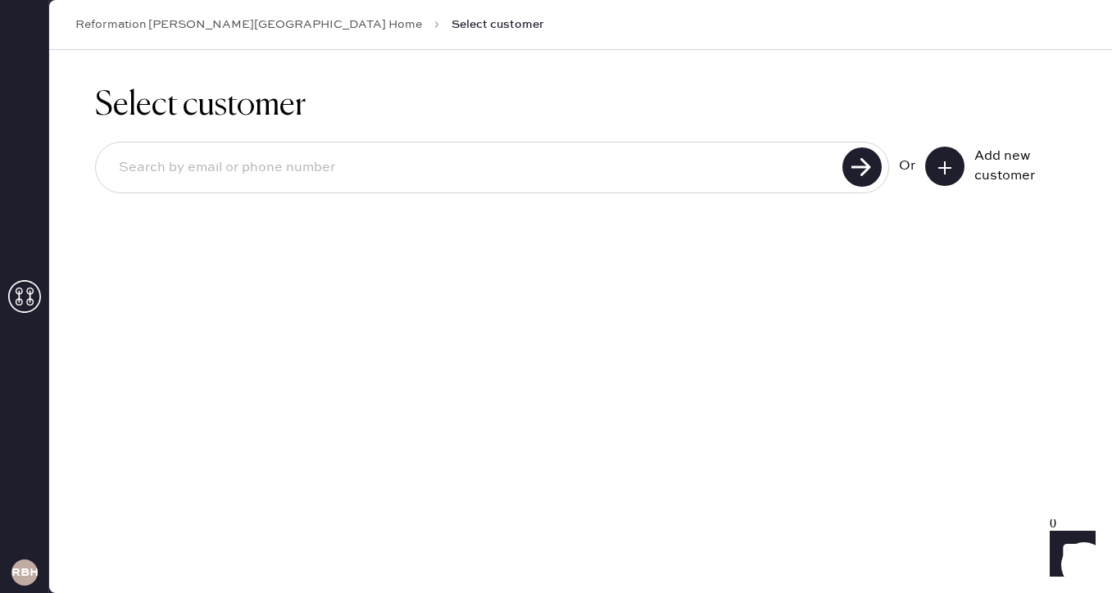
click at [165, 178] on input at bounding box center [472, 168] width 732 height 38
click at [937, 169] on icon at bounding box center [944, 168] width 16 height 16
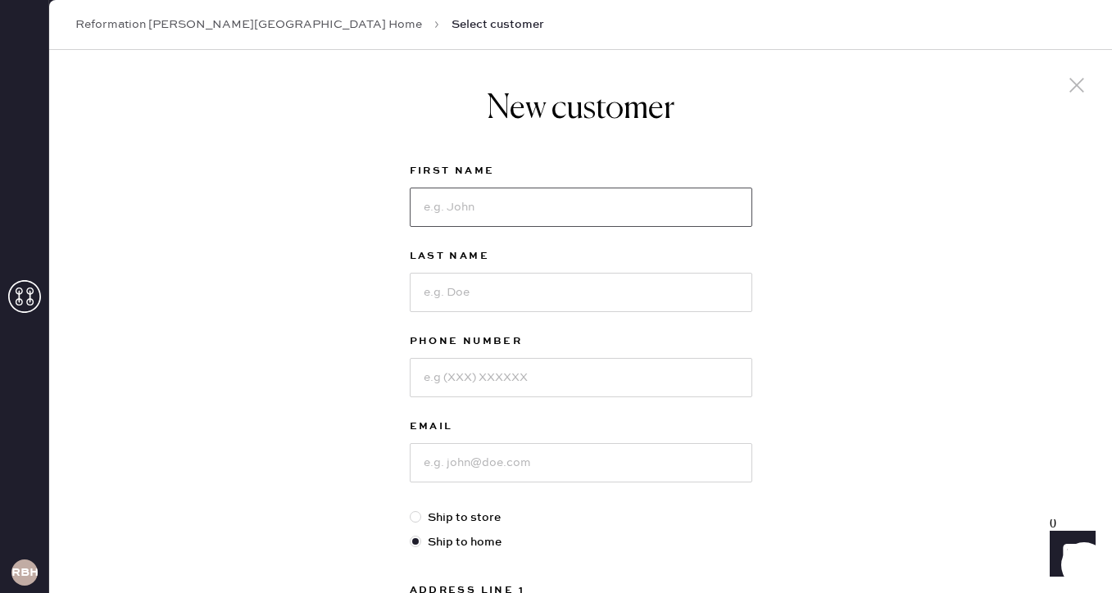
click at [459, 211] on input at bounding box center [581, 207] width 342 height 39
type input "[PERSON_NAME]"
click at [448, 297] on input at bounding box center [581, 292] width 342 height 39
type input "[PERSON_NAME]"
click at [446, 381] on input at bounding box center [581, 377] width 342 height 39
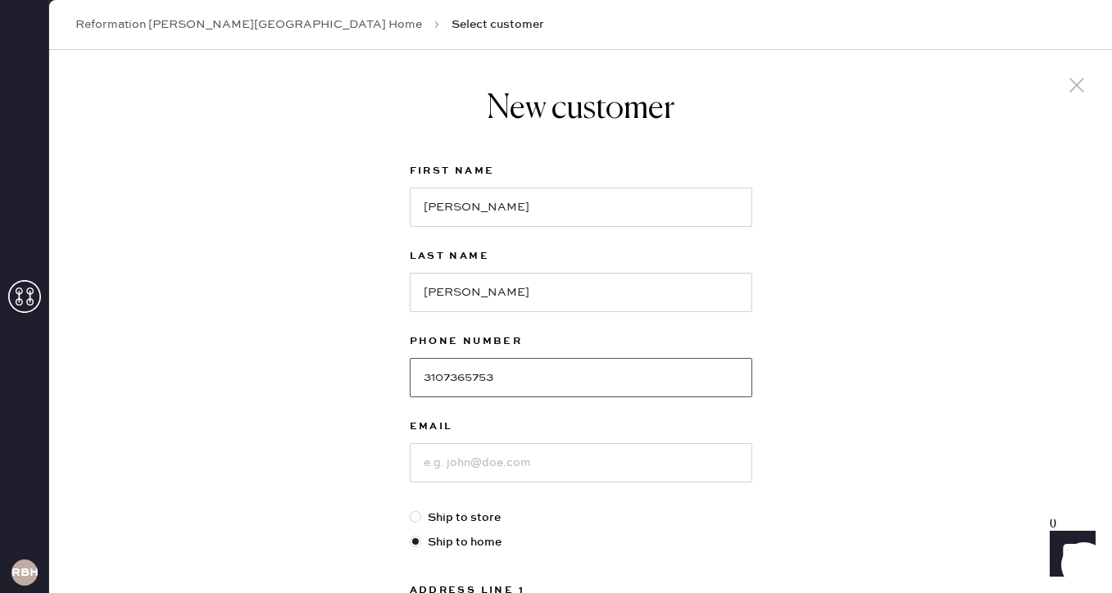
type input "3107365753"
click at [446, 465] on input at bounding box center [581, 462] width 342 height 39
type input "[EMAIL_ADDRESS][DOMAIN_NAME]"
click at [776, 497] on div "New customer First Name [PERSON_NAME] Name [PERSON_NAME] Phone Number [PHONE_NU…" at bounding box center [580, 558] width 1063 height 1016
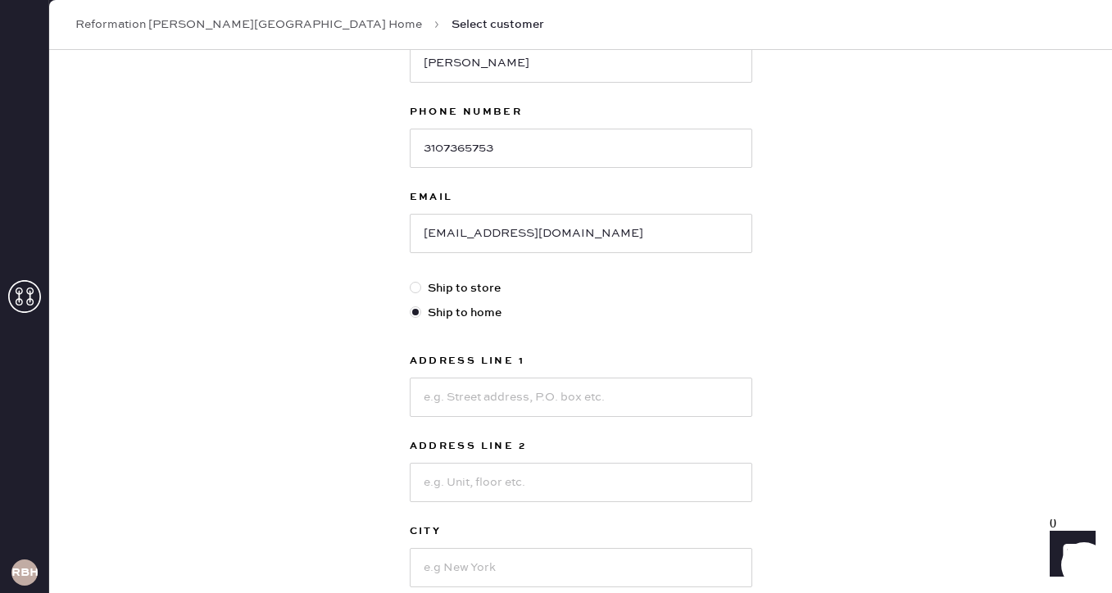
scroll to position [242, 0]
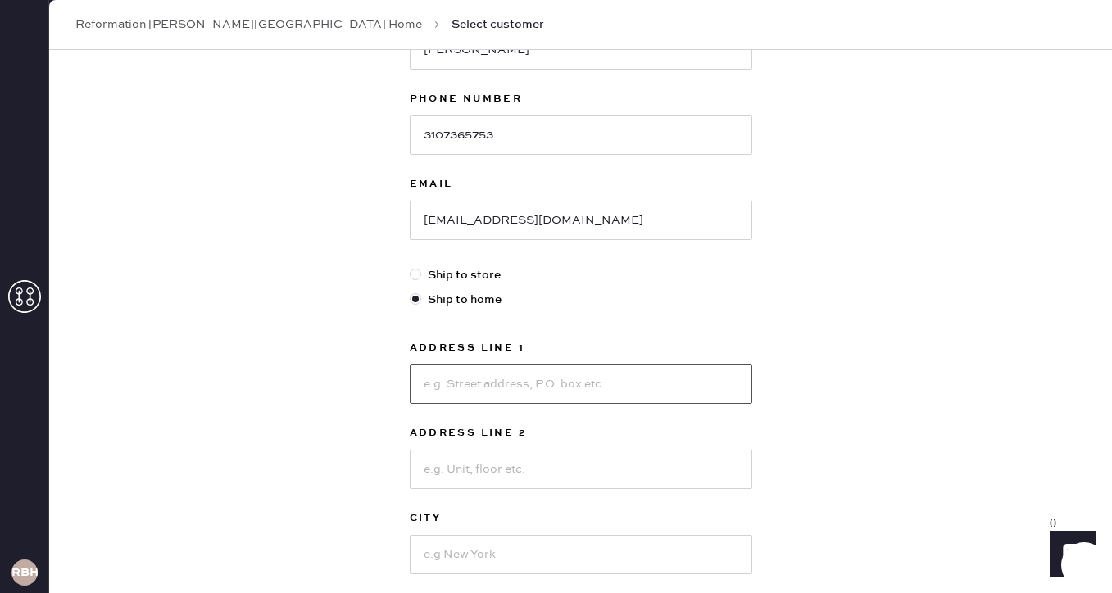
click at [426, 375] on input at bounding box center [581, 384] width 342 height 39
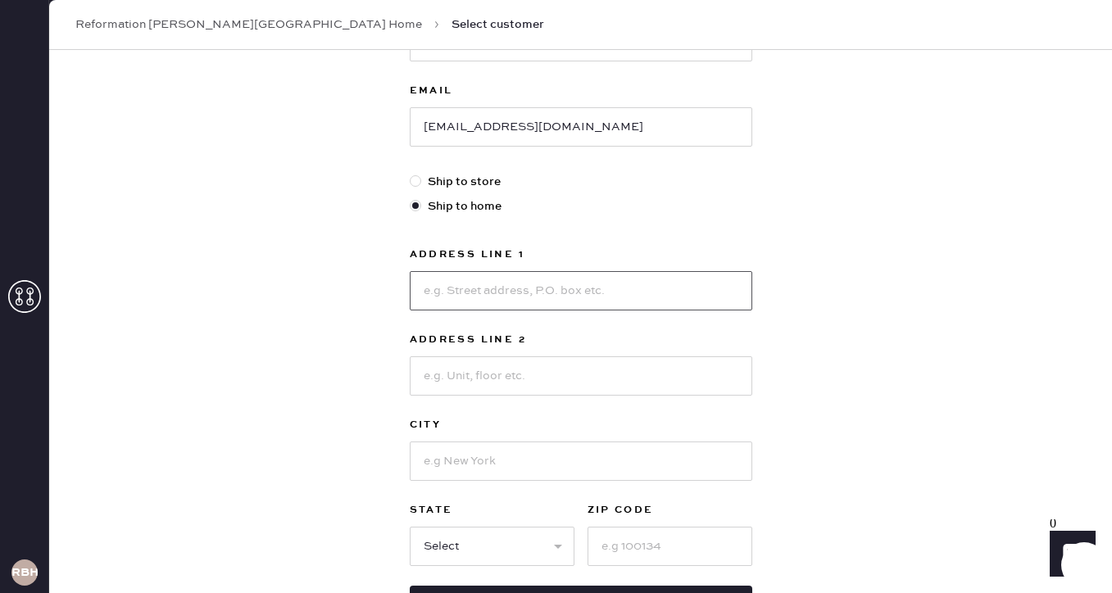
scroll to position [335, 0]
click at [820, 350] on div "New customer First Name [PERSON_NAME] Name [PERSON_NAME] Phone Number [PHONE_NU…" at bounding box center [580, 223] width 1063 height 1016
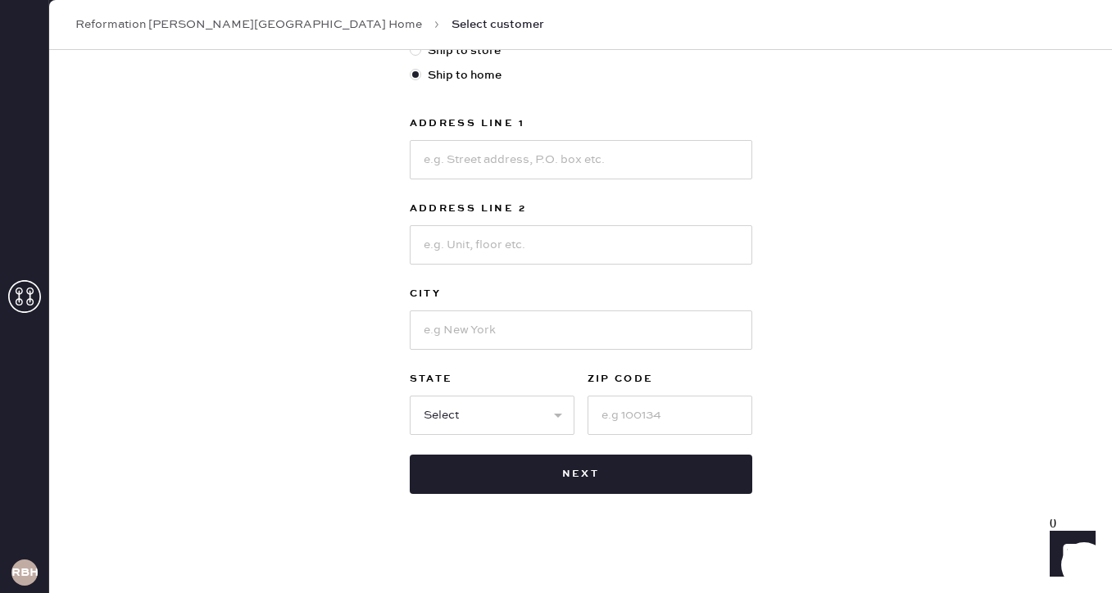
scroll to position [473, 0]
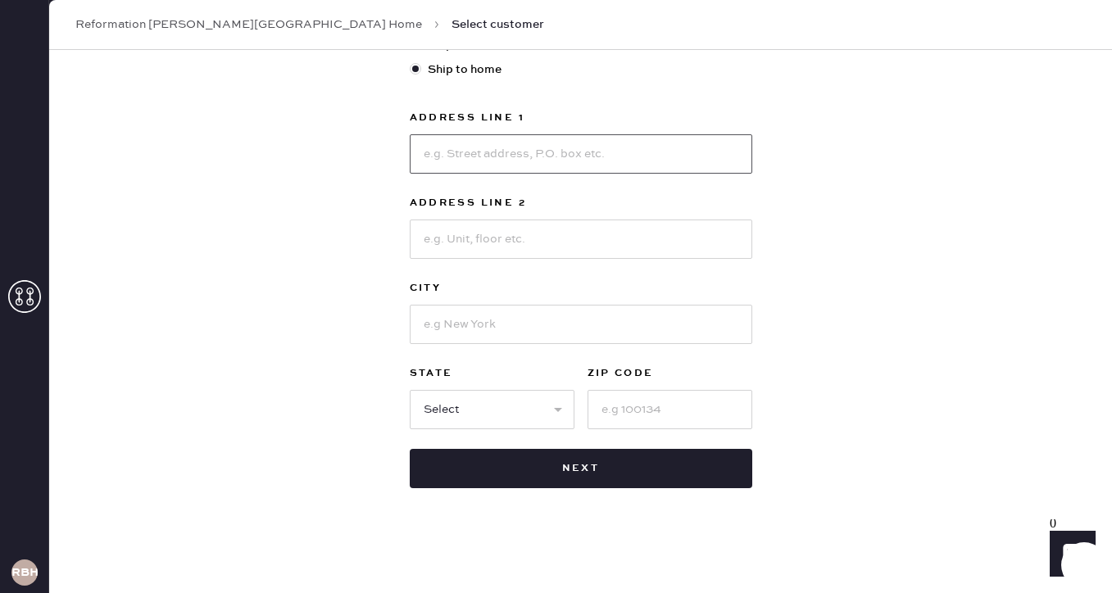
click at [522, 152] on input at bounding box center [581, 153] width 342 height 39
type input "3"
type input "[STREET_ADDRESS]"
click at [486, 336] on input at bounding box center [581, 324] width 342 height 39
type input "[PERSON_NAME][GEOGRAPHIC_DATA]"
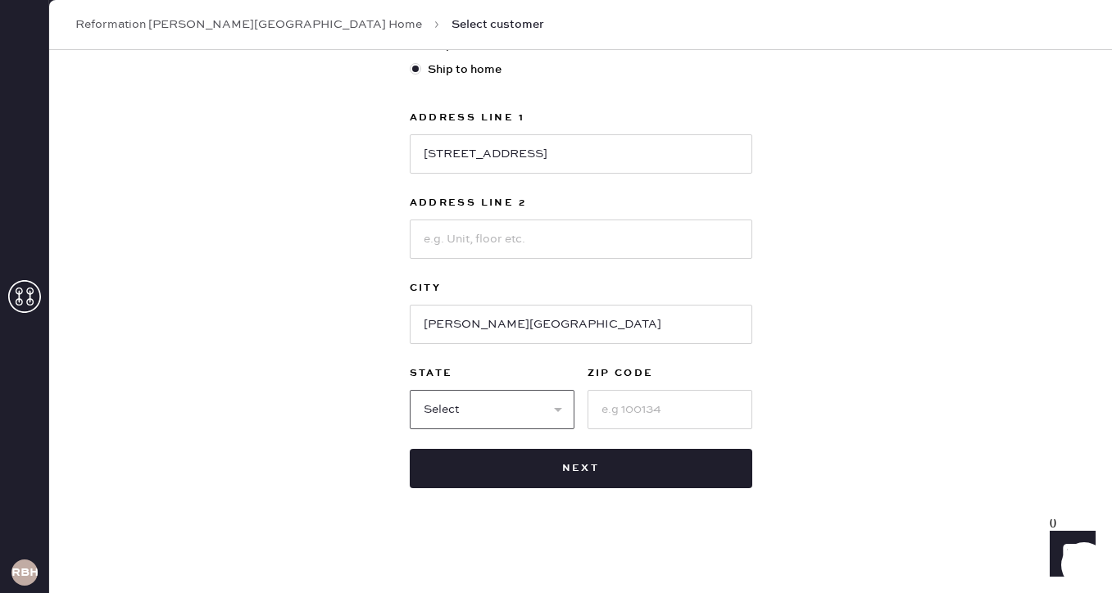
select select "CA"
type input "90210"
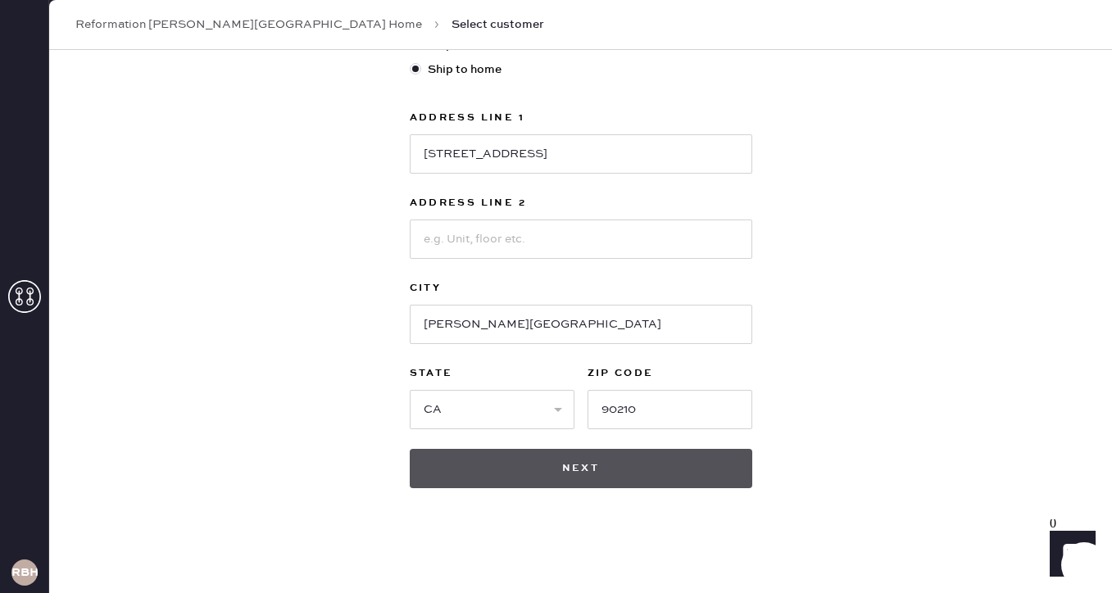
click at [493, 471] on button "Next" at bounding box center [581, 468] width 342 height 39
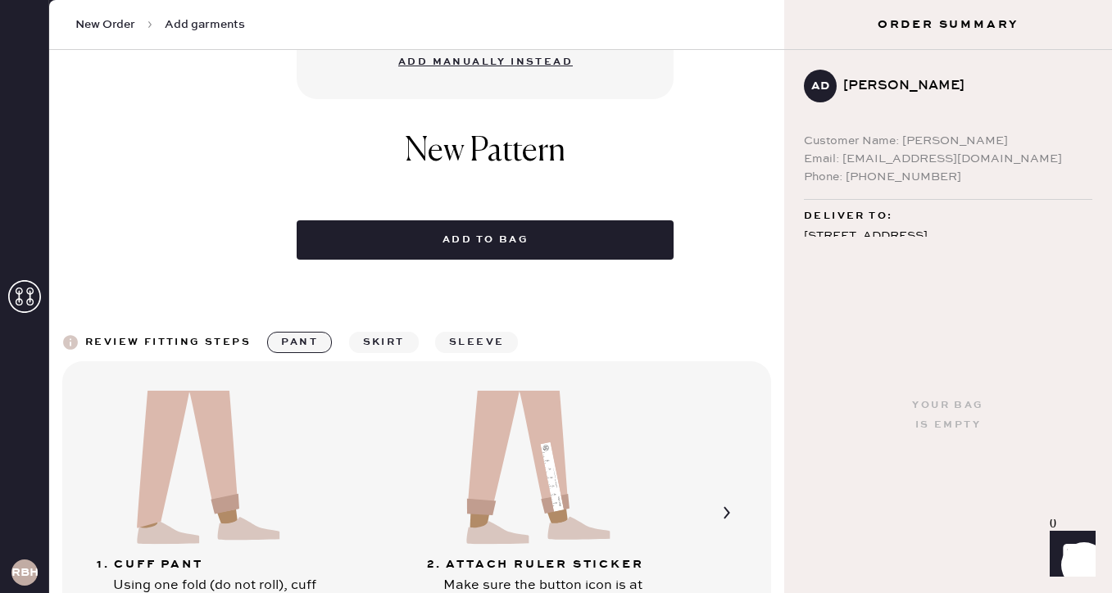
scroll to position [702, 0]
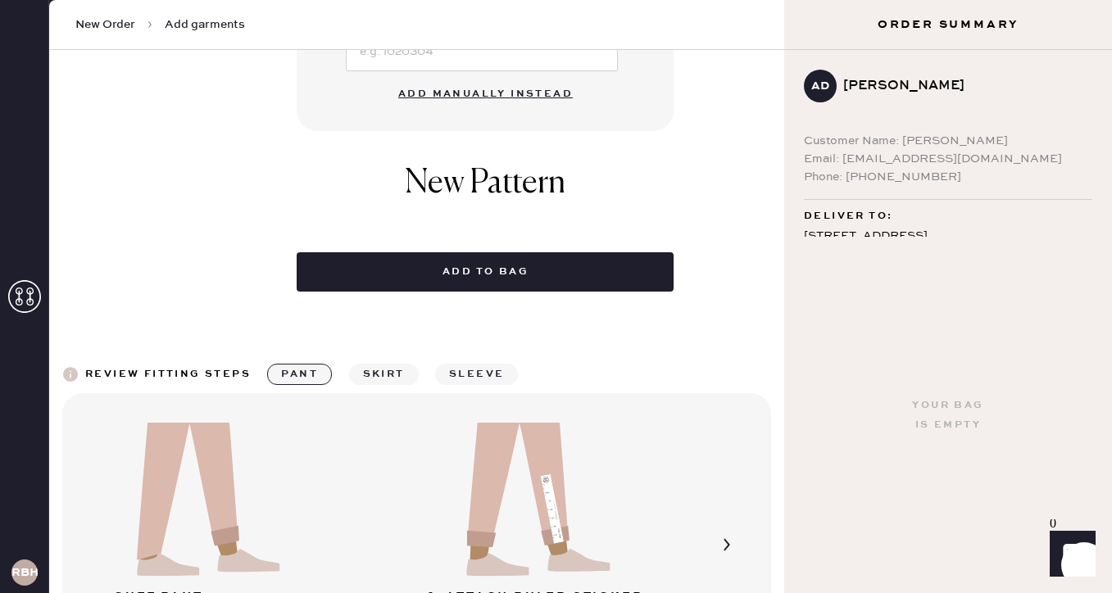
click at [422, 92] on button "Add manually instead" at bounding box center [485, 94] width 194 height 33
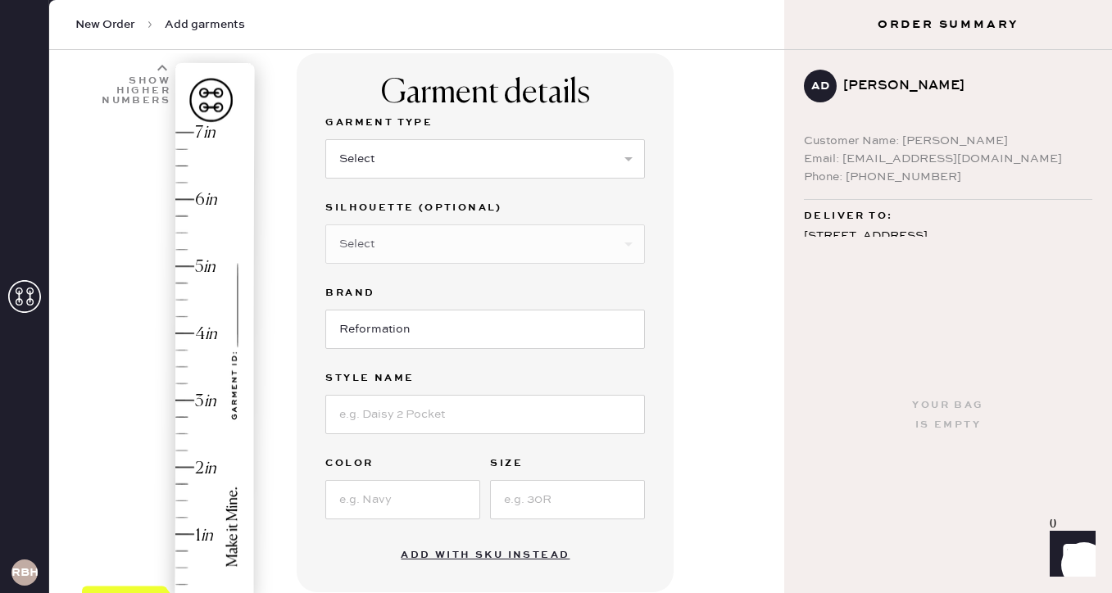
scroll to position [48, 0]
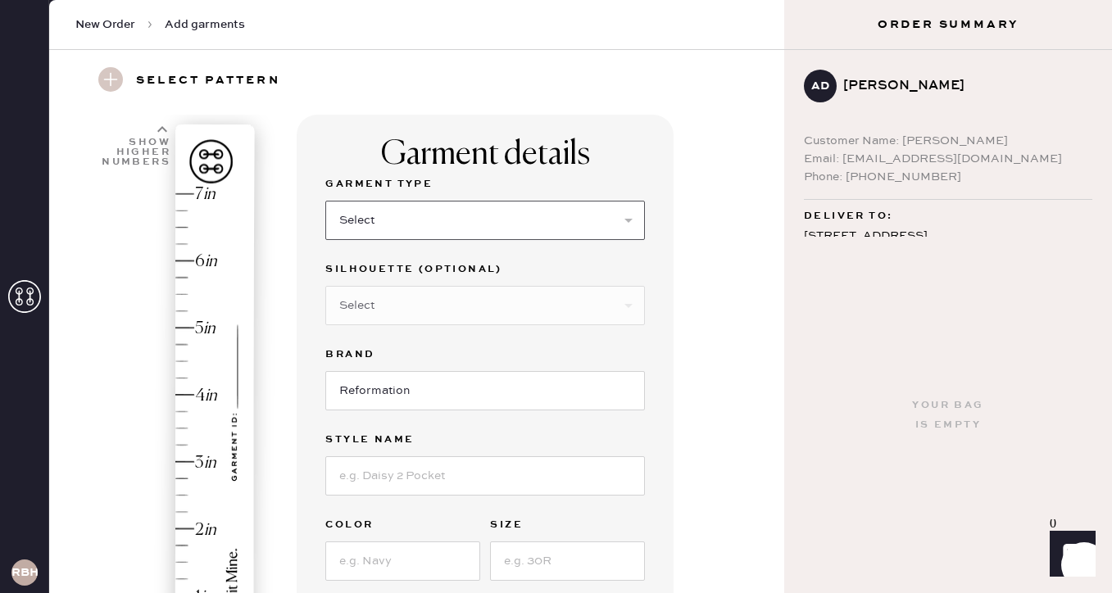
click at [371, 223] on select "Select Basic Skirt Jeans Leggings Pants Shorts Basic Sleeved Dress Basic Sleeve…" at bounding box center [485, 220] width 320 height 39
select select "2"
click at [325, 201] on select "Select Basic Skirt Jeans Leggings Pants Shorts Basic Sleeved Dress Basic Sleeve…" at bounding box center [485, 220] width 320 height 39
click at [362, 292] on select "Select Shorts Cropped Flare Boot Cut Straight Skinny Other" at bounding box center [485, 305] width 320 height 39
select select "7"
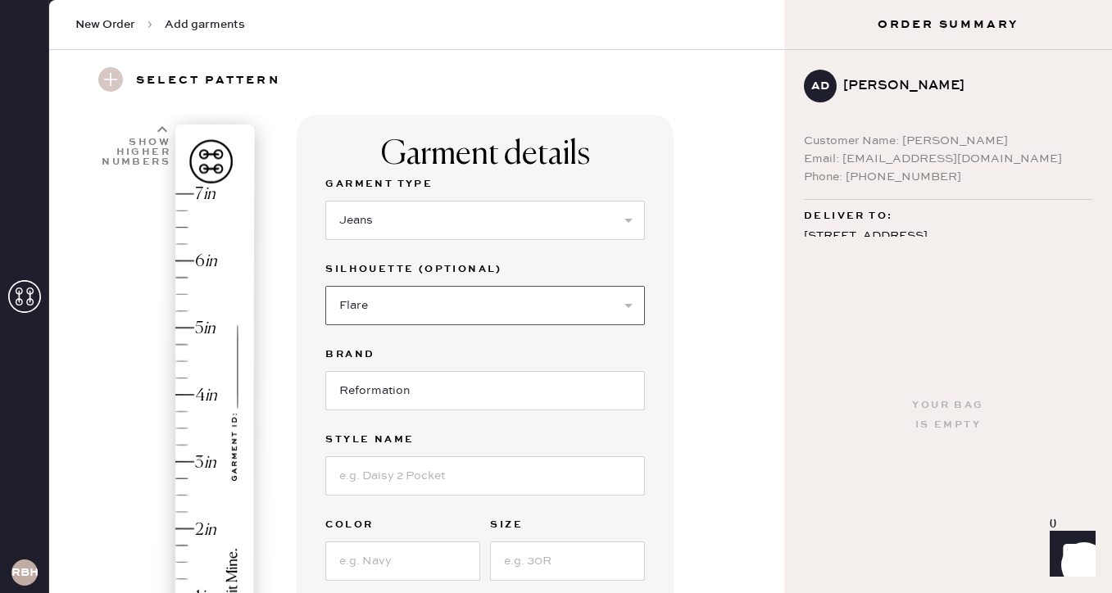
click at [325, 286] on select "Select Shorts Cropped Flare Boot Cut Straight Skinny Other" at bounding box center [485, 305] width 320 height 39
click at [343, 470] on input at bounding box center [485, 475] width 320 height 39
type input "[PERSON_NAME] Low Rise Wide Leg"
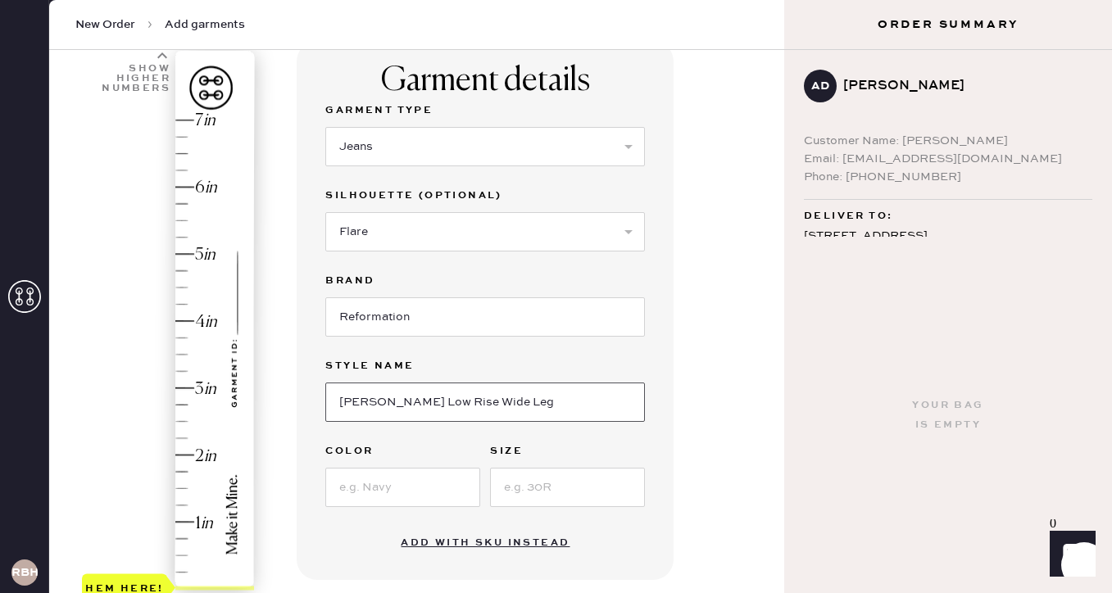
scroll to position [140, 0]
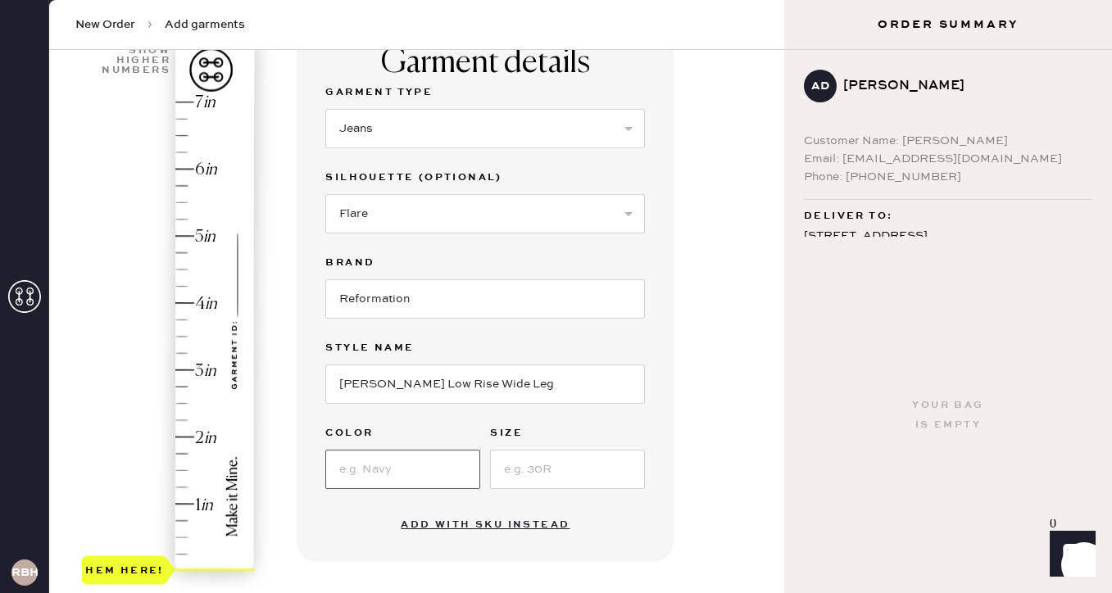
click at [345, 471] on input at bounding box center [402, 469] width 155 height 39
type input "C"
type input "Ondine"
click at [560, 470] on input at bounding box center [567, 469] width 155 height 39
type input "26"
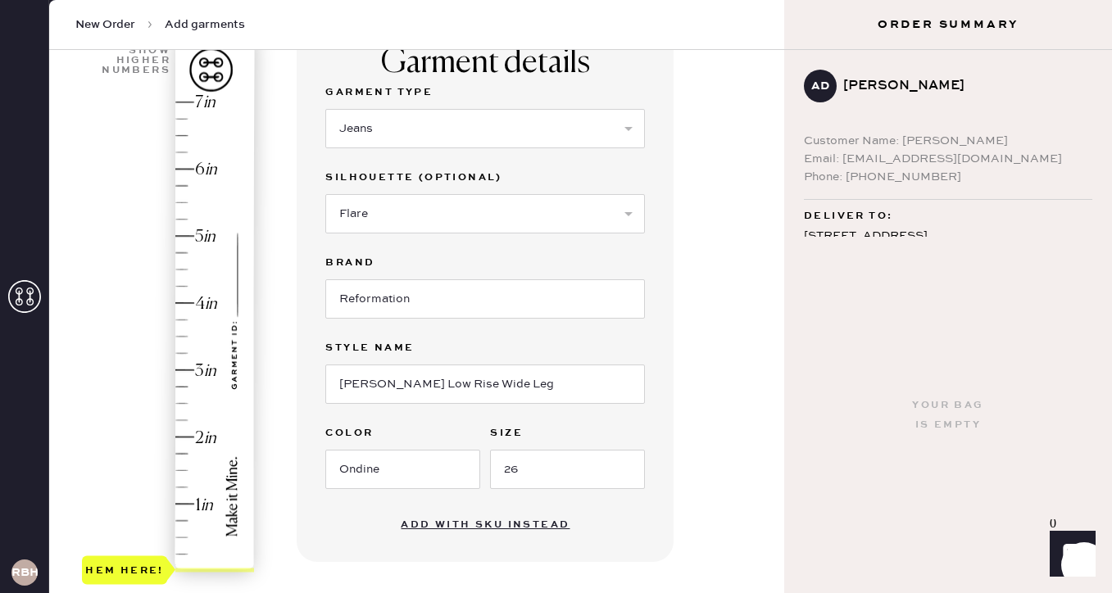
click at [666, 506] on div "Garment details Garment Type Select Basic Skirt Jeans Leggings Pants Shorts Bas…" at bounding box center [485, 292] width 377 height 539
type input "2.25"
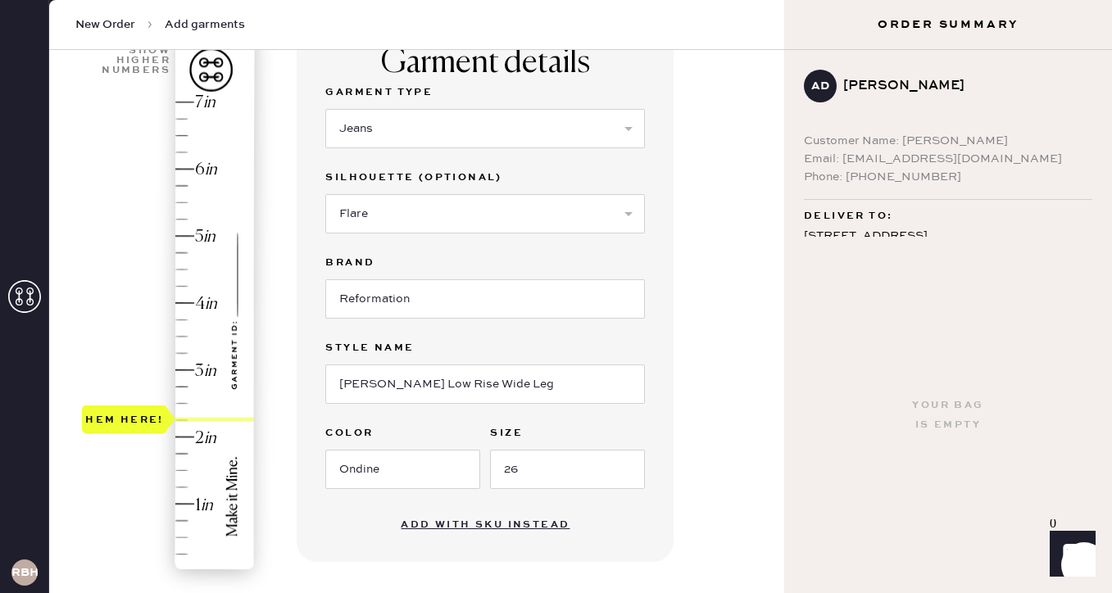
click at [186, 422] on div "Hem here!" at bounding box center [169, 336] width 174 height 483
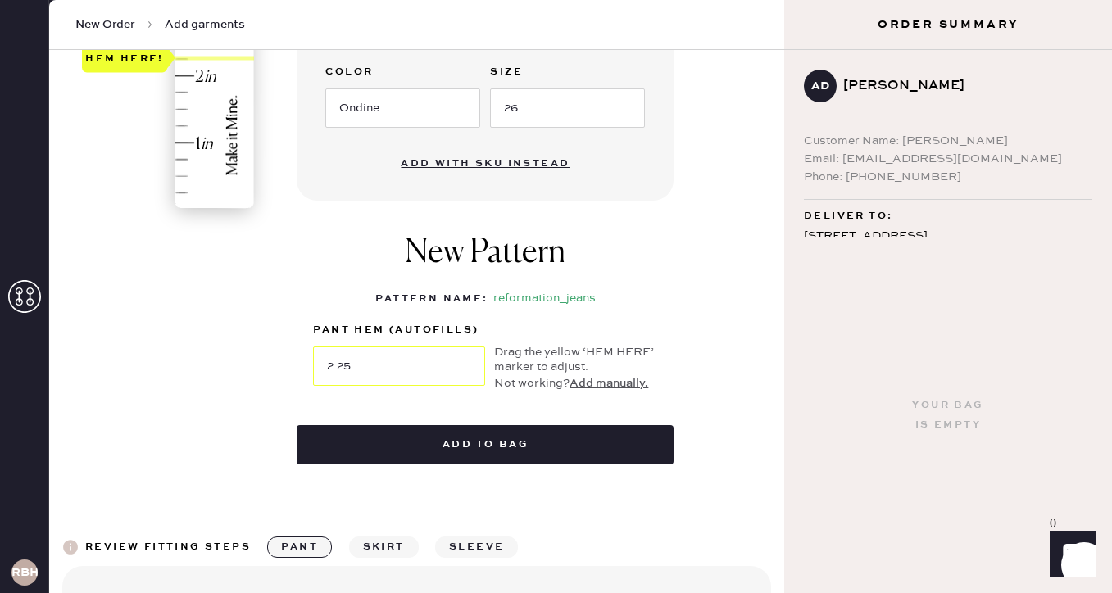
scroll to position [504, 0]
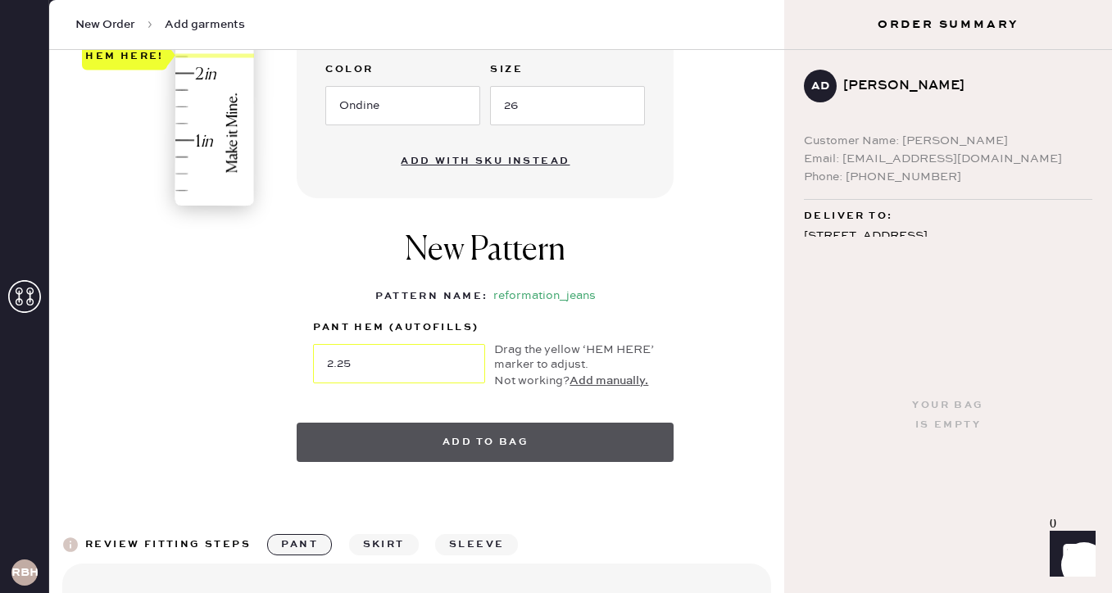
click at [472, 447] on button "Add to bag" at bounding box center [485, 442] width 377 height 39
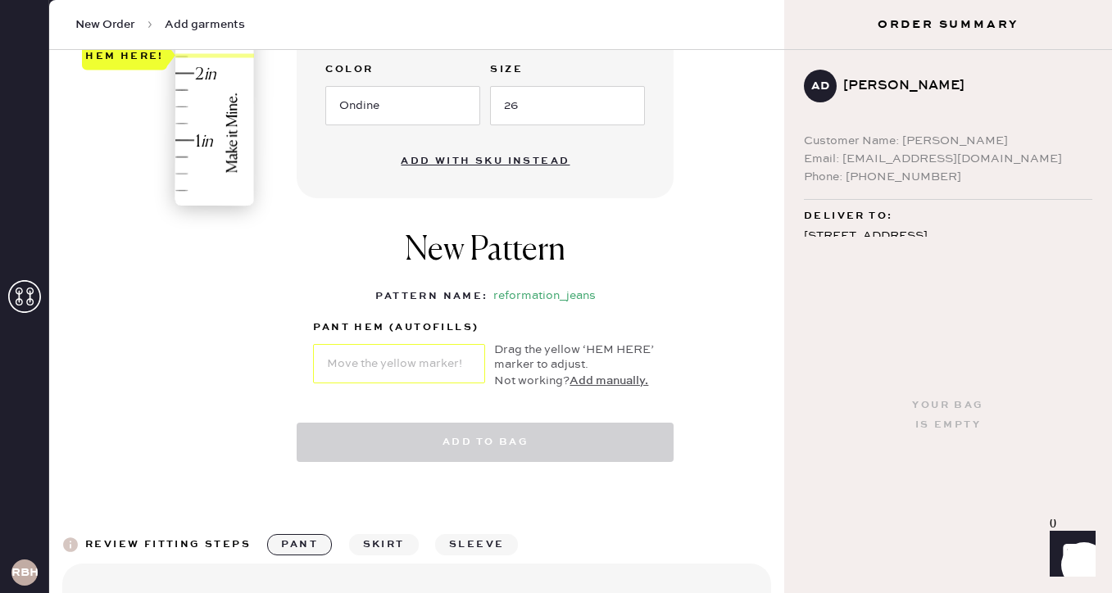
select select "2"
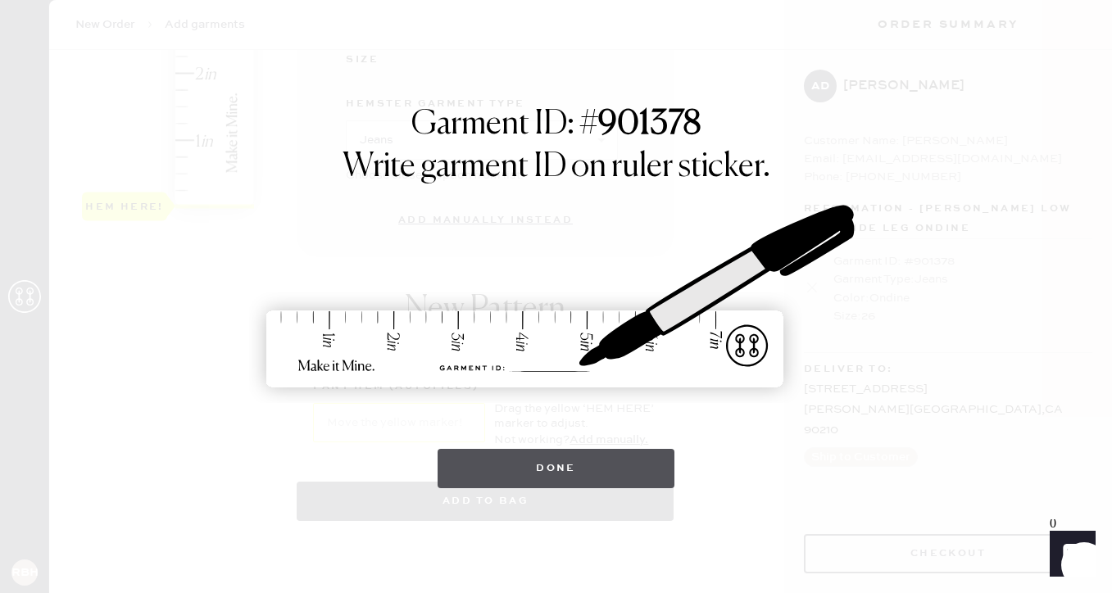
click at [532, 474] on button "Done" at bounding box center [555, 468] width 237 height 39
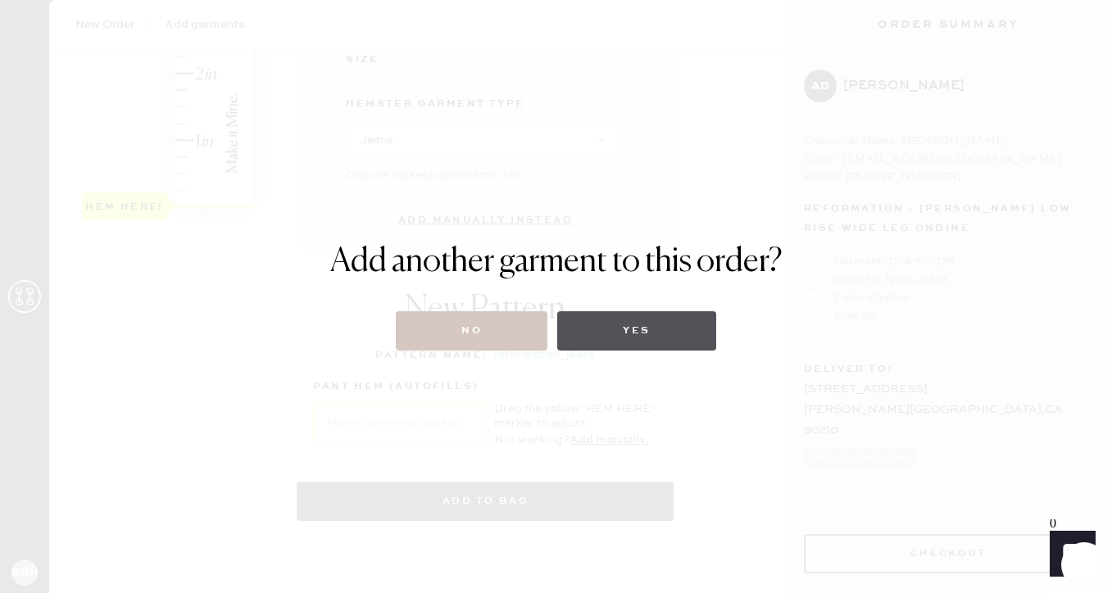
click at [584, 336] on button "Yes" at bounding box center [636, 330] width 158 height 39
select select
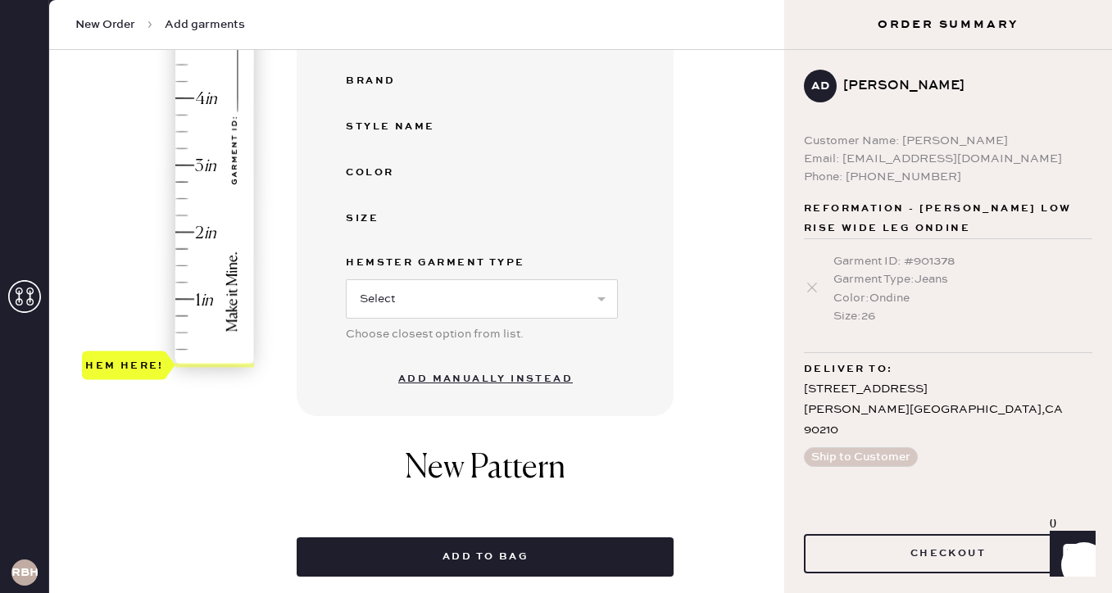
scroll to position [362, 0]
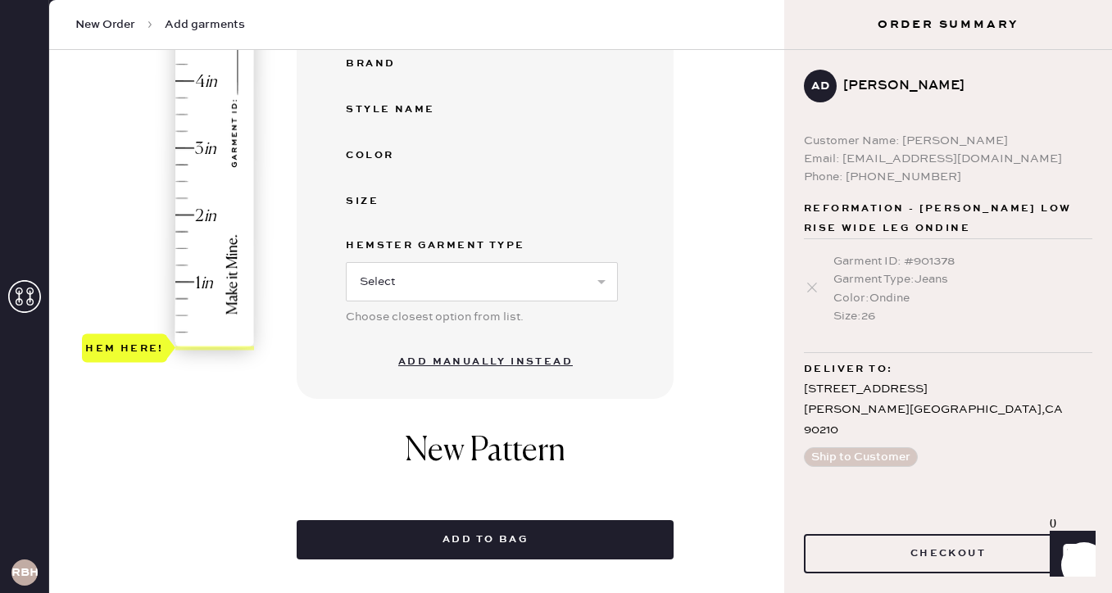
click at [436, 358] on button "Add manually instead" at bounding box center [485, 362] width 194 height 33
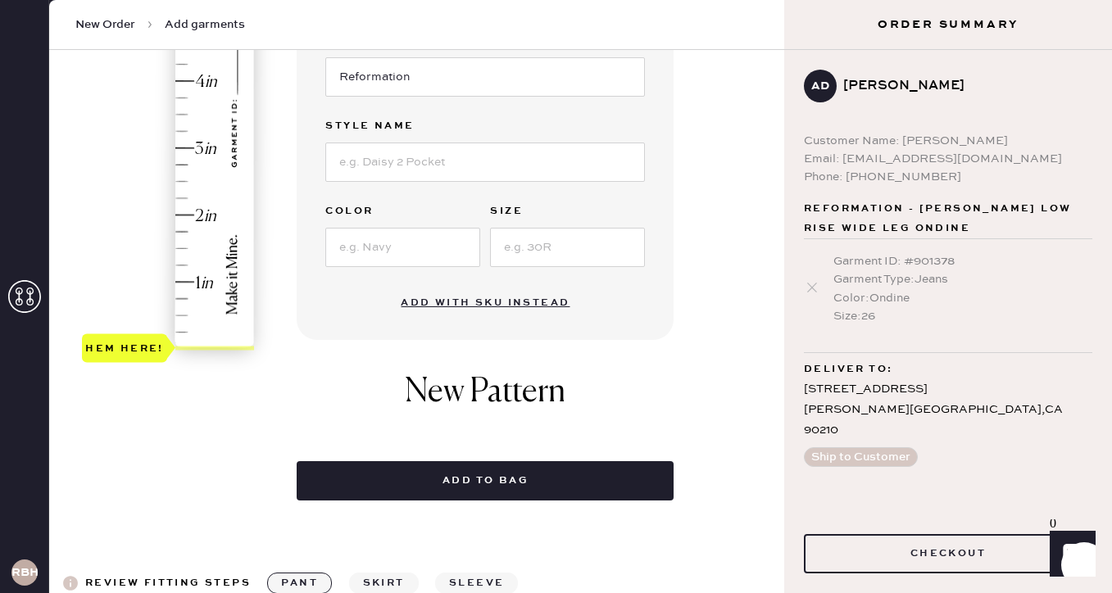
click at [188, 198] on div "Hem here!" at bounding box center [169, 114] width 174 height 483
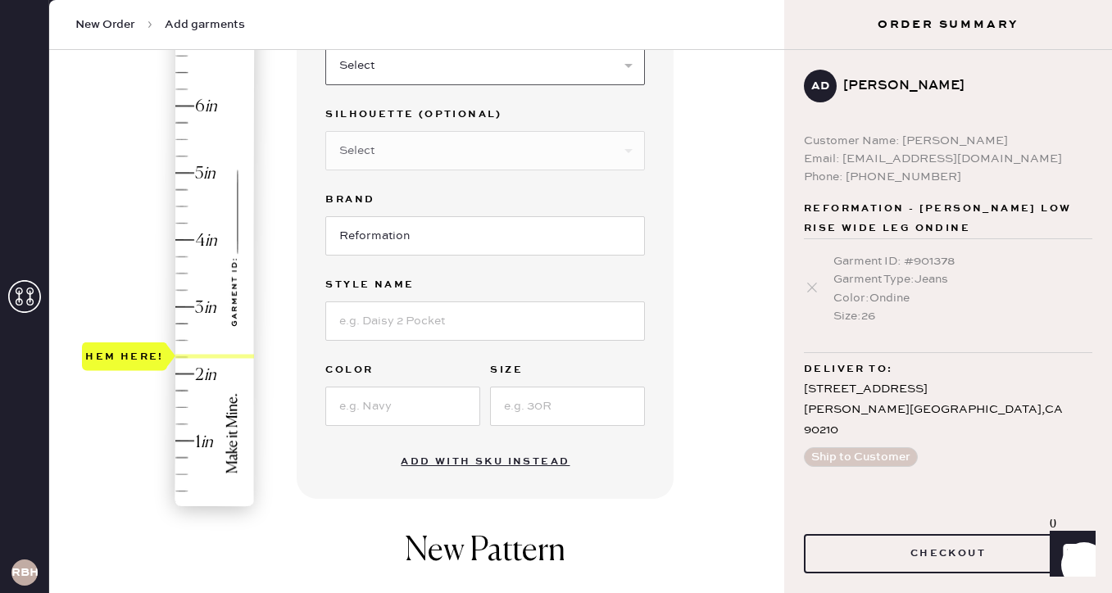
click at [375, 75] on select "Select Basic Skirt Jeans Leggings Pants Shorts Basic Sleeved Dress Basic Sleeve…" at bounding box center [485, 65] width 320 height 39
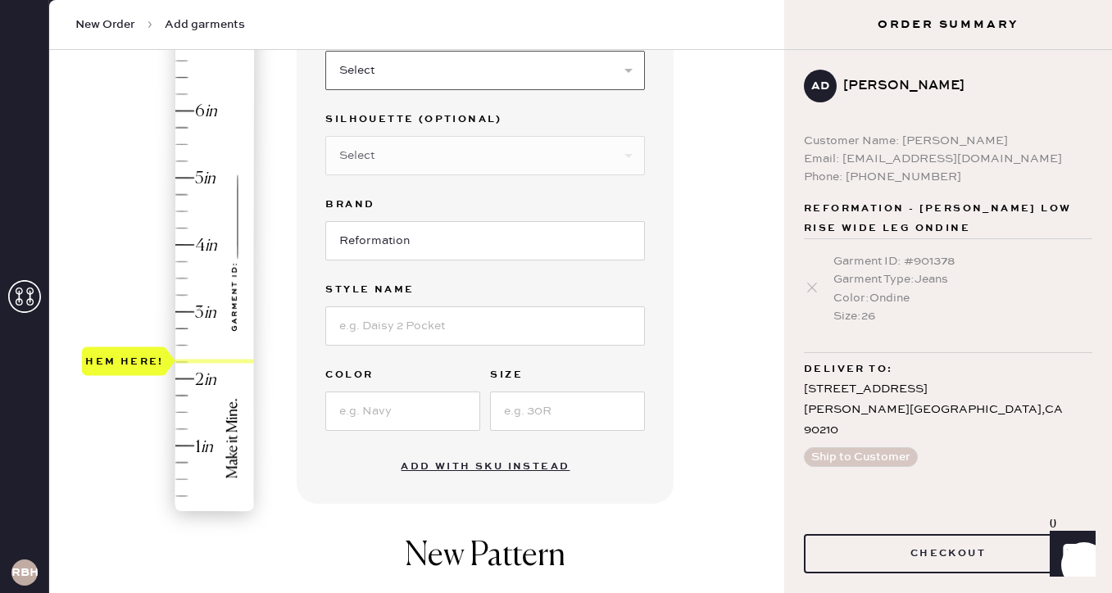
select select "2"
click at [325, 51] on select "Select Basic Skirt Jeans Leggings Pants Shorts Basic Sleeved Dress Basic Sleeve…" at bounding box center [485, 70] width 320 height 39
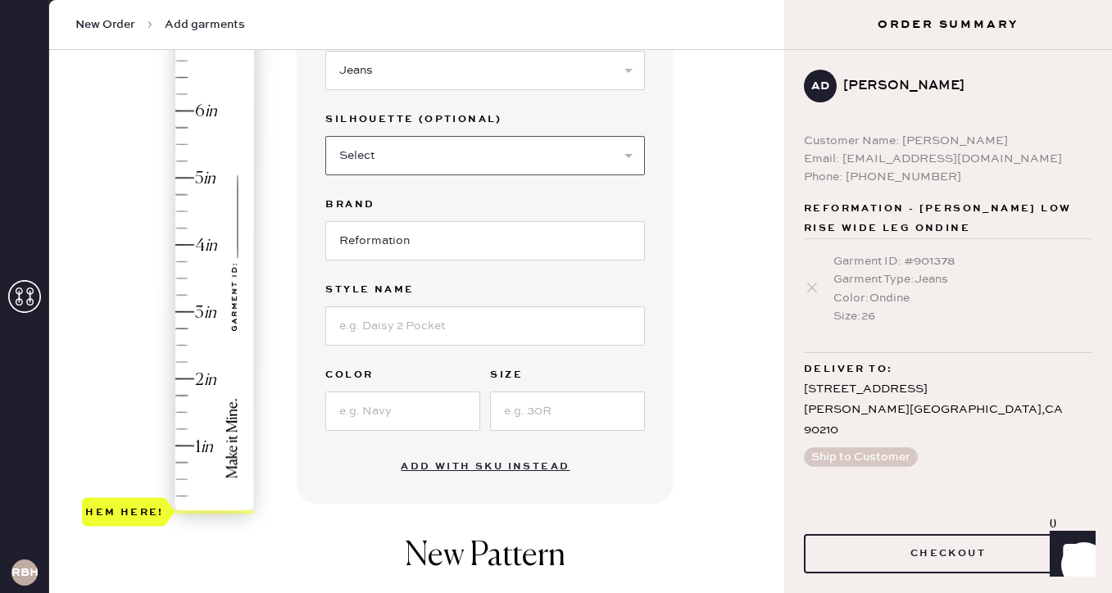
click at [364, 143] on select "Select Shorts Cropped Flare Boot Cut Straight Skinny Other" at bounding box center [485, 155] width 320 height 39
select select "7"
click at [325, 136] on select "Select Shorts Cropped Flare Boot Cut Straight Skinny Other" at bounding box center [485, 155] width 320 height 39
click at [351, 319] on input at bounding box center [485, 325] width 320 height 39
type input "[PERSON_NAME] Rise Slouchy Wide Leg"
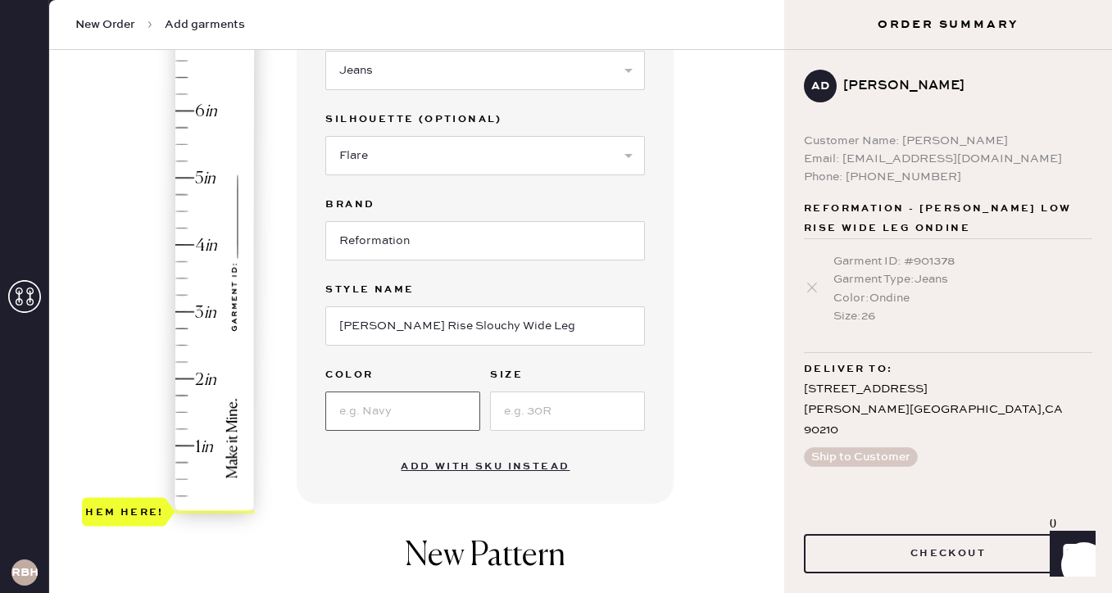
click at [393, 411] on input at bounding box center [402, 411] width 155 height 39
type input "Optic White"
click at [553, 414] on input at bounding box center [567, 411] width 155 height 39
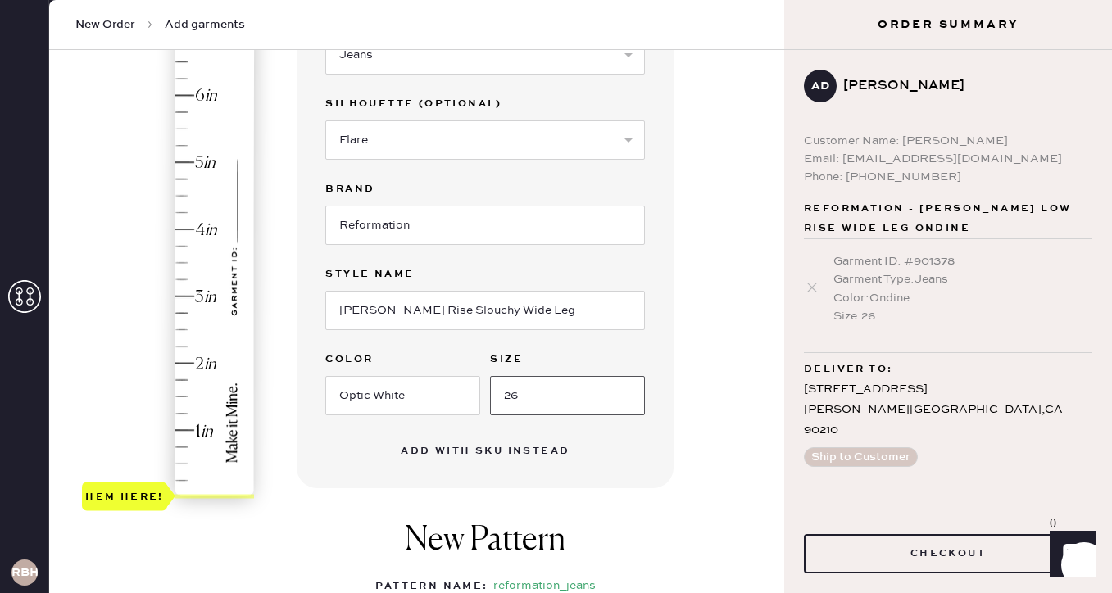
scroll to position [216, 0]
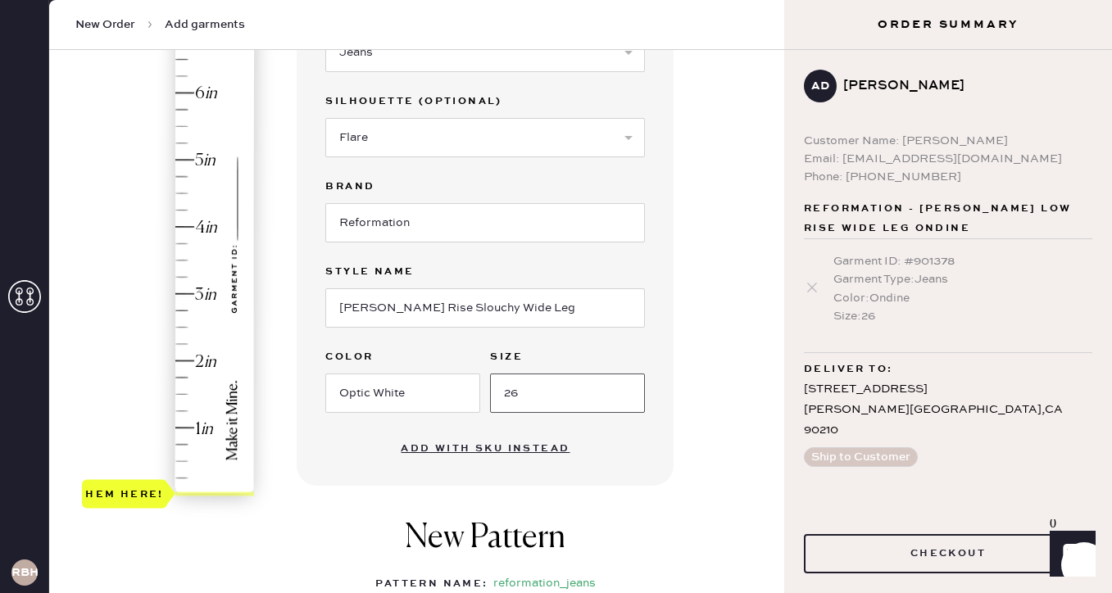
type input "26"
type input "2.25"
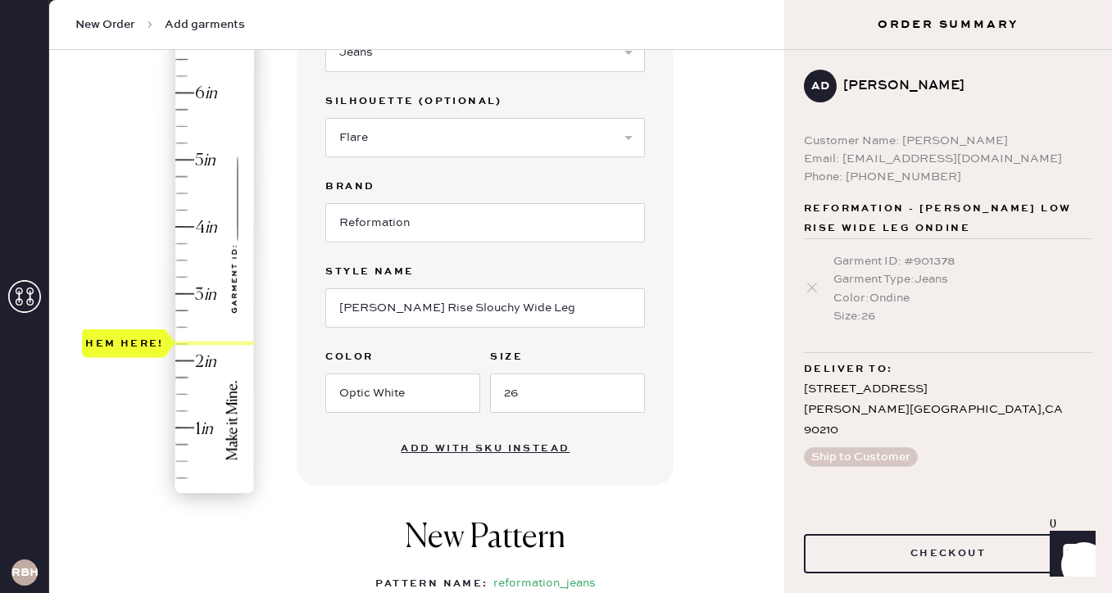
click at [183, 343] on div "Hem here!" at bounding box center [169, 260] width 174 height 483
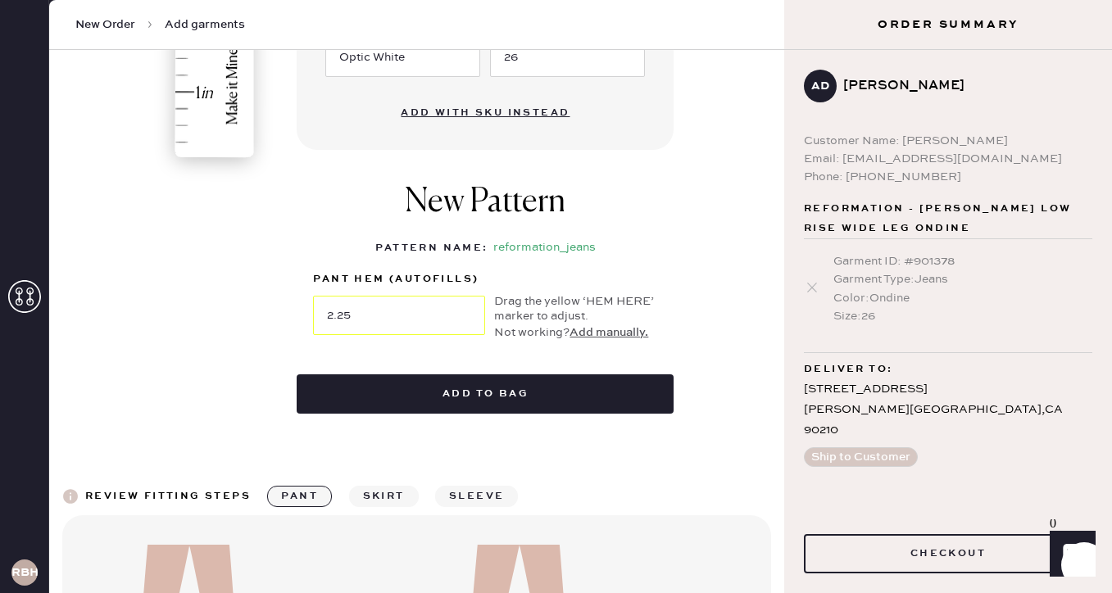
scroll to position [573, 0]
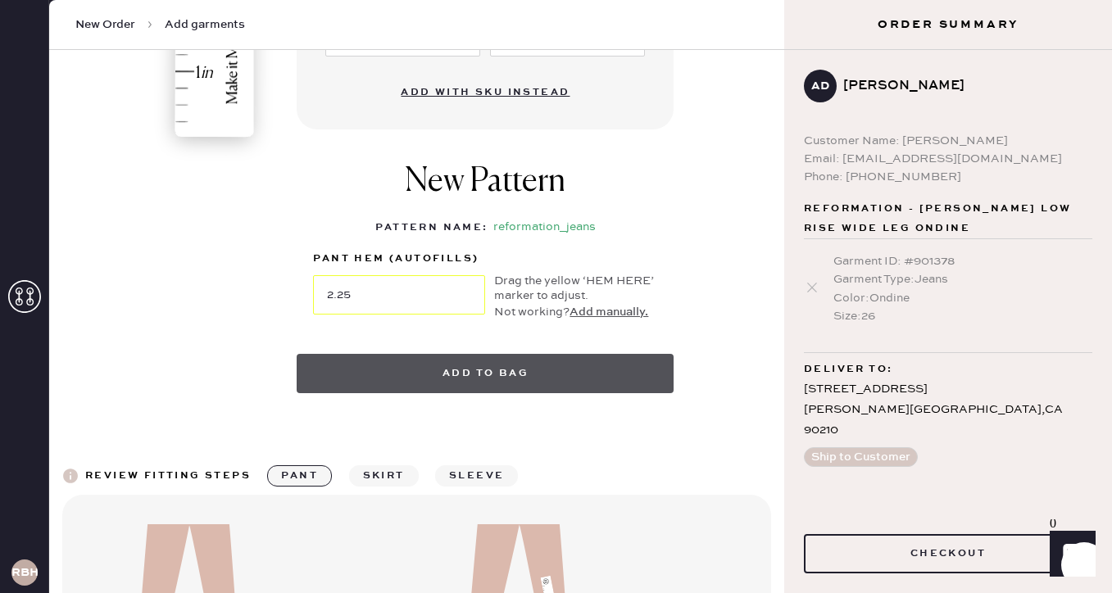
click at [454, 373] on button "Add to bag" at bounding box center [485, 373] width 377 height 39
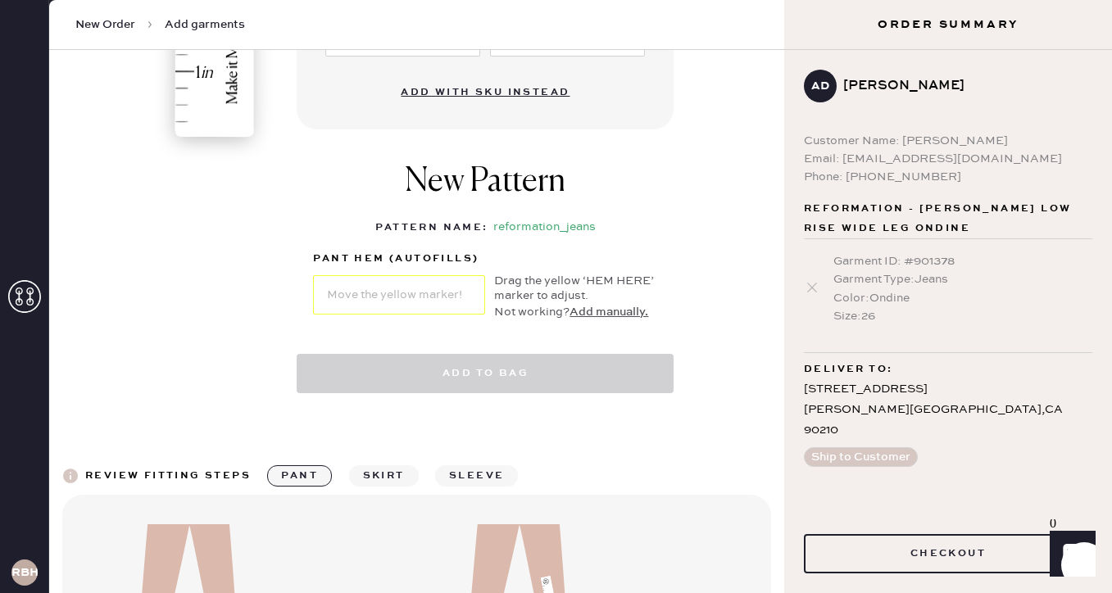
select select "2"
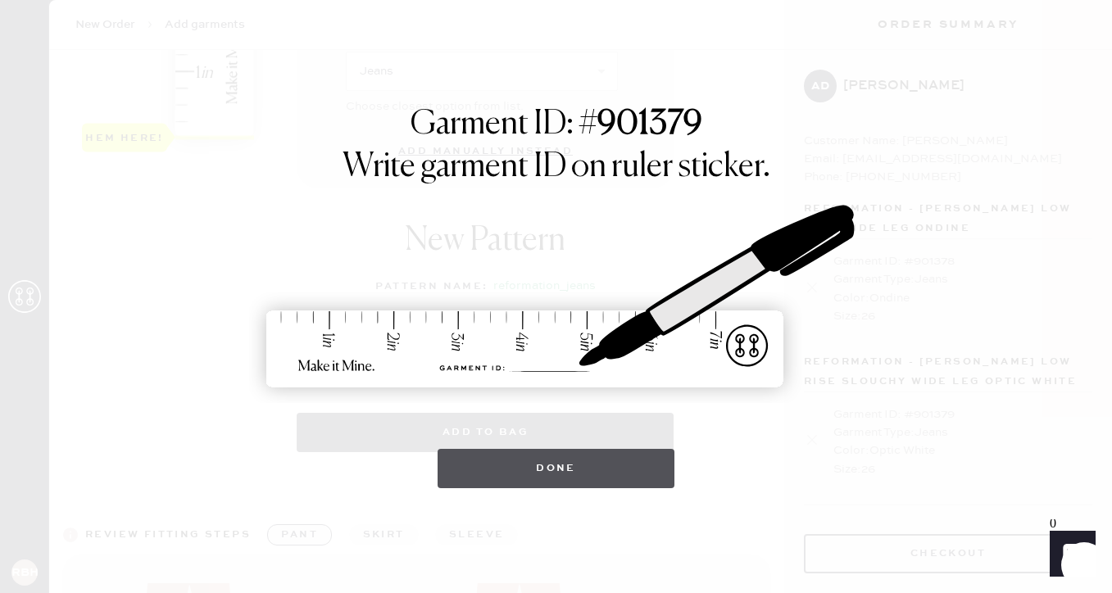
click at [523, 460] on button "Done" at bounding box center [555, 468] width 237 height 39
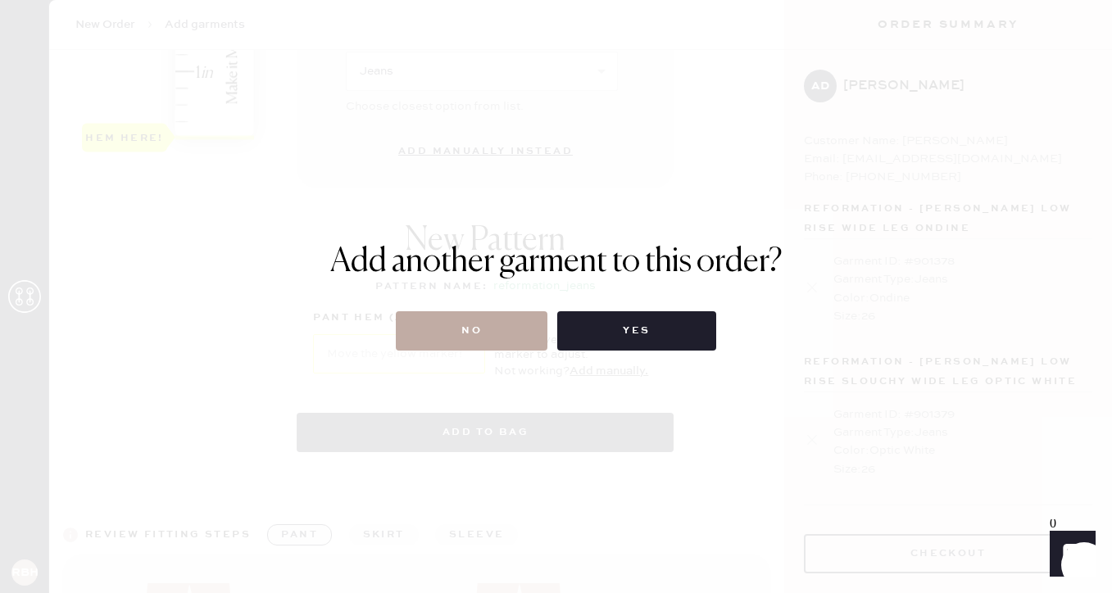
click at [513, 333] on button "No" at bounding box center [472, 330] width 152 height 39
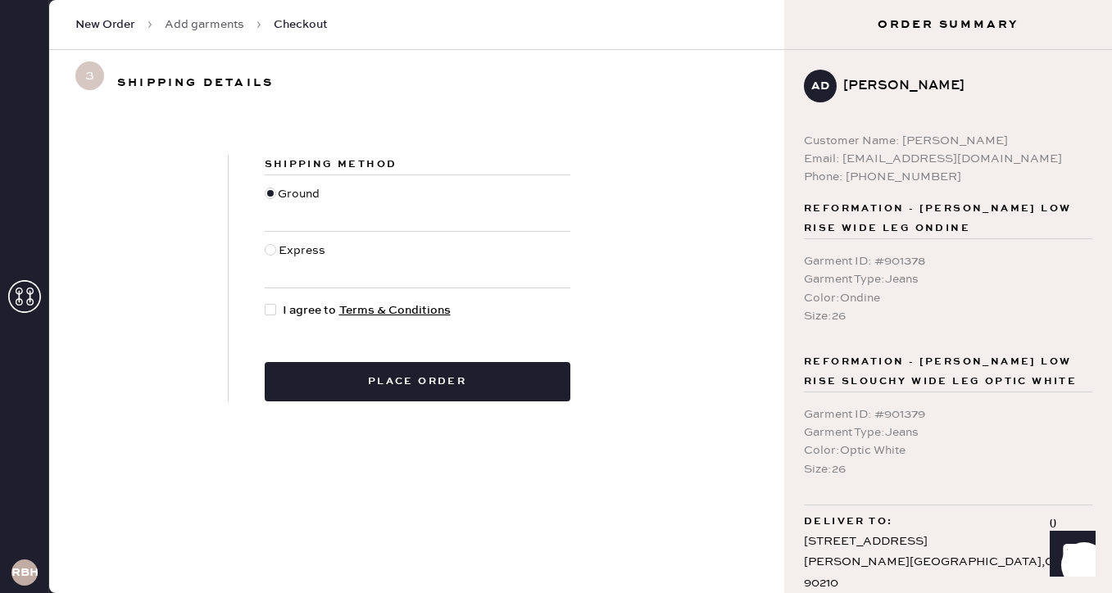
scroll to position [25, 0]
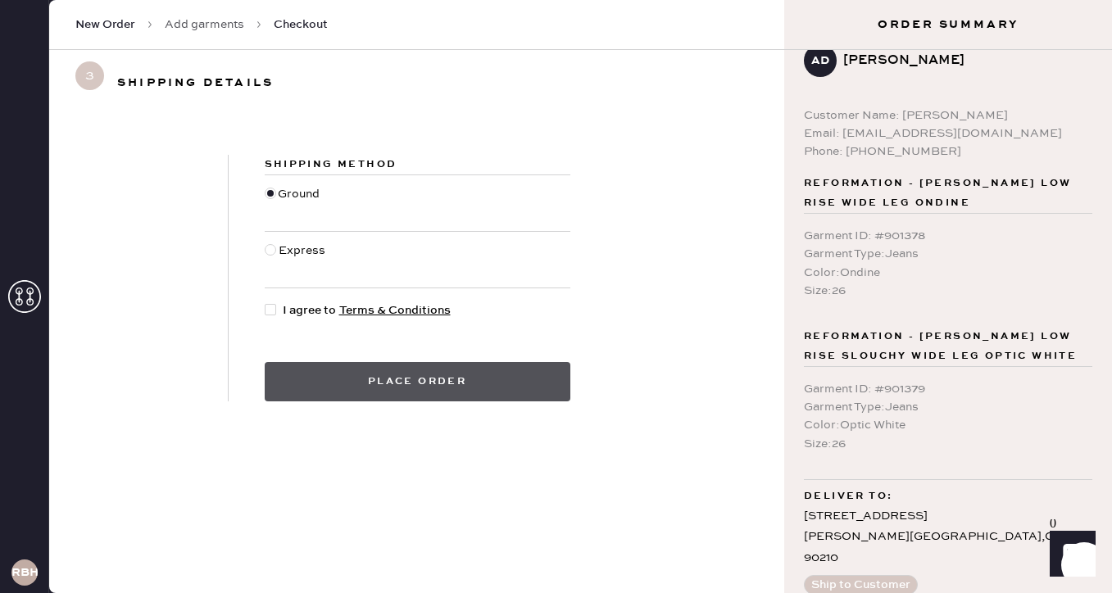
click at [428, 382] on button "Place order" at bounding box center [418, 381] width 306 height 39
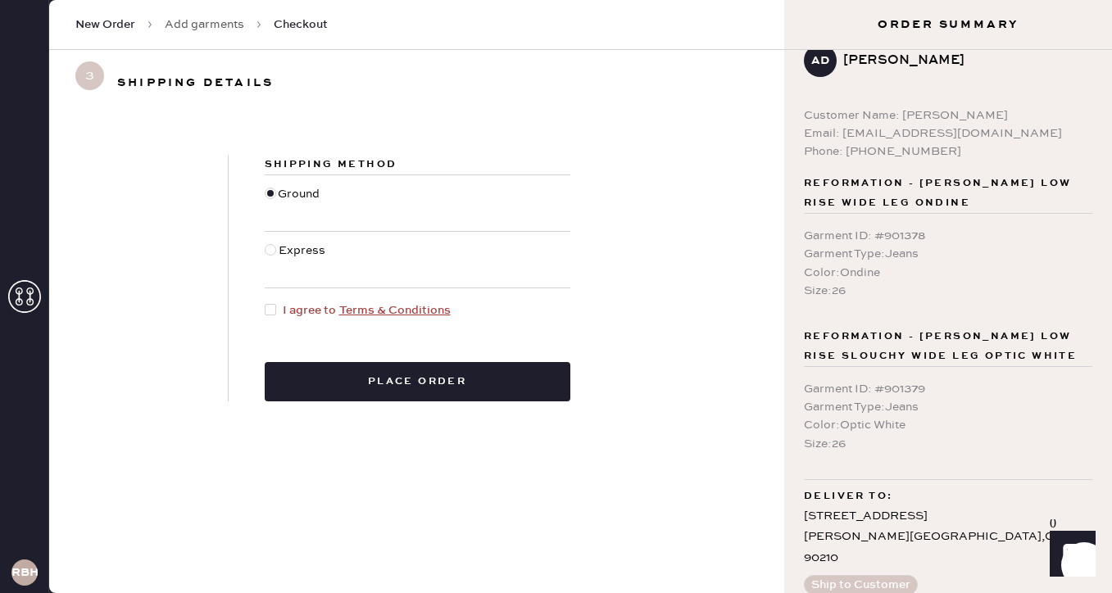
click at [278, 310] on div at bounding box center [274, 310] width 18 height 18
click at [265, 302] on input "I agree to Terms & Conditions" at bounding box center [265, 301] width 1 height 1
checkbox input "true"
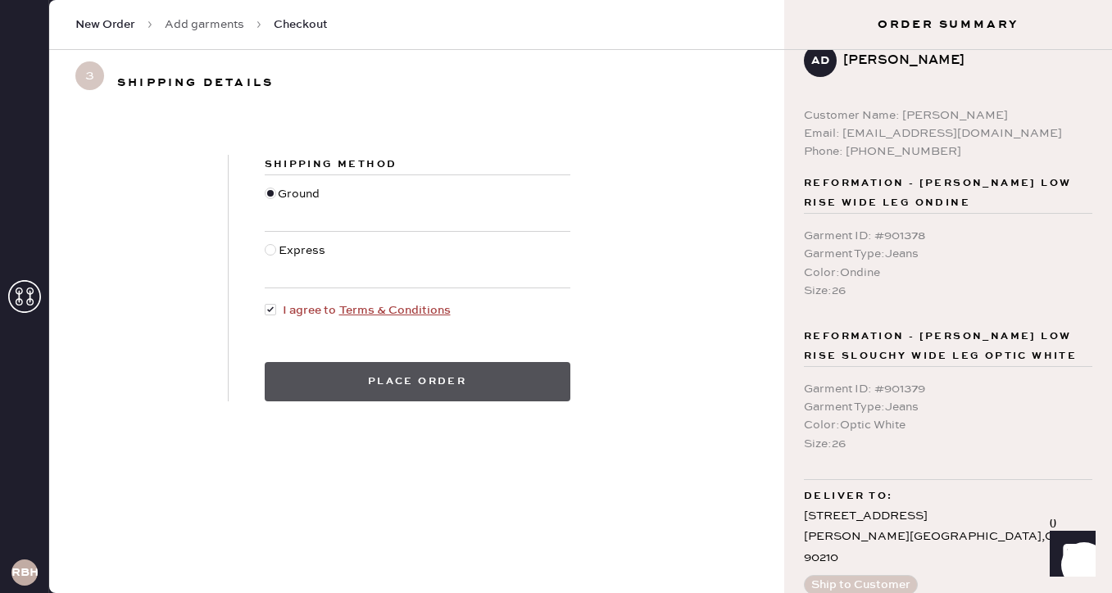
click at [419, 370] on button "Place order" at bounding box center [418, 381] width 306 height 39
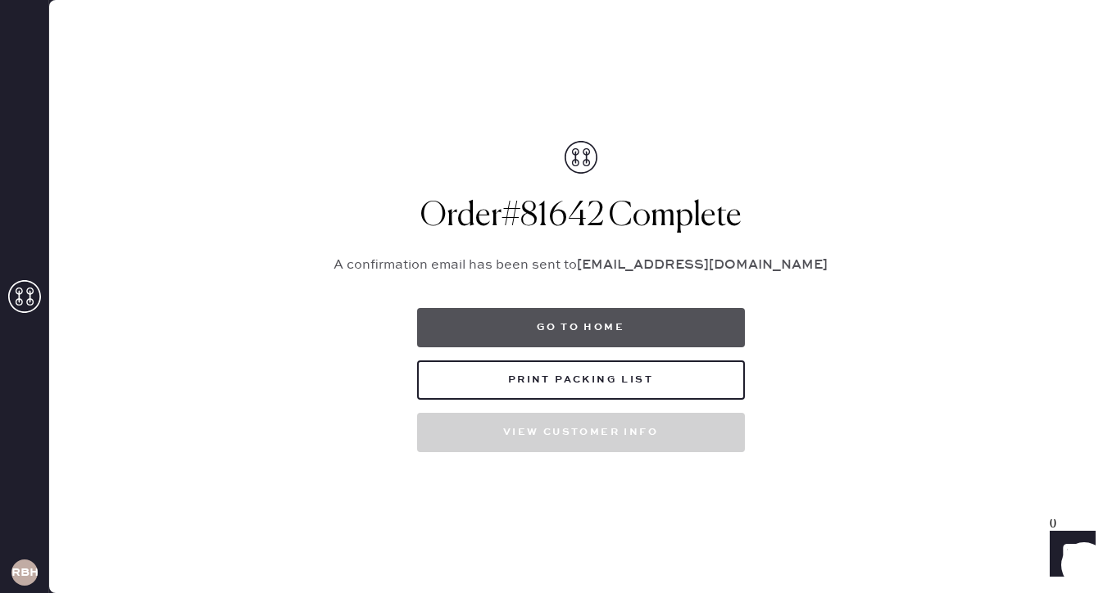
click at [518, 322] on button "Go to home" at bounding box center [581, 327] width 328 height 39
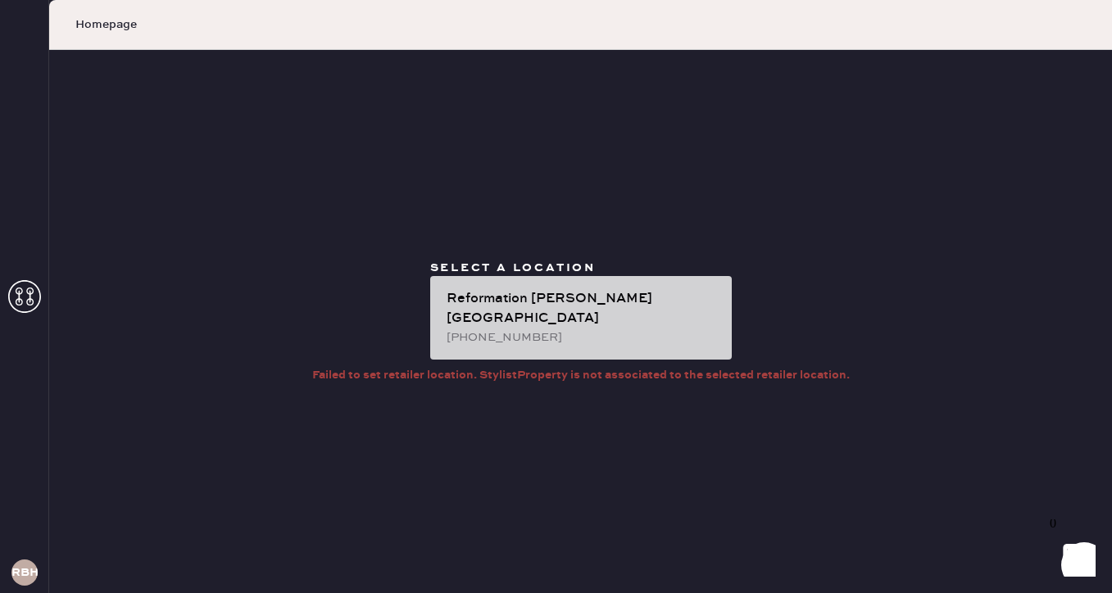
click at [483, 297] on div "Reformation [PERSON_NAME][GEOGRAPHIC_DATA] [PHONE_NUMBER]" at bounding box center [580, 318] width 301 height 84
